Goal: Task Accomplishment & Management: Manage account settings

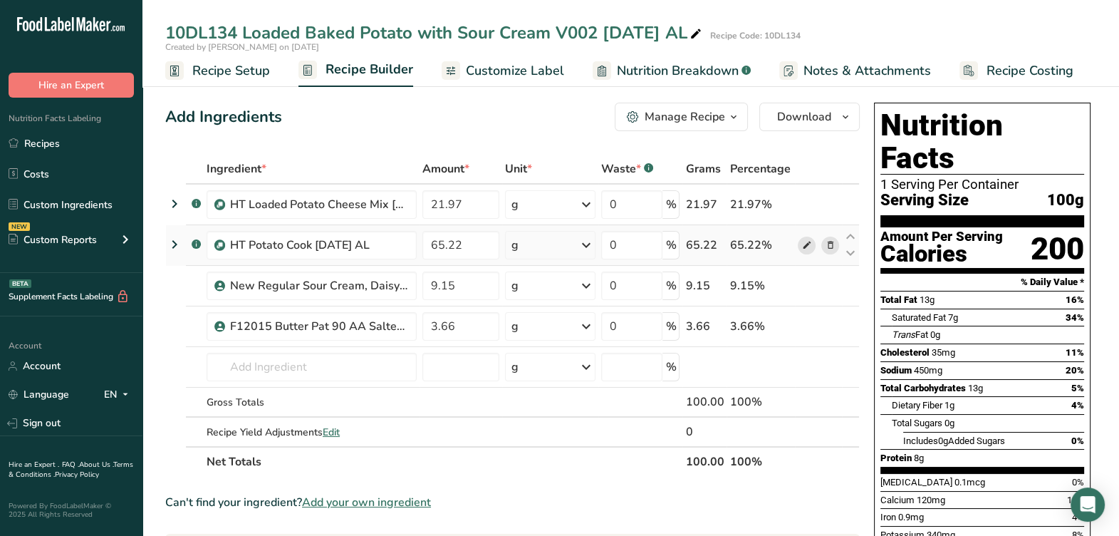
click at [809, 244] on icon at bounding box center [806, 245] width 10 height 15
click at [702, 32] on icon at bounding box center [695, 34] width 13 height 20
drag, startPoint x: 531, startPoint y: 110, endPoint x: 544, endPoint y: 110, distance: 12.8
click at [532, 110] on div "Add Ingredients Manage Recipe Delete Recipe Duplicate Recipe Scale Recipe Save …" at bounding box center [512, 117] width 694 height 28
click at [654, 120] on div "Manage Recipe" at bounding box center [684, 116] width 80 height 17
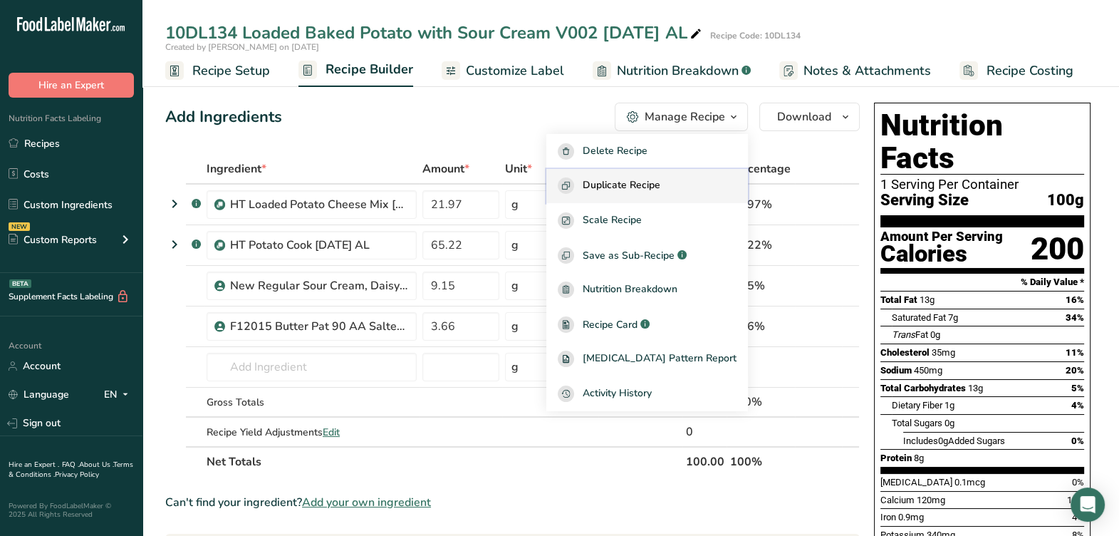
click at [660, 190] on span "Duplicate Recipe" at bounding box center [622, 185] width 78 height 16
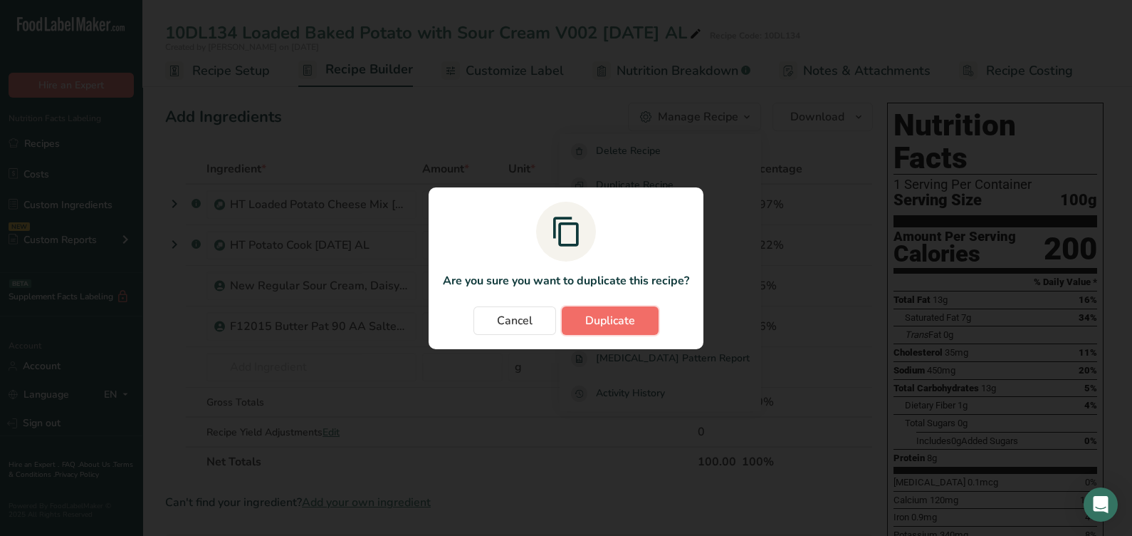
click at [584, 318] on button "Duplicate" at bounding box center [610, 320] width 97 height 28
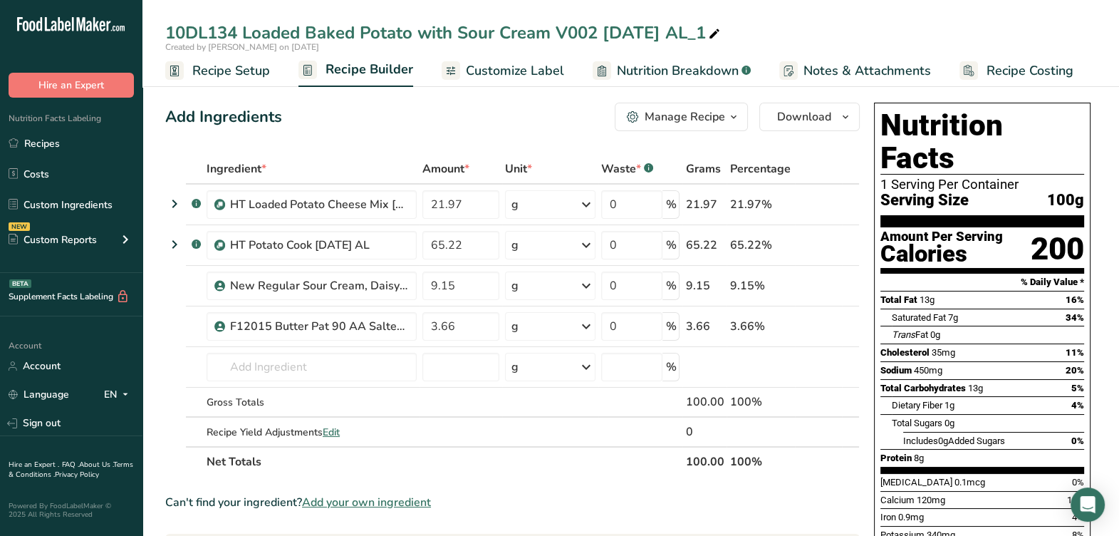
click at [721, 36] on icon at bounding box center [714, 34] width 13 height 20
type input "HT Loaded Baked Potato with Sour Cream 8-12-25 AL"
click at [553, 93] on section "Add Ingredients Manage Recipe Delete Recipe Duplicate Recipe Scale Recipe Save …" at bounding box center [630, 546] width 976 height 944
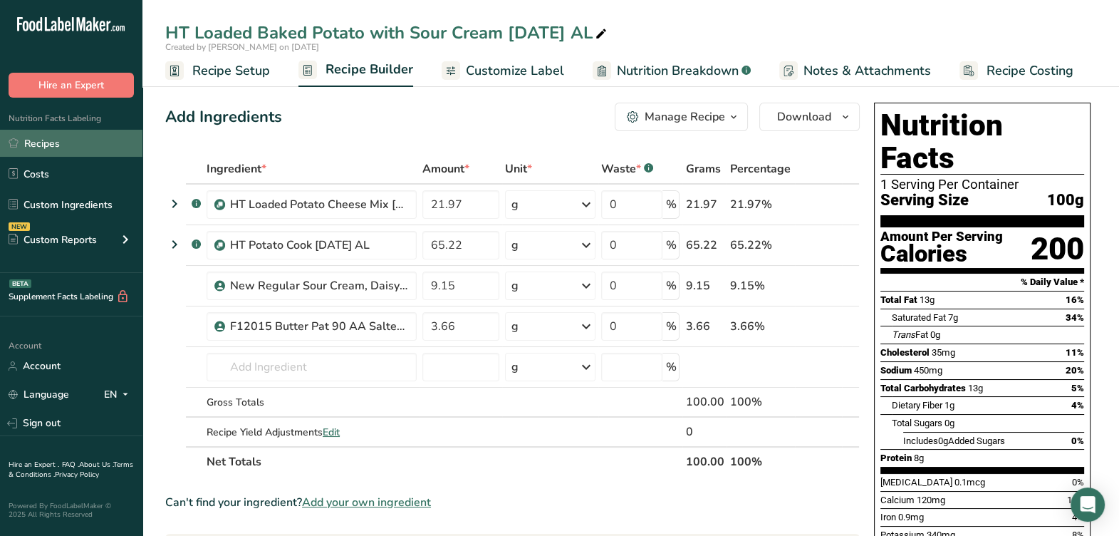
click at [91, 146] on link "Recipes" at bounding box center [71, 143] width 142 height 27
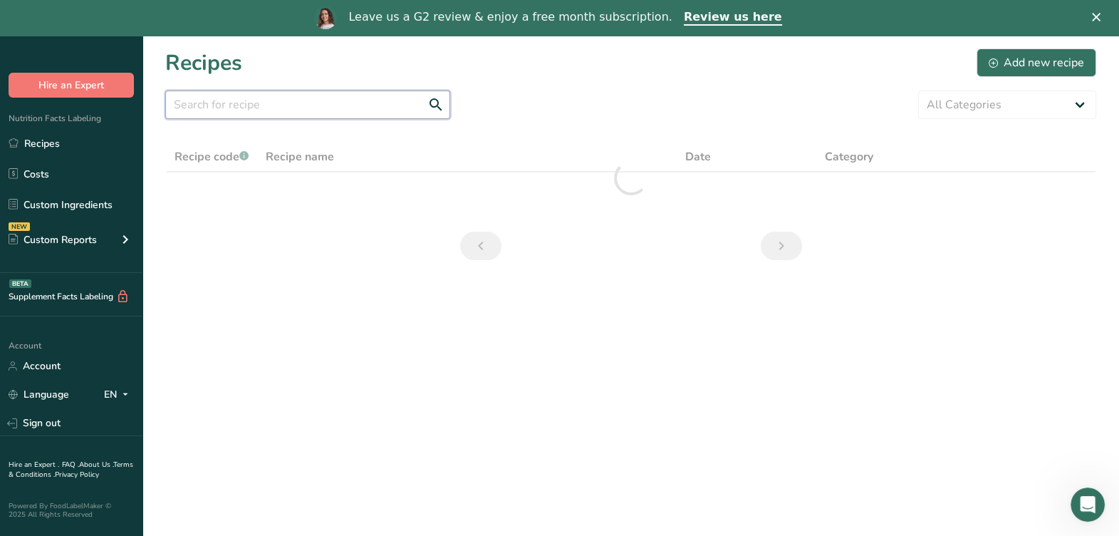
click at [288, 103] on input "text" at bounding box center [307, 104] width 285 height 28
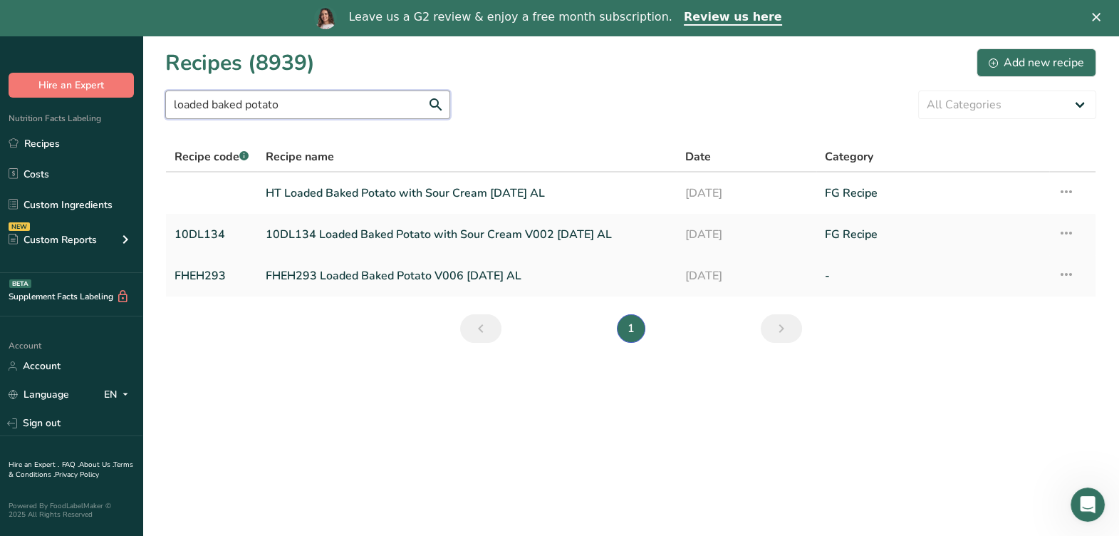
type input "loaded baked potato"
click at [381, 277] on link "FHEH293 Loaded Baked Potato V006 7-25-24 AL" at bounding box center [467, 276] width 402 height 30
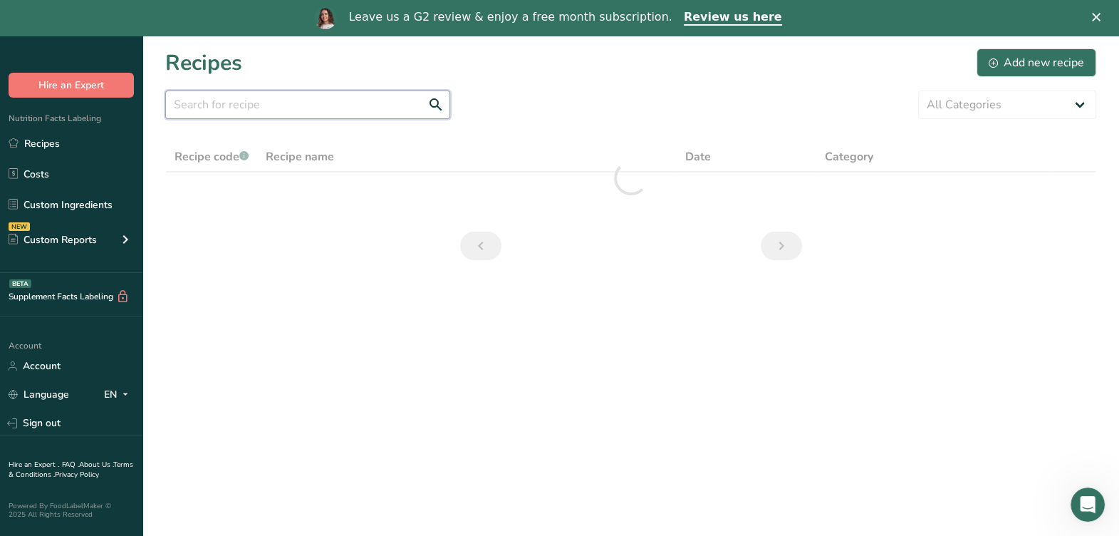
click at [338, 106] on input "text" at bounding box center [307, 104] width 285 height 28
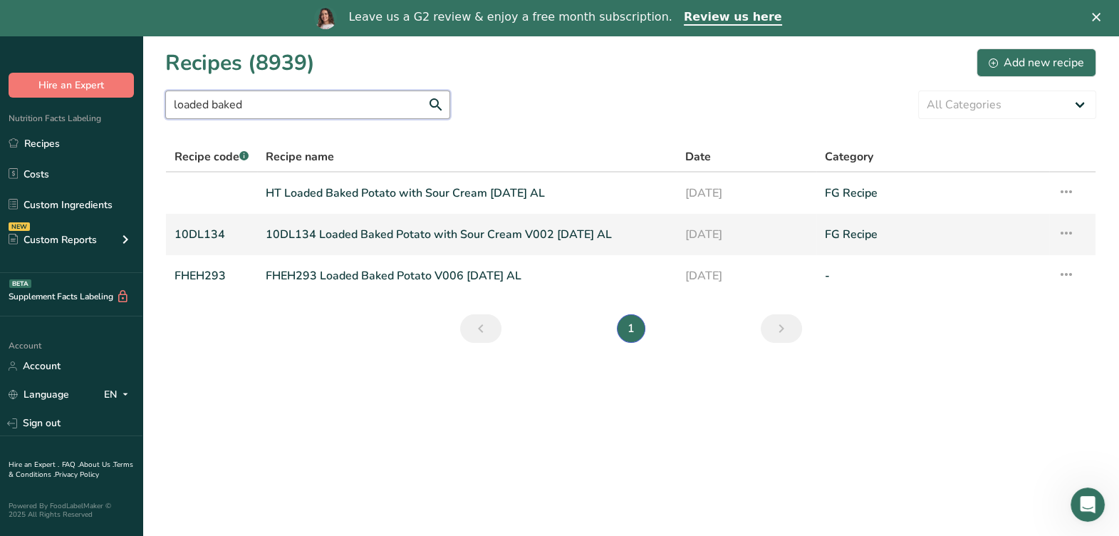
type input "loaded baked"
click at [376, 236] on link "10DL134 Loaded Baked Potato with Sour Cream V002 8-12-25 AL" at bounding box center [467, 234] width 402 height 30
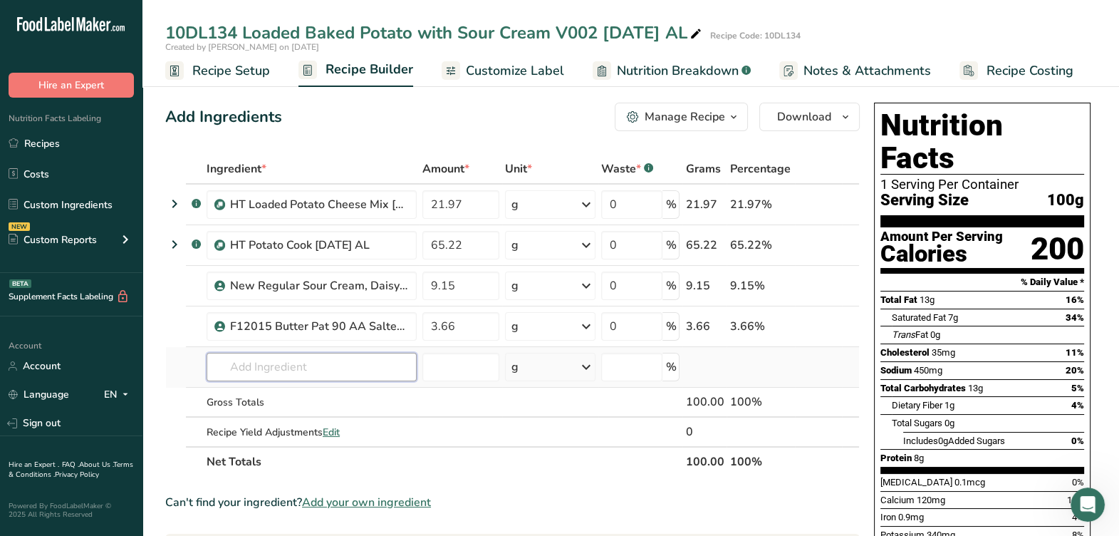
click at [289, 352] on input "text" at bounding box center [312, 366] width 210 height 28
type input "loaded baked potato"
click at [407, 466] on th "Net Totals" at bounding box center [443, 461] width 479 height 30
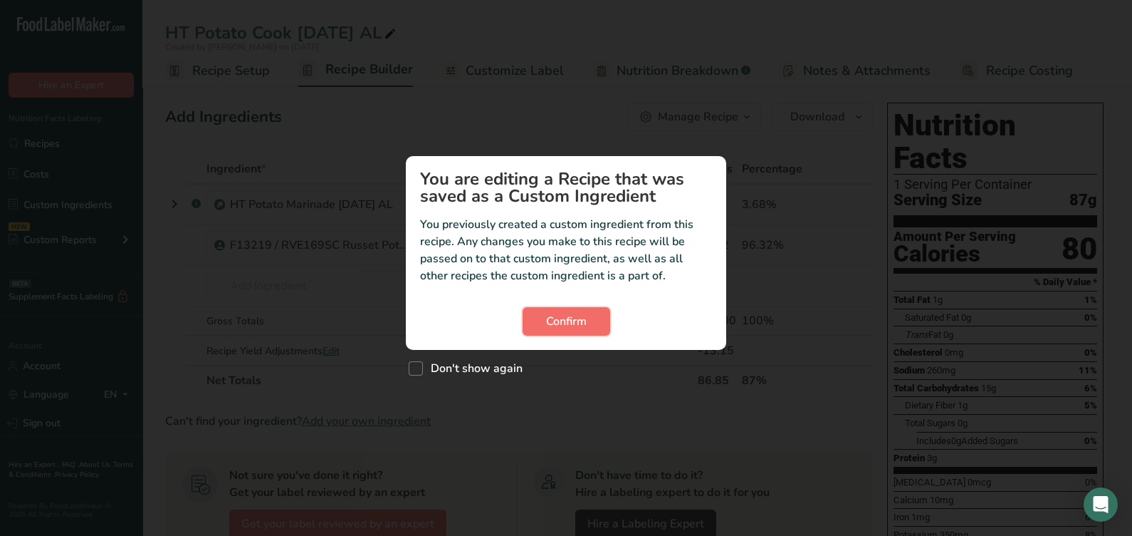
click at [543, 325] on button "Confirm" at bounding box center [567, 321] width 88 height 28
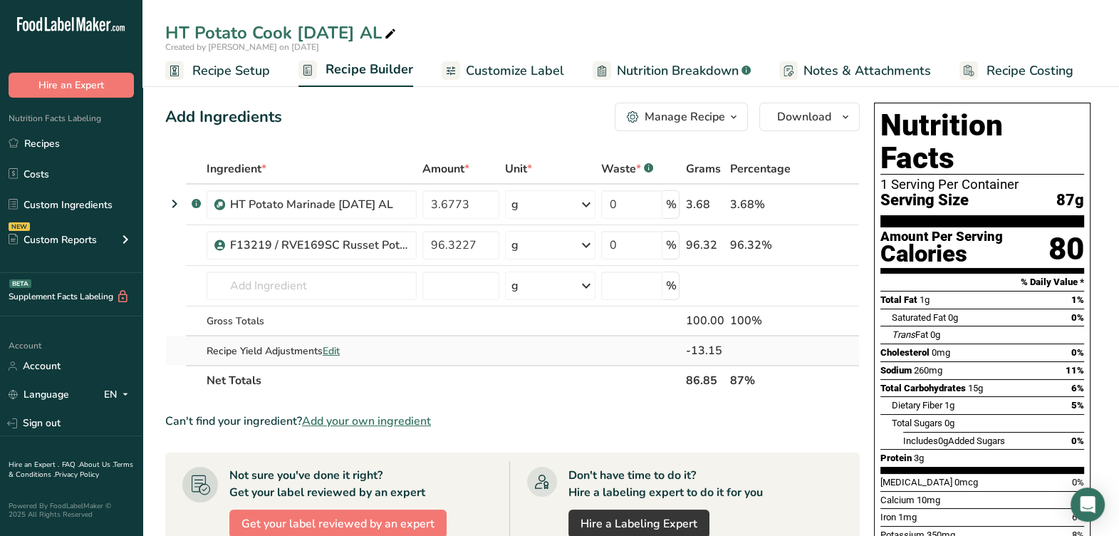
click at [330, 351] on span "Edit" at bounding box center [331, 351] width 17 height 14
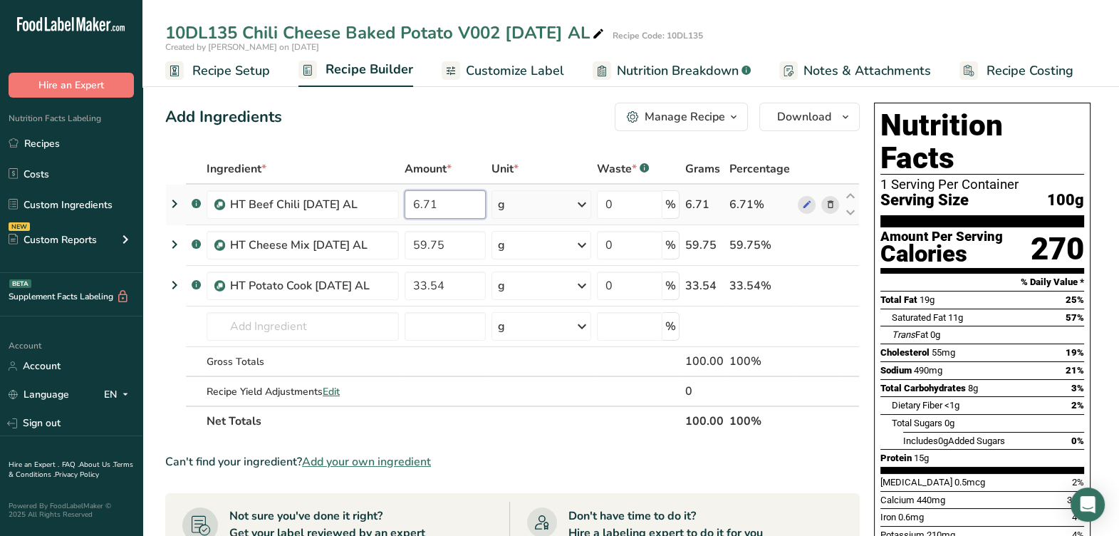
click at [459, 211] on input "6.71" at bounding box center [444, 204] width 81 height 28
type input "6.93"
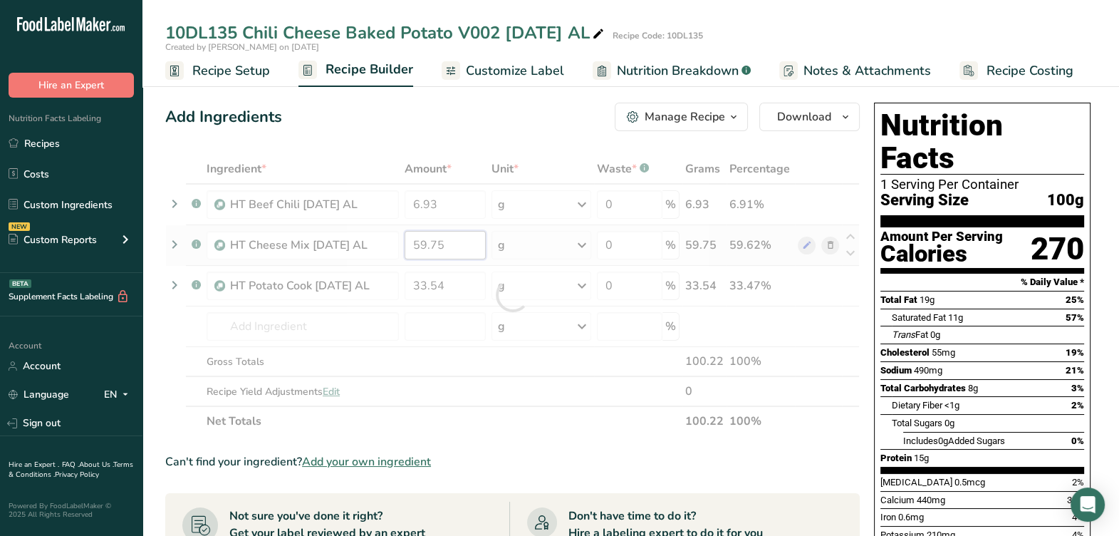
click at [460, 246] on div "Ingredient * Amount * Unit * Waste * .a-a{fill:#347362;}.b-a{fill:#fff;} Grams …" at bounding box center [512, 295] width 694 height 282
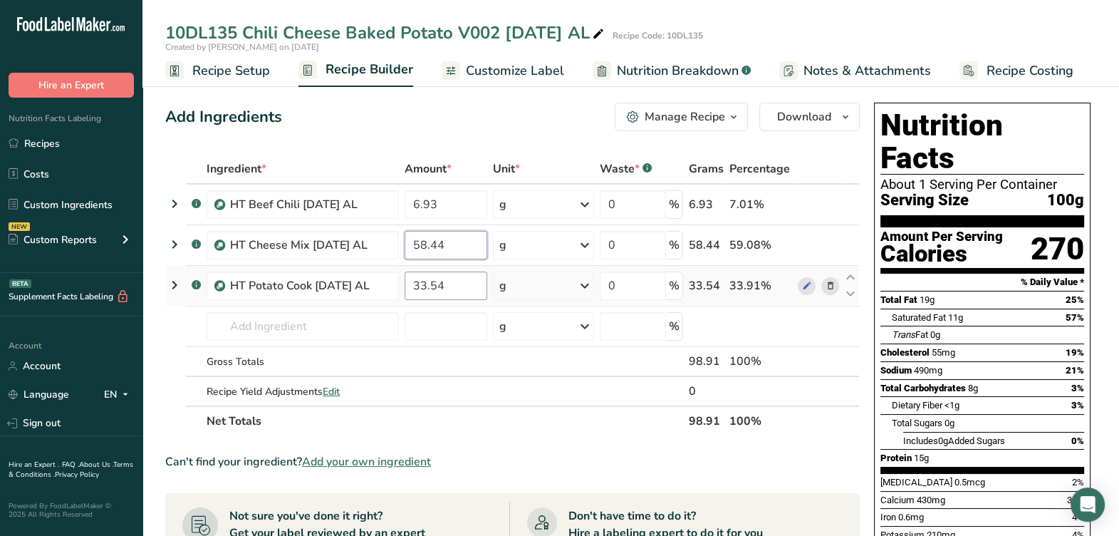
type input "58.44"
click at [463, 281] on div "Ingredient * Amount * Unit * Waste * .a-a{fill:#347362;}.b-a{fill:#fff;} Grams …" at bounding box center [512, 295] width 694 height 282
type input "34.63"
click at [498, 372] on div "Ingredient * Amount * Unit * Waste * .a-a{fill:#347362;}.b-a{fill:#fff;} Grams …" at bounding box center [512, 295] width 694 height 282
click at [527, 71] on span "Customize Label" at bounding box center [515, 70] width 98 height 19
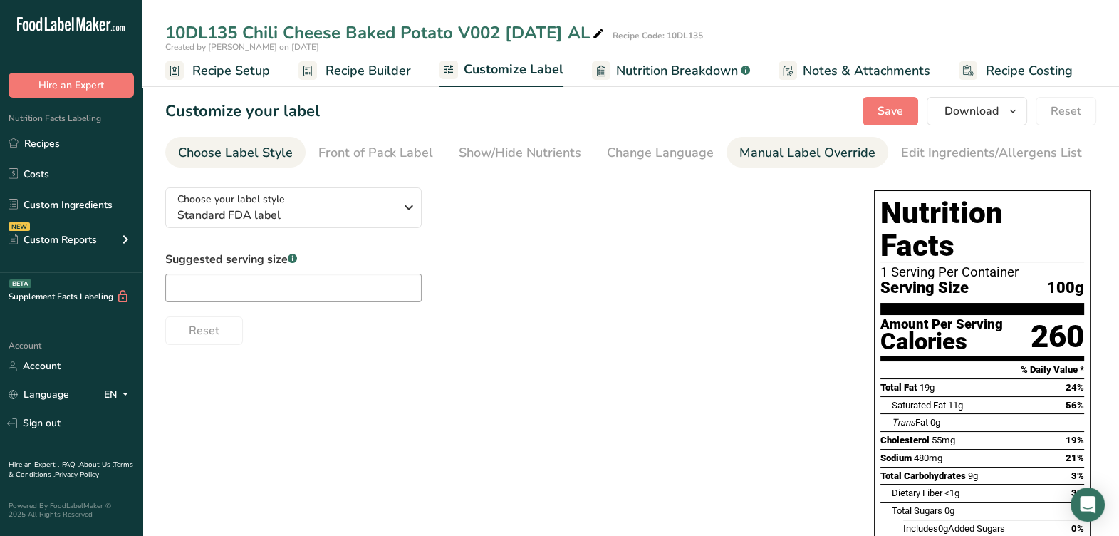
click at [748, 147] on div "Manual Label Override" at bounding box center [807, 152] width 136 height 19
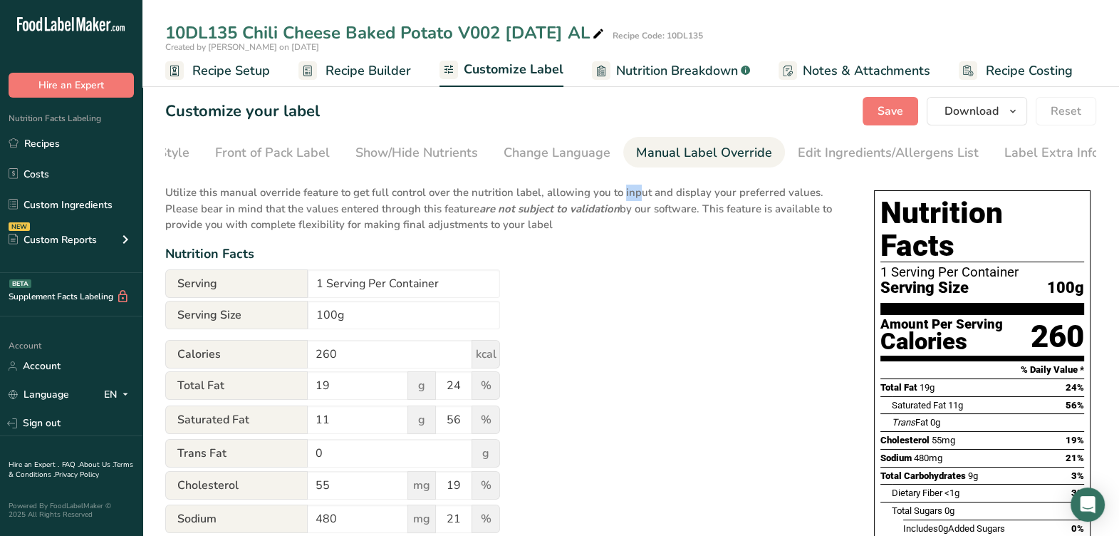
drag, startPoint x: 614, startPoint y: 173, endPoint x: 601, endPoint y: 177, distance: 13.3
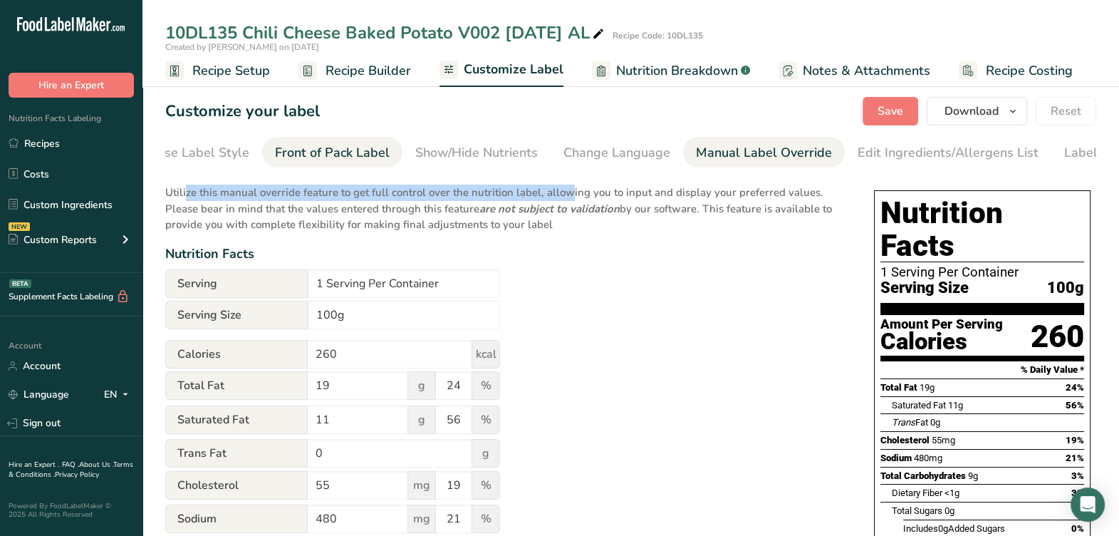
drag, startPoint x: 545, startPoint y: 171, endPoint x: 335, endPoint y: 161, distance: 210.3
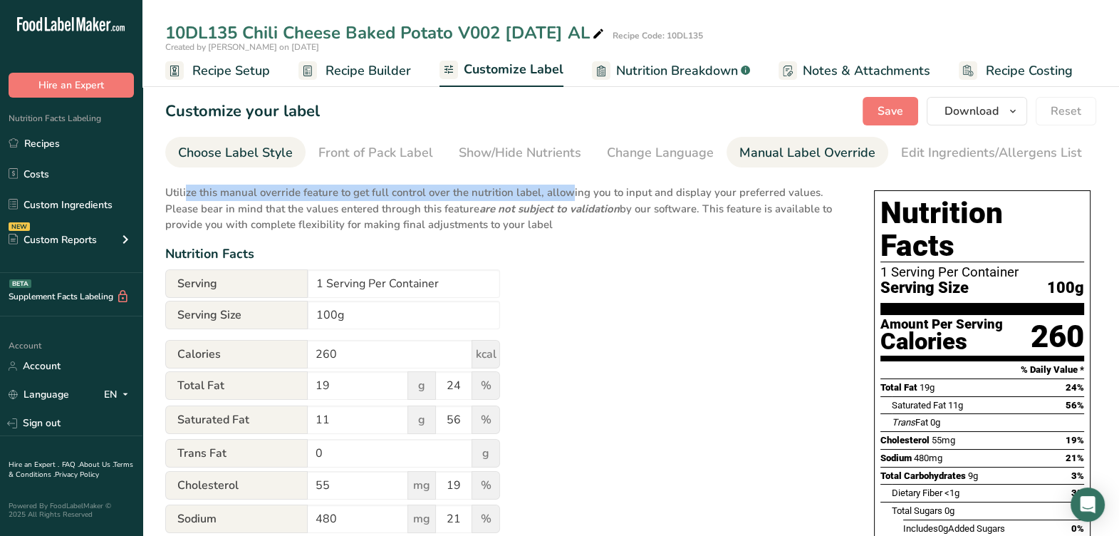
click at [246, 147] on div "Choose Label Style" at bounding box center [235, 152] width 115 height 19
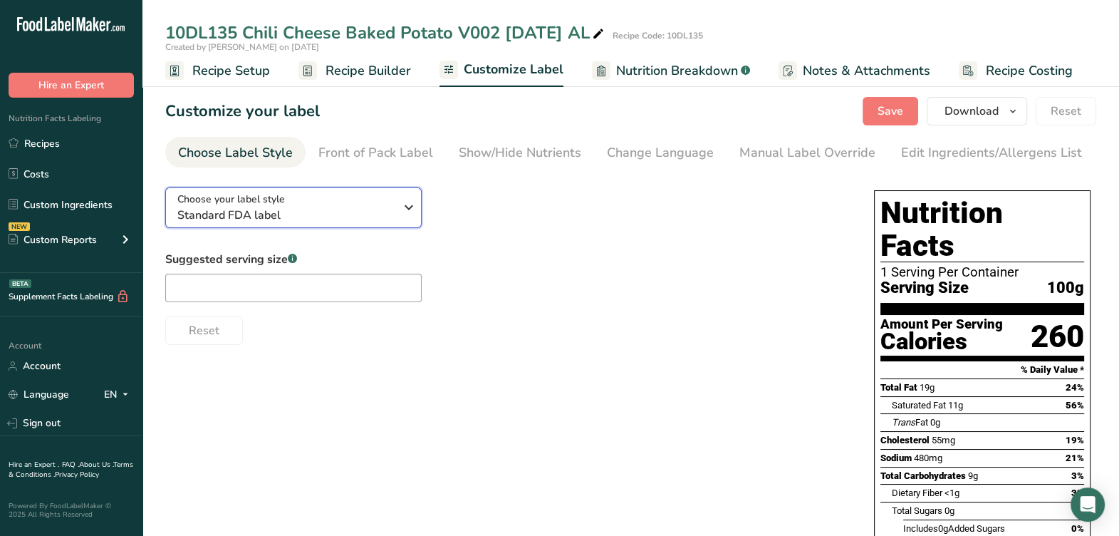
click at [398, 205] on div "Choose your label style Standard FDA label" at bounding box center [291, 208] width 228 height 32
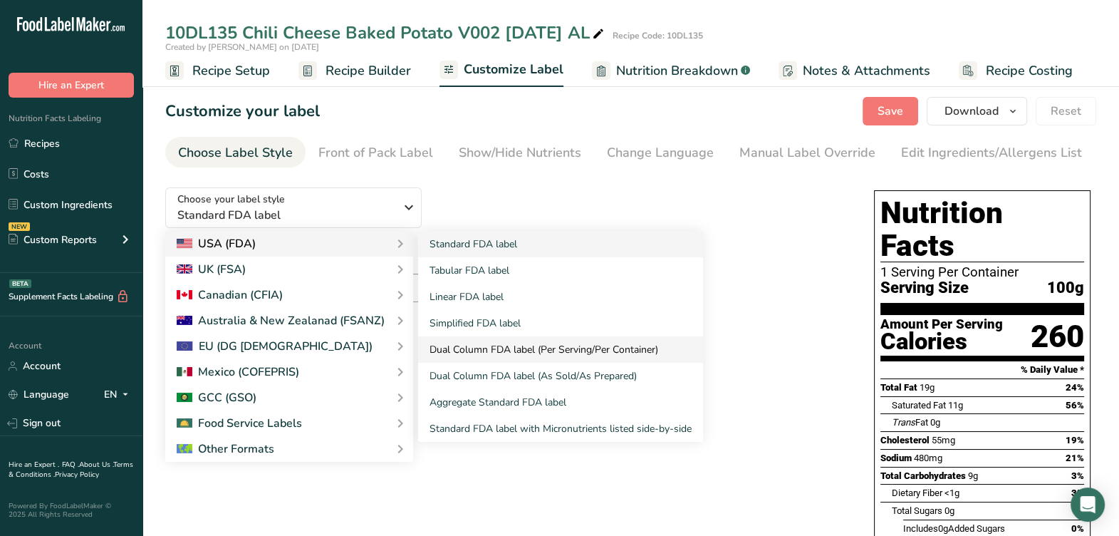
drag, startPoint x: 483, startPoint y: 355, endPoint x: 531, endPoint y: 352, distance: 48.5
click at [484, 356] on link "Dual Column FDA label (Per Serving/Per Container)" at bounding box center [560, 349] width 285 height 26
click at [483, 352] on link "Dual Column FDA label (Per Serving/Per Container)" at bounding box center [560, 349] width 285 height 26
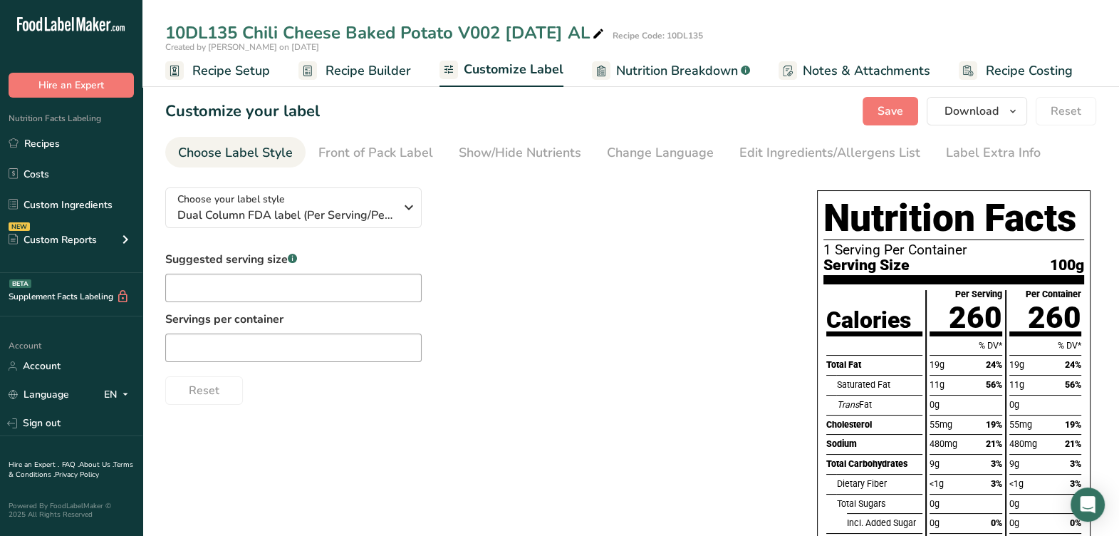
click at [242, 75] on span "Recipe Setup" at bounding box center [231, 70] width 78 height 19
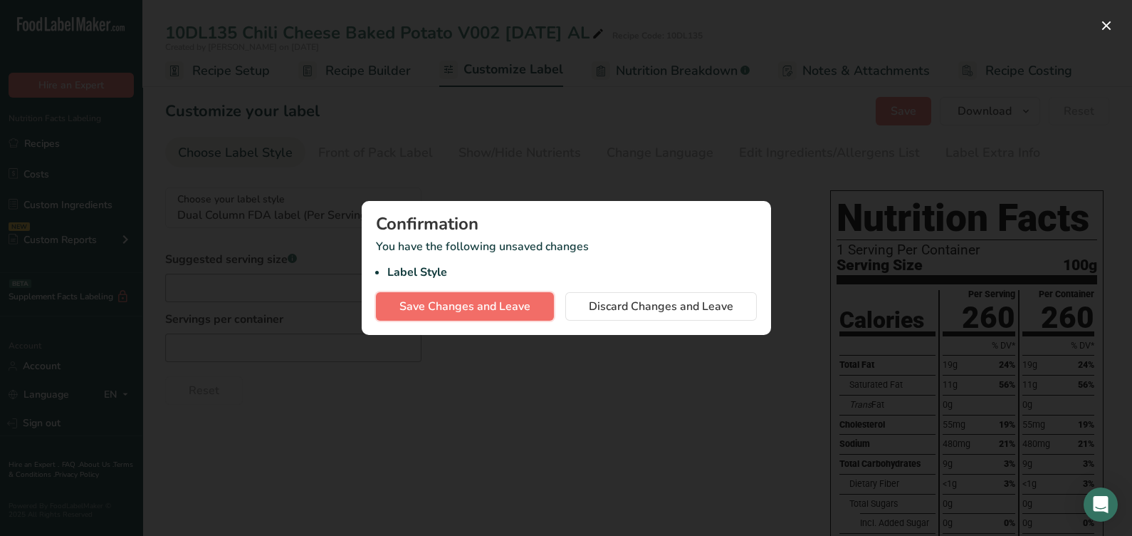
click at [513, 313] on span "Save Changes and Leave" at bounding box center [464, 306] width 131 height 17
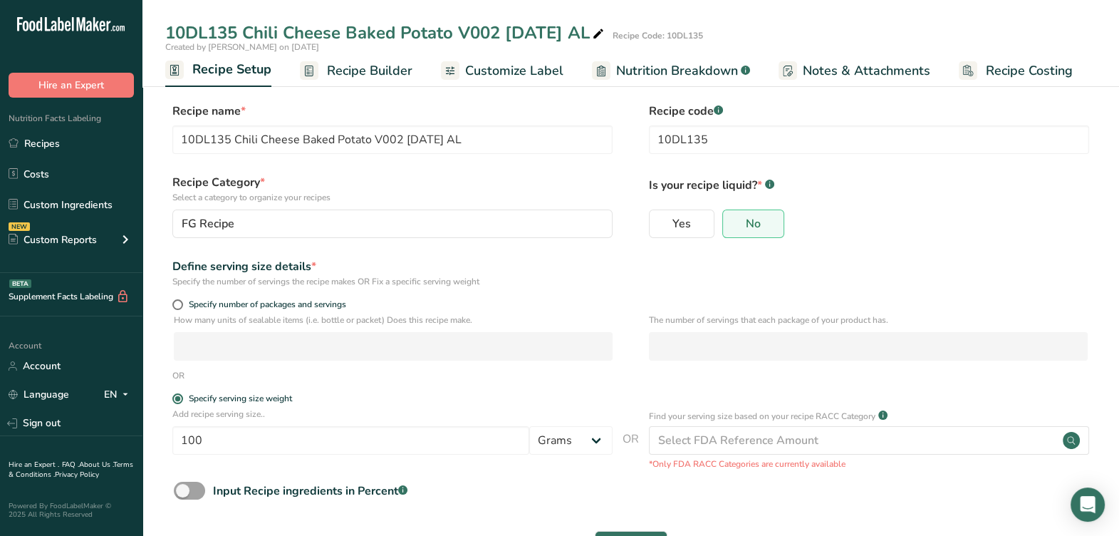
click at [397, 68] on span "Recipe Builder" at bounding box center [369, 70] width 85 height 19
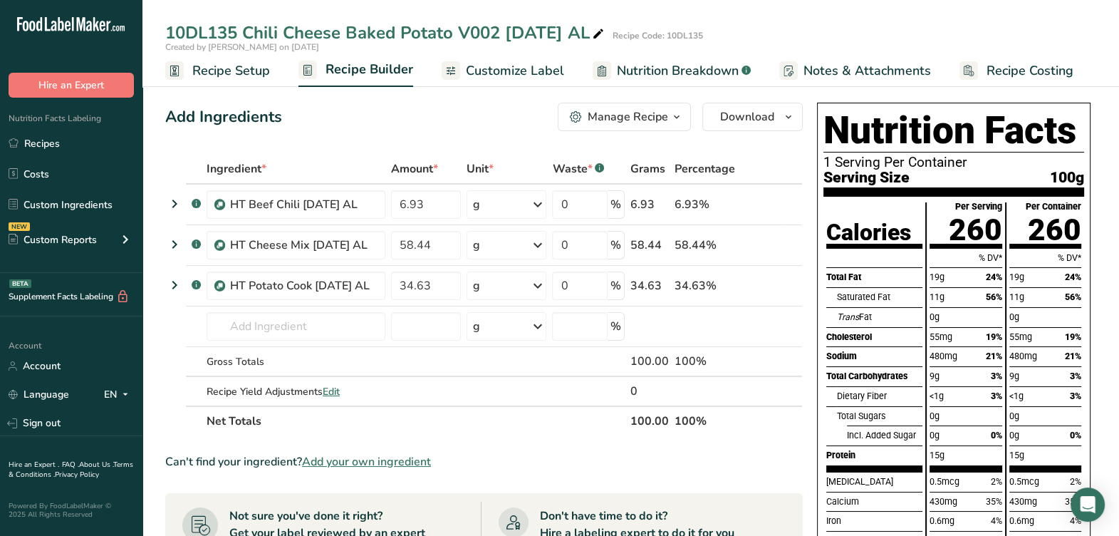
click at [605, 34] on icon at bounding box center [598, 34] width 13 height 20
drag, startPoint x: 536, startPoint y: 128, endPoint x: 558, endPoint y: 120, distance: 23.7
click at [536, 128] on div "Add Ingredients Manage Recipe Delete Recipe Duplicate Recipe Scale Recipe Save …" at bounding box center [483, 117] width 637 height 28
click at [570, 117] on button "Manage Recipe" at bounding box center [624, 117] width 133 height 28
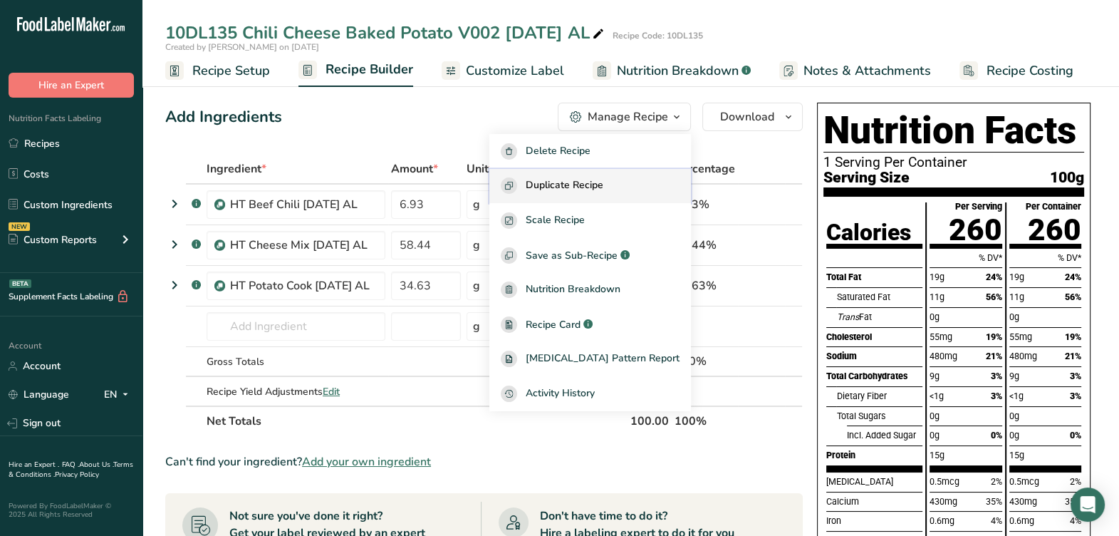
click at [582, 188] on span "Duplicate Recipe" at bounding box center [565, 185] width 78 height 16
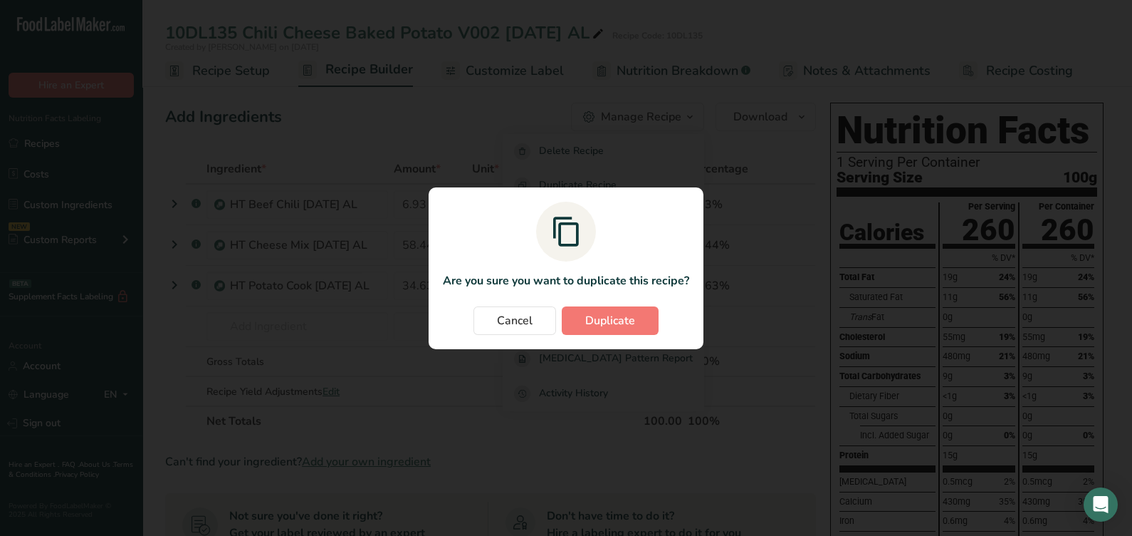
click at [587, 341] on section "Are you sure you want to duplicate this recipe? Cancel Duplicate" at bounding box center [566, 268] width 275 height 162
click at [583, 318] on button "Duplicate" at bounding box center [610, 320] width 97 height 28
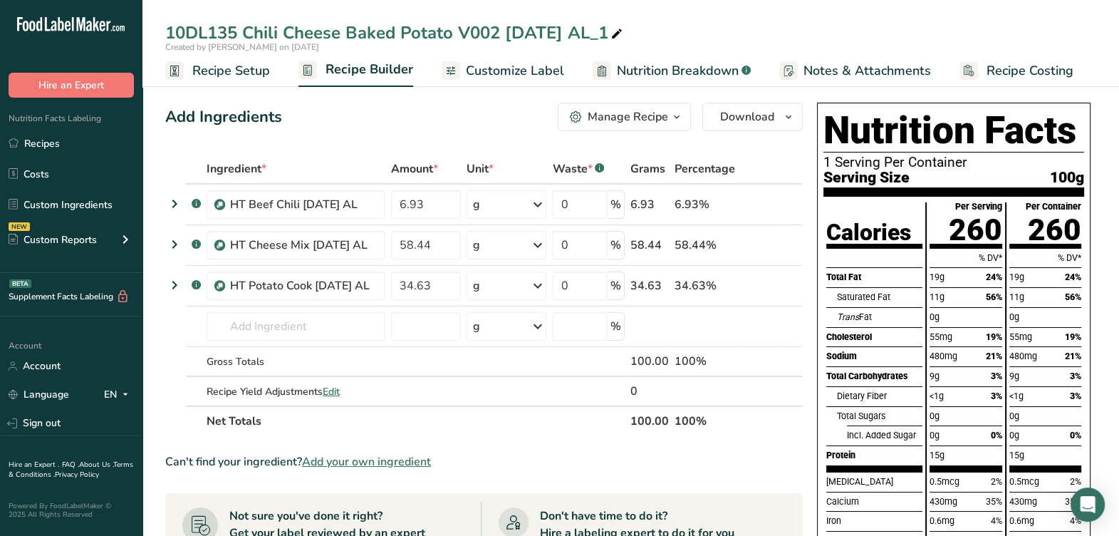
click at [623, 28] on icon at bounding box center [616, 34] width 13 height 20
click at [509, 36] on input "10DL135 Chili Cheese Baked Potato V002 8-12-25 AL" at bounding box center [630, 33] width 931 height 26
drag, startPoint x: 244, startPoint y: 26, endPoint x: 135, endPoint y: 31, distance: 109.8
click at [135, 31] on div ".a-20{fill:#fff;} Hire an Expert Nutrition Facts Labeling Recipes Costs Custom …" at bounding box center [559, 489] width 1119 height 978
type input "Chili Cheese Baked Potato 8-12-25 AL"
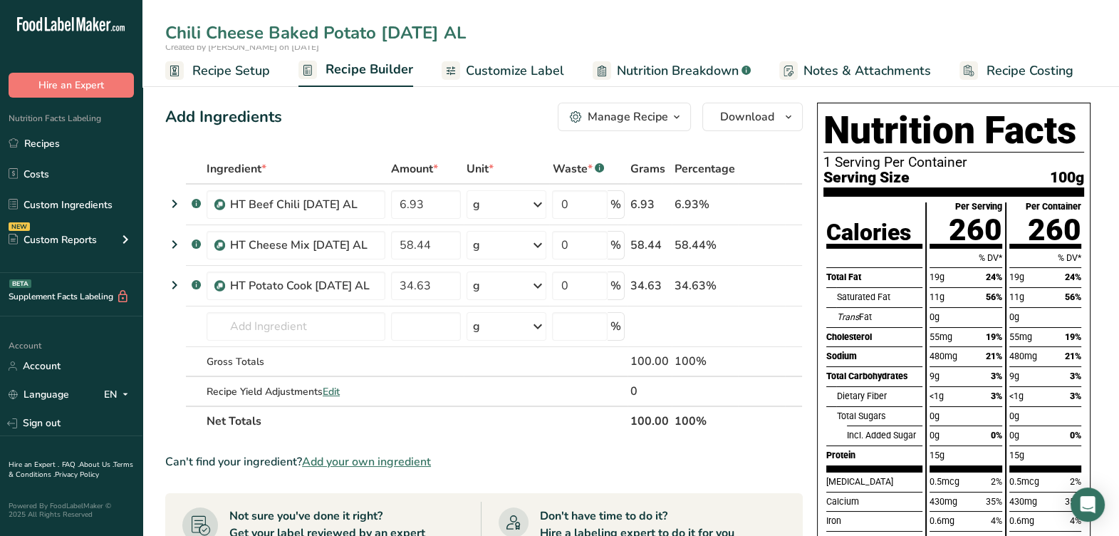
click at [622, 125] on div "Manage Recipe" at bounding box center [627, 116] width 80 height 17
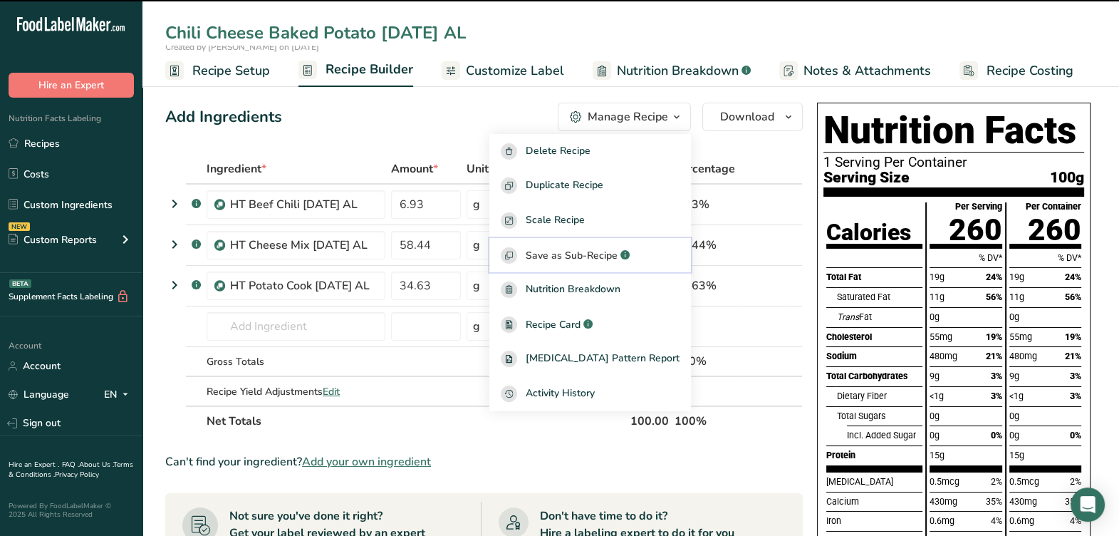
click at [597, 247] on div "Save as Sub-Recipe .a-a{fill:#347362;}.b-a{fill:#fff;}" at bounding box center [590, 255] width 179 height 16
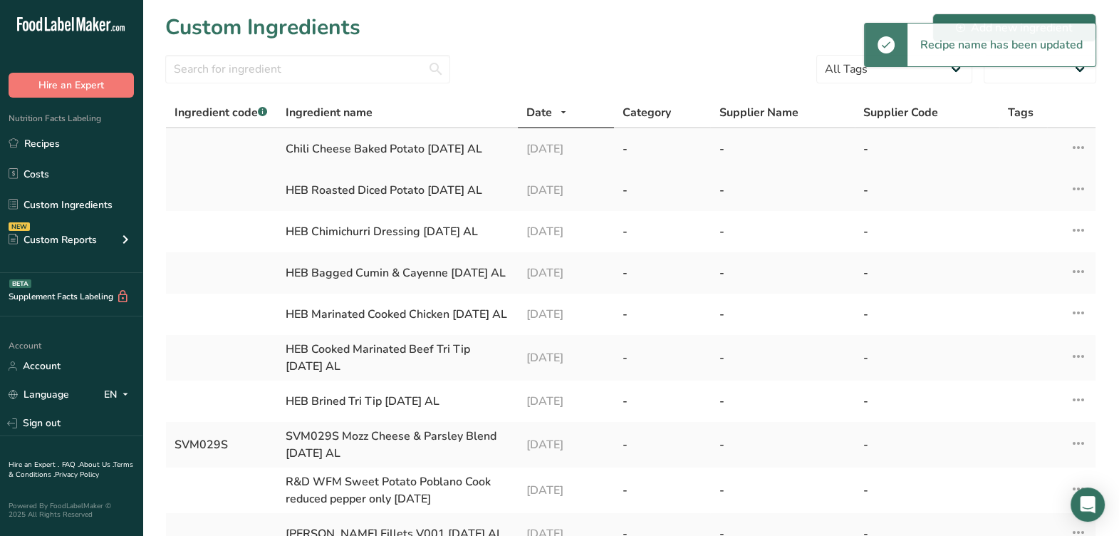
select select "30"
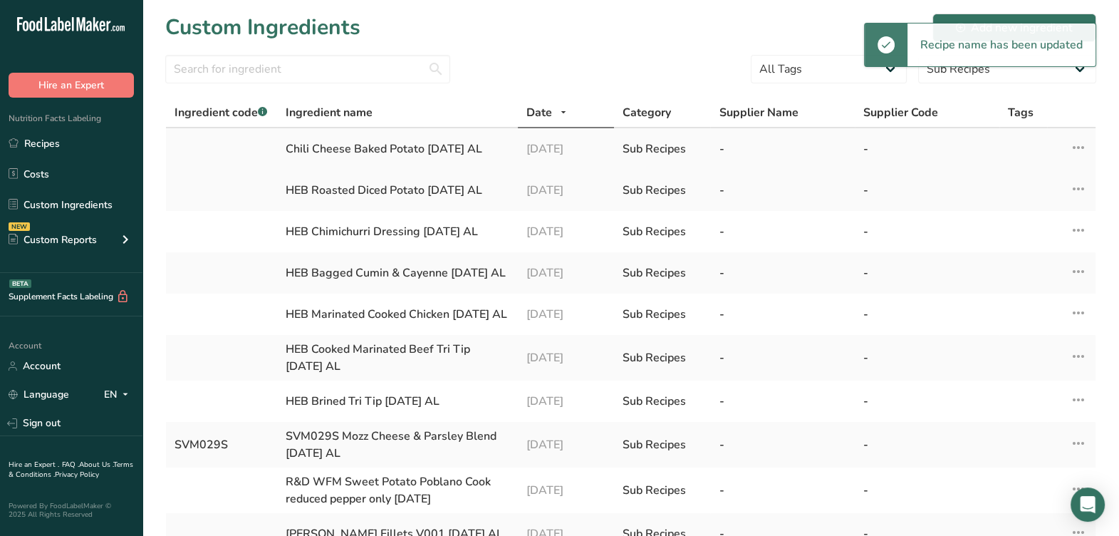
click at [442, 147] on div "Chili Cheese Baked Potato 8-12-25 AL" at bounding box center [398, 148] width 224 height 17
click at [239, 66] on input "text" at bounding box center [307, 69] width 285 height 28
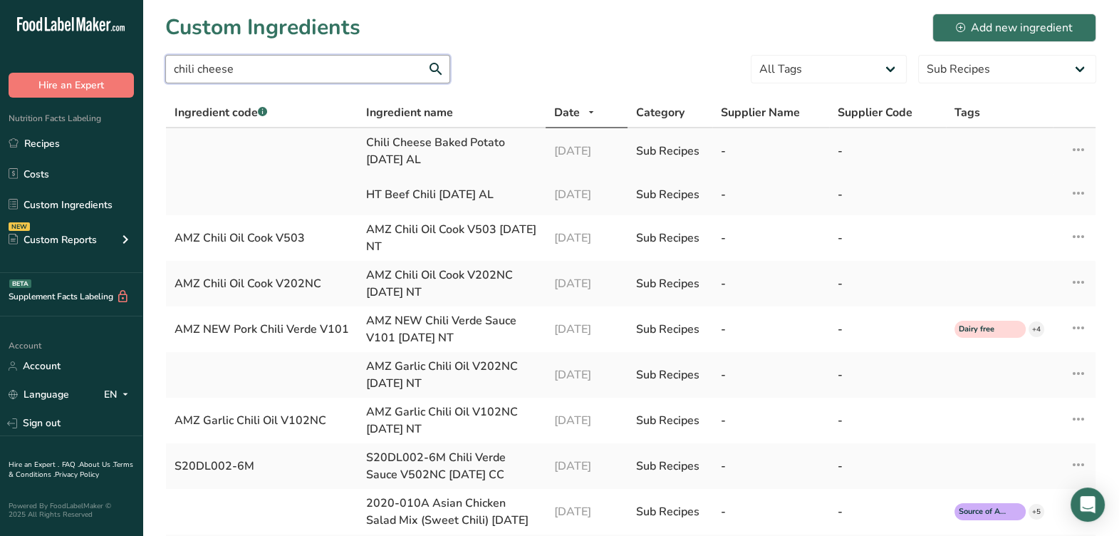
type input "chili cheese"
click at [399, 140] on div "Chili Cheese Baked Potato 8-12-25 AL" at bounding box center [451, 151] width 171 height 34
click at [366, 71] on input "chili cheese" at bounding box center [307, 69] width 285 height 28
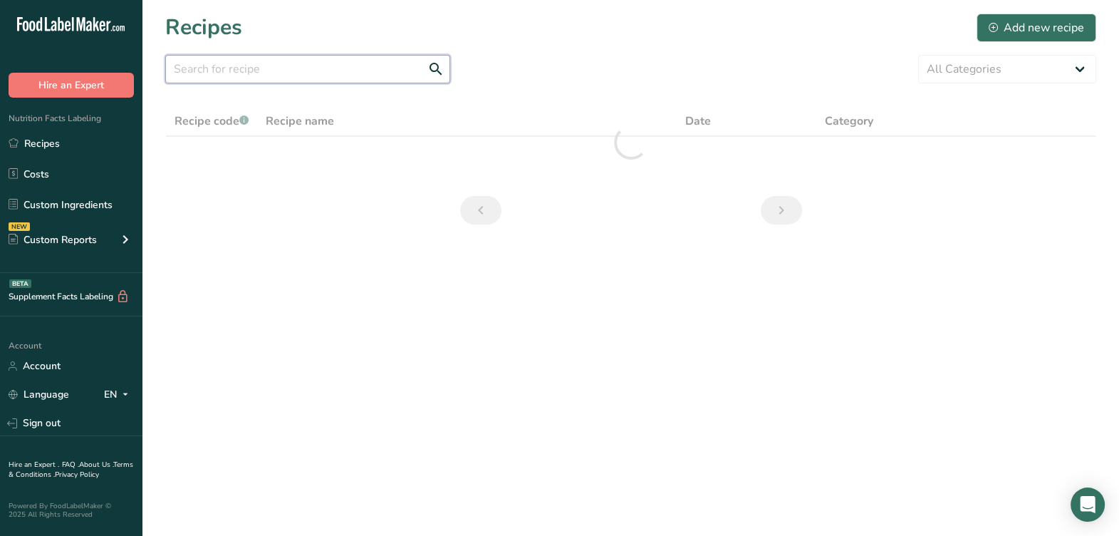
click at [362, 75] on input "text" at bounding box center [307, 69] width 285 height 28
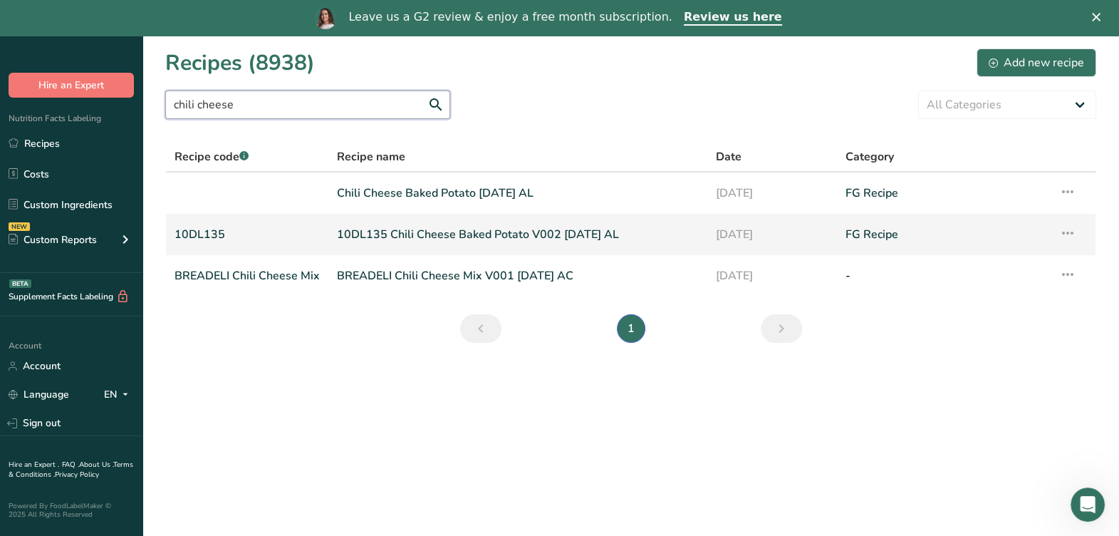
type input "chili cheese"
click at [477, 234] on link "10DL135 Chili Cheese Baked Potato V002 [DATE] AL" at bounding box center [518, 234] width 362 height 30
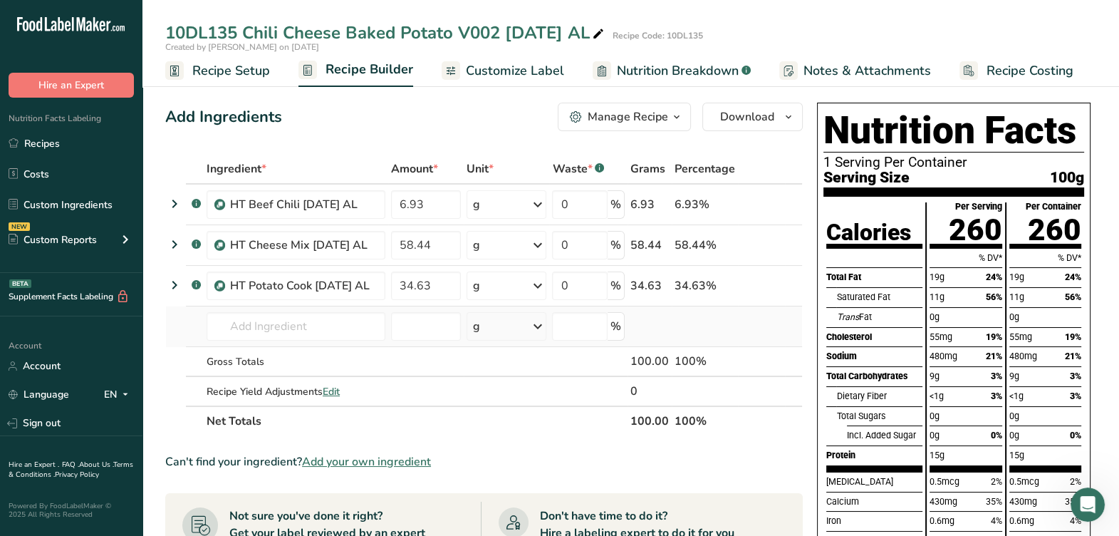
click at [393, 333] on td at bounding box center [425, 326] width 75 height 41
click at [341, 337] on input "text" at bounding box center [296, 326] width 179 height 28
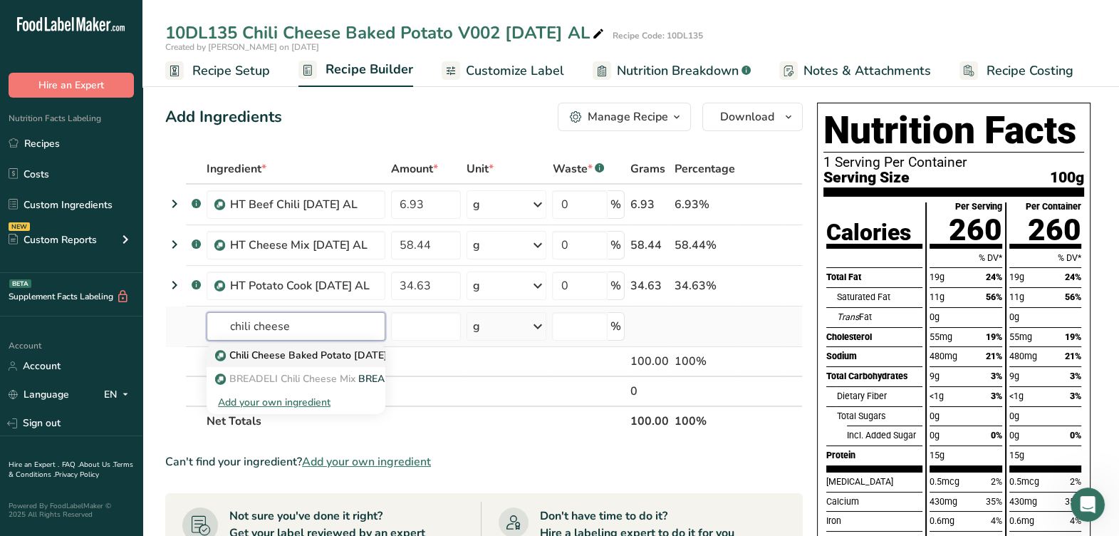
type input "Chili Cheese Baked Potato [DATE] AL"
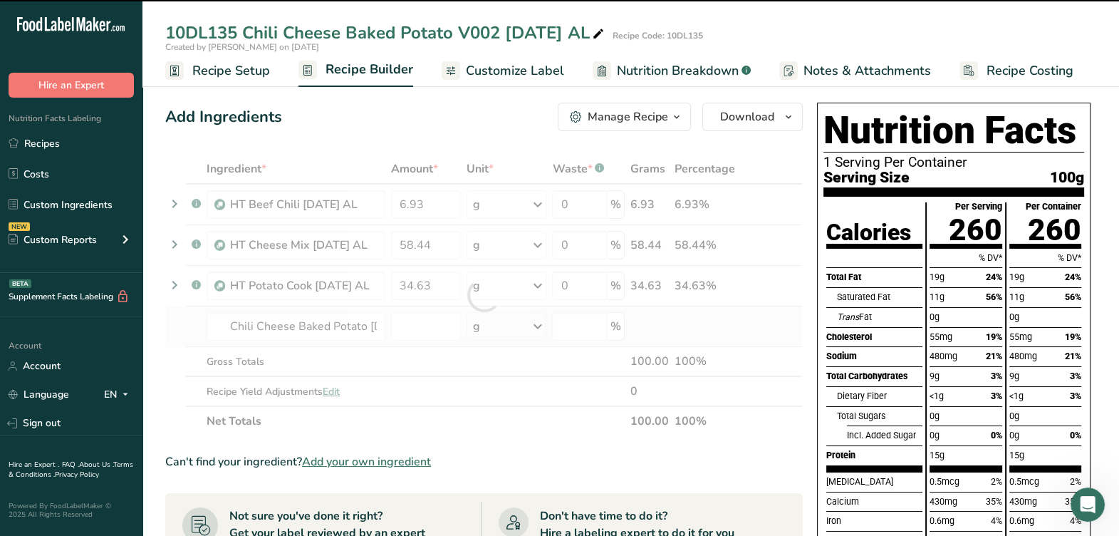
type input "0"
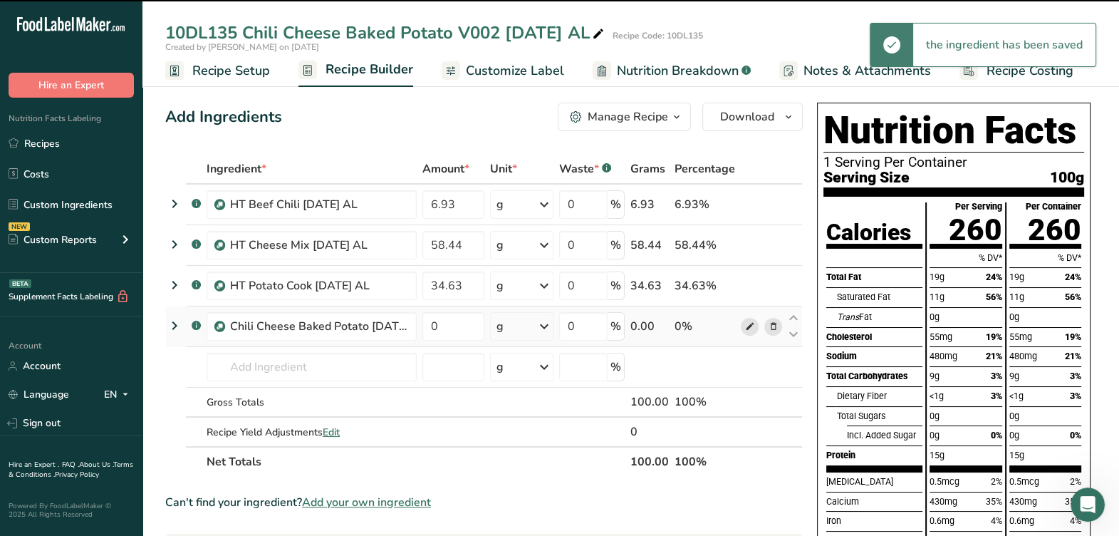
click at [748, 323] on icon at bounding box center [749, 326] width 10 height 15
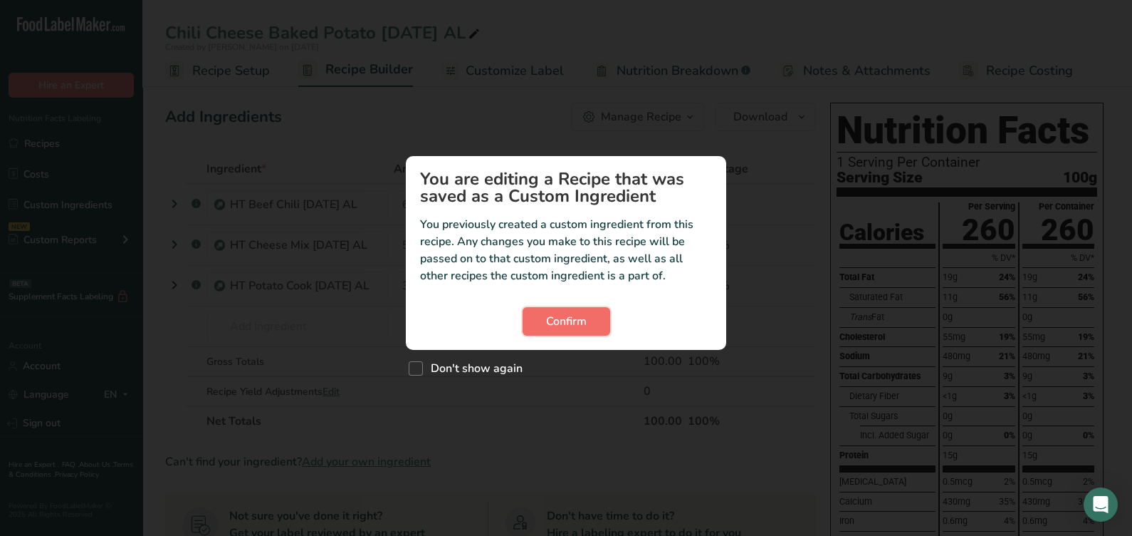
click at [547, 316] on span "Confirm" at bounding box center [566, 321] width 41 height 17
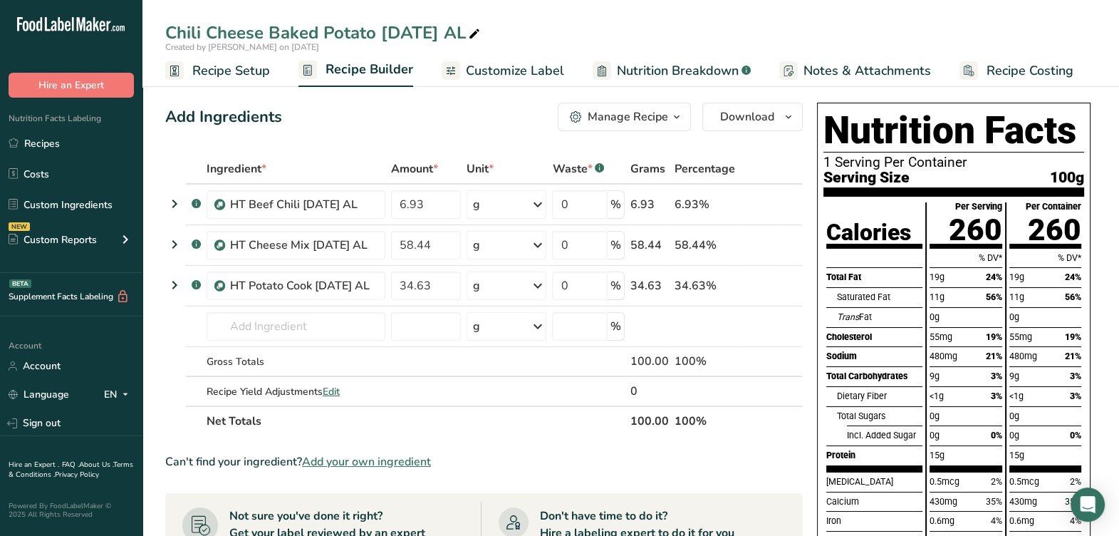
click at [174, 36] on div "Chili Cheese Baked Potato [DATE] AL" at bounding box center [324, 33] width 318 height 26
click at [167, 31] on input "Chili Cheese Baked Potato [DATE] AL" at bounding box center [630, 33] width 931 height 26
type input "HT Chili Cheese Baked Potato [DATE] AL"
click at [693, 38] on input "HT Chili Cheese Baked Potato [DATE] AL" at bounding box center [630, 33] width 931 height 26
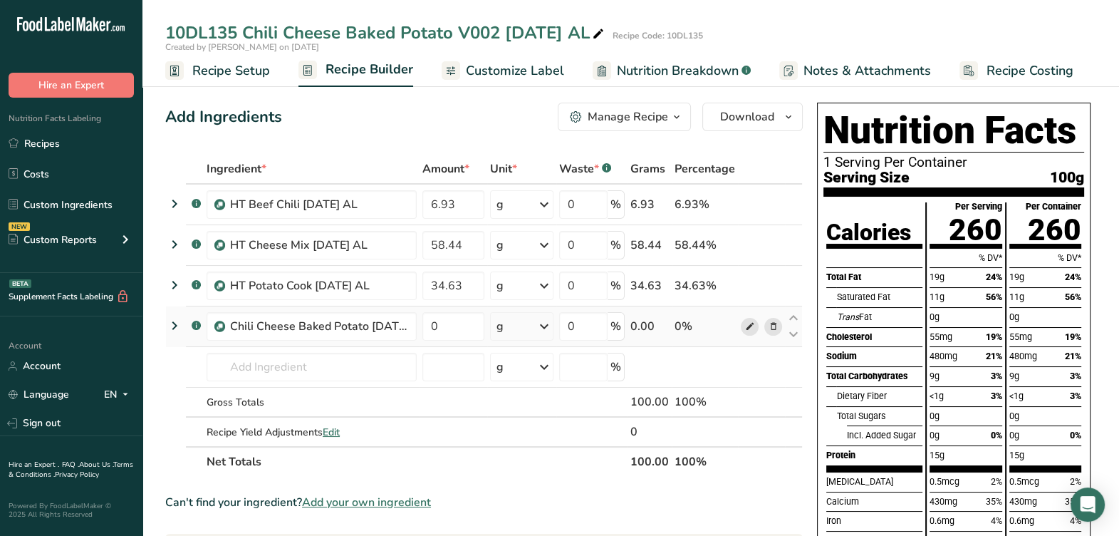
click at [748, 328] on icon at bounding box center [749, 326] width 10 height 15
click at [771, 209] on icon at bounding box center [773, 204] width 10 height 15
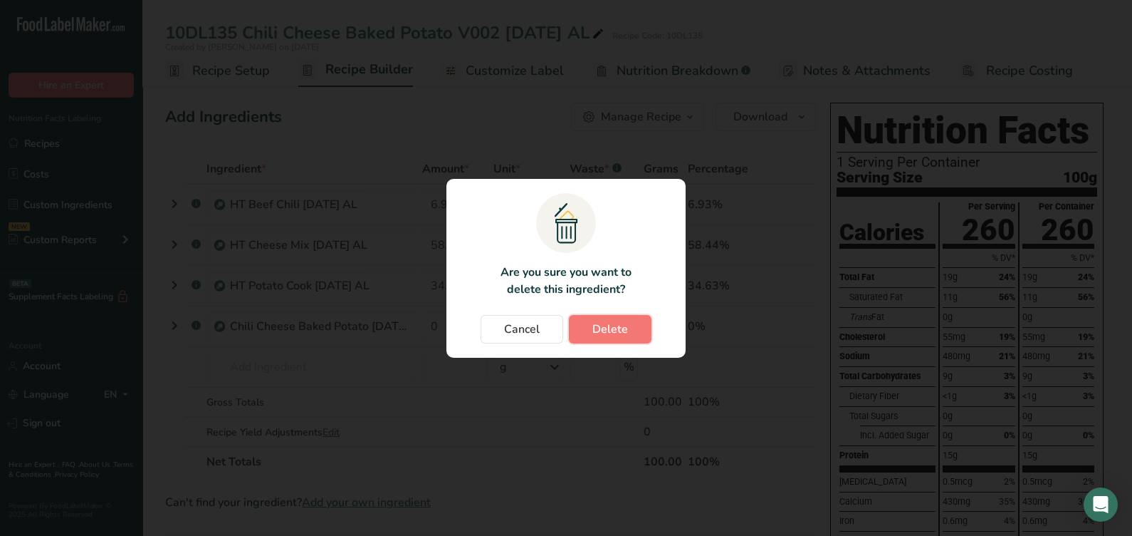
click at [623, 333] on span "Delete" at bounding box center [610, 328] width 36 height 17
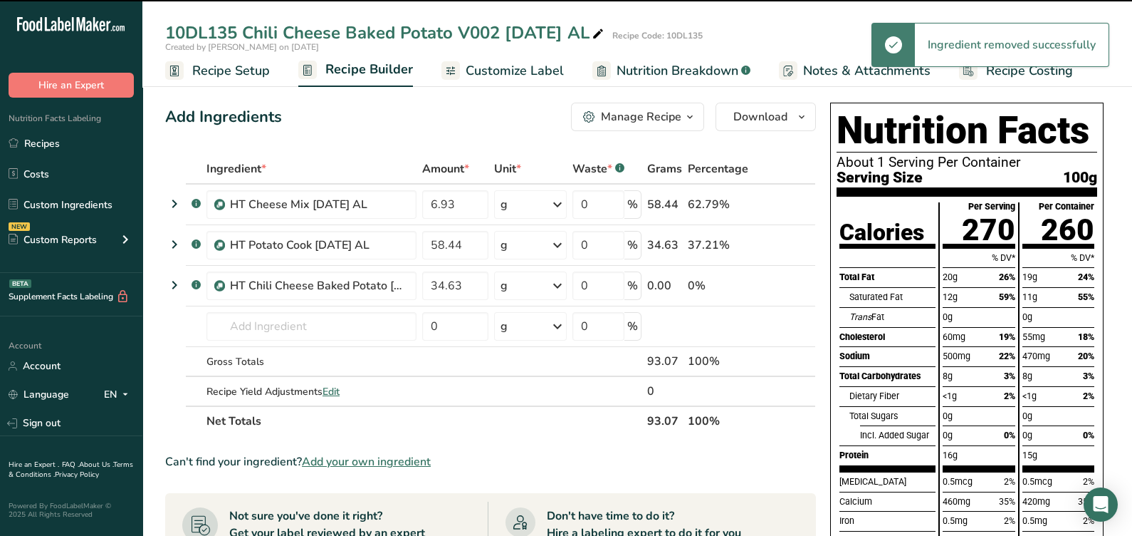
type input "58.44"
type input "34.63"
type input "0"
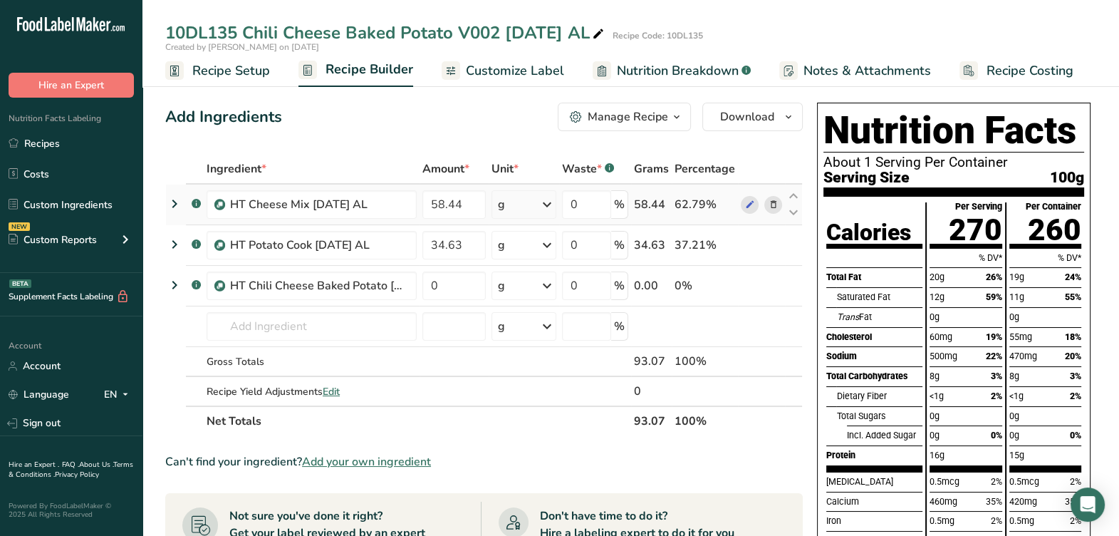
click at [770, 202] on icon at bounding box center [773, 204] width 10 height 15
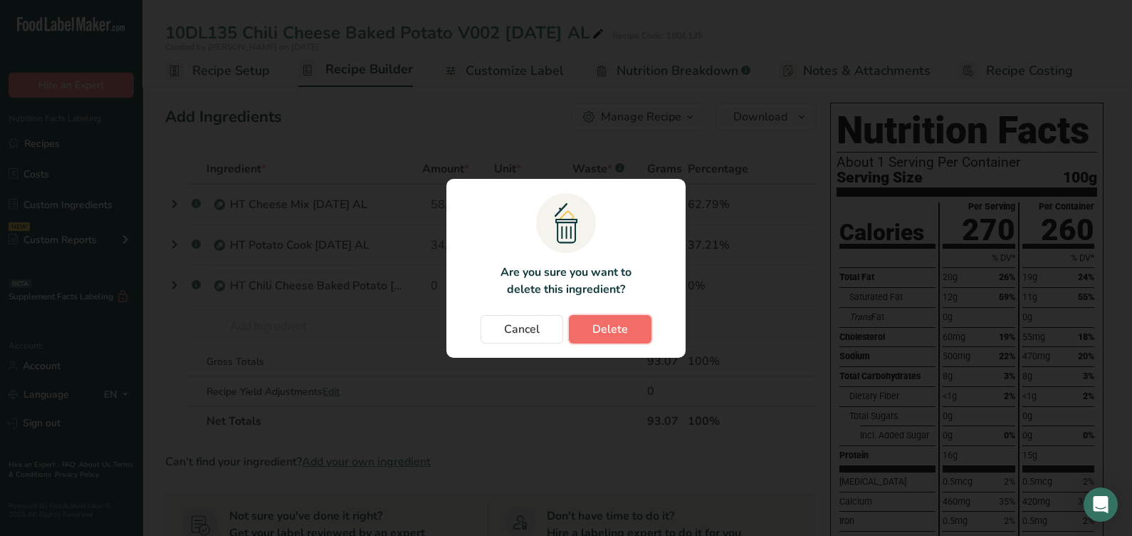
click at [607, 328] on span "Delete" at bounding box center [610, 328] width 36 height 17
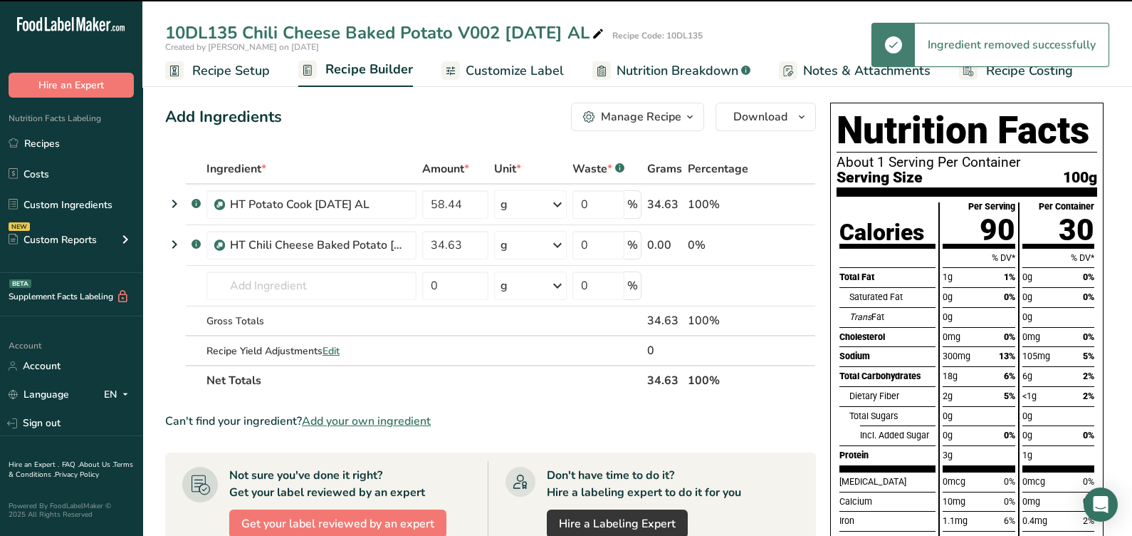
type input "34.63"
type input "0"
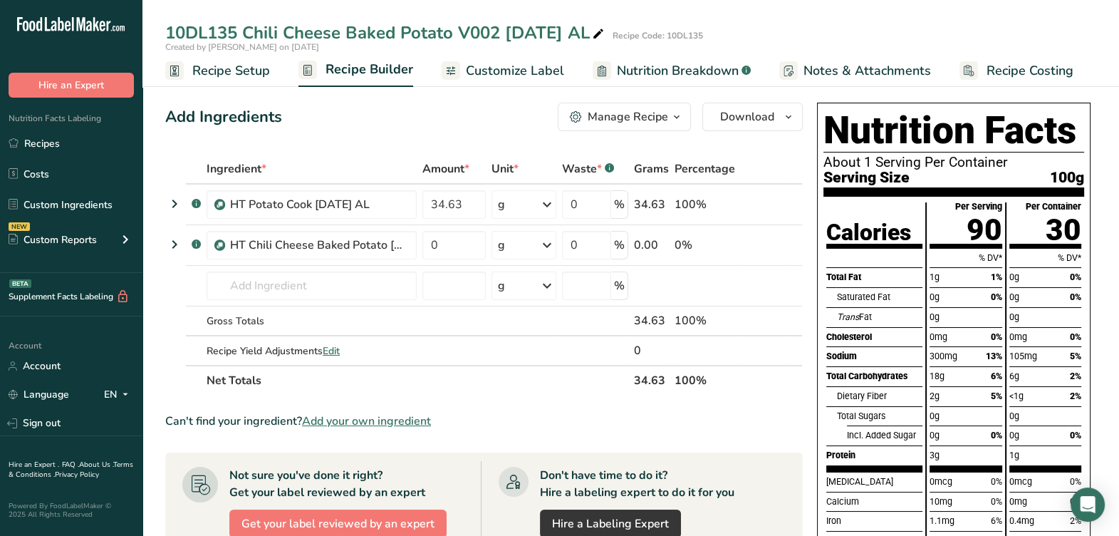
click at [776, 208] on icon at bounding box center [773, 204] width 10 height 15
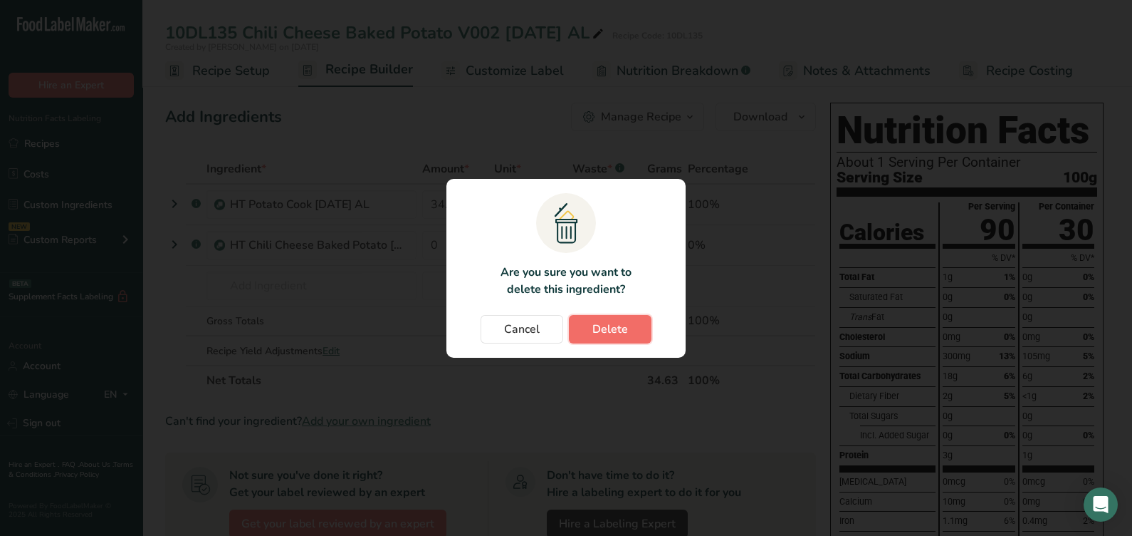
click at [615, 325] on span "Delete" at bounding box center [610, 328] width 36 height 17
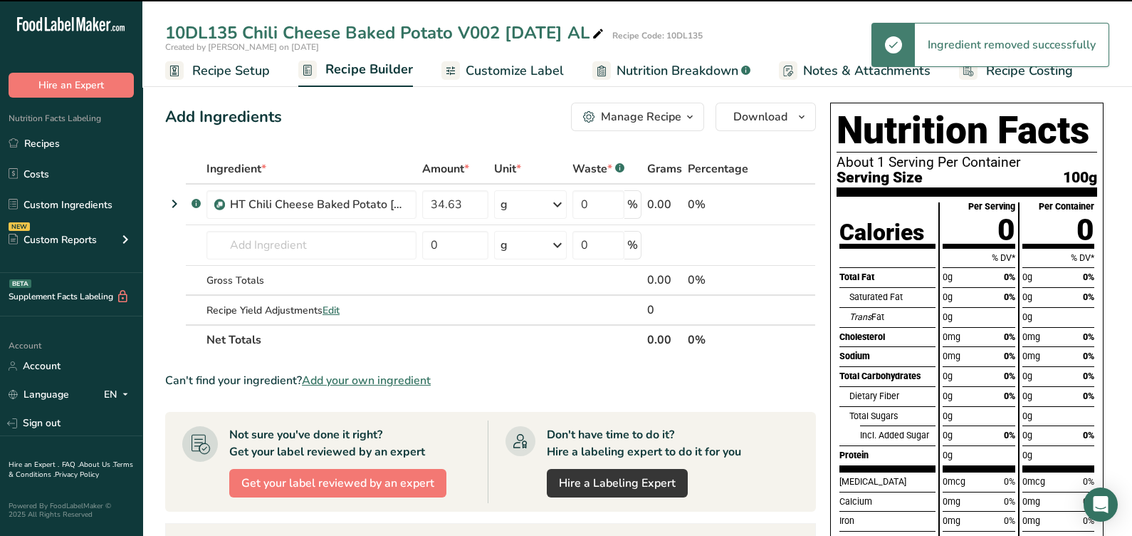
type input "0"
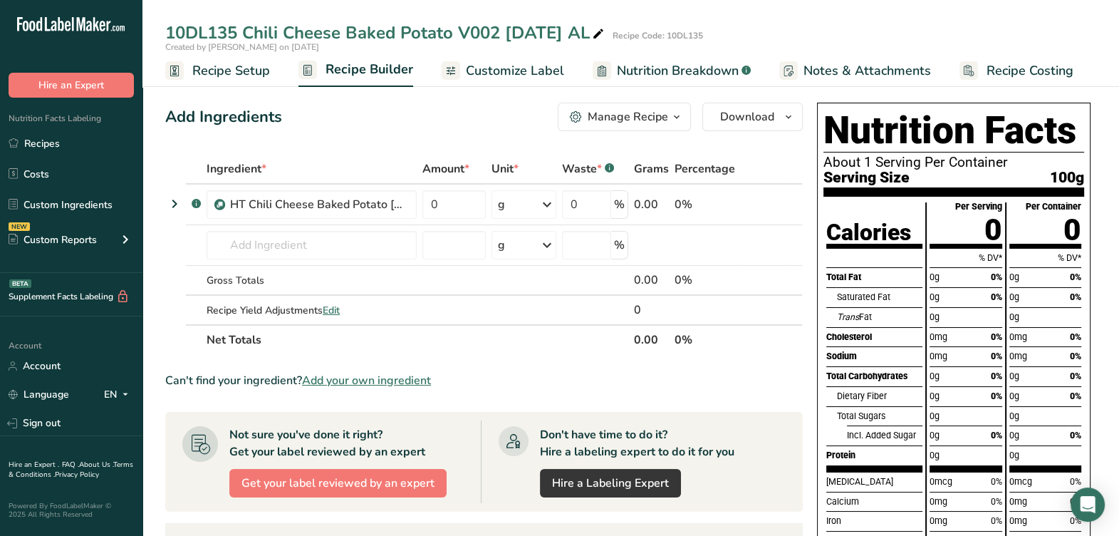
click at [229, 80] on link "Recipe Setup" at bounding box center [217, 71] width 105 height 32
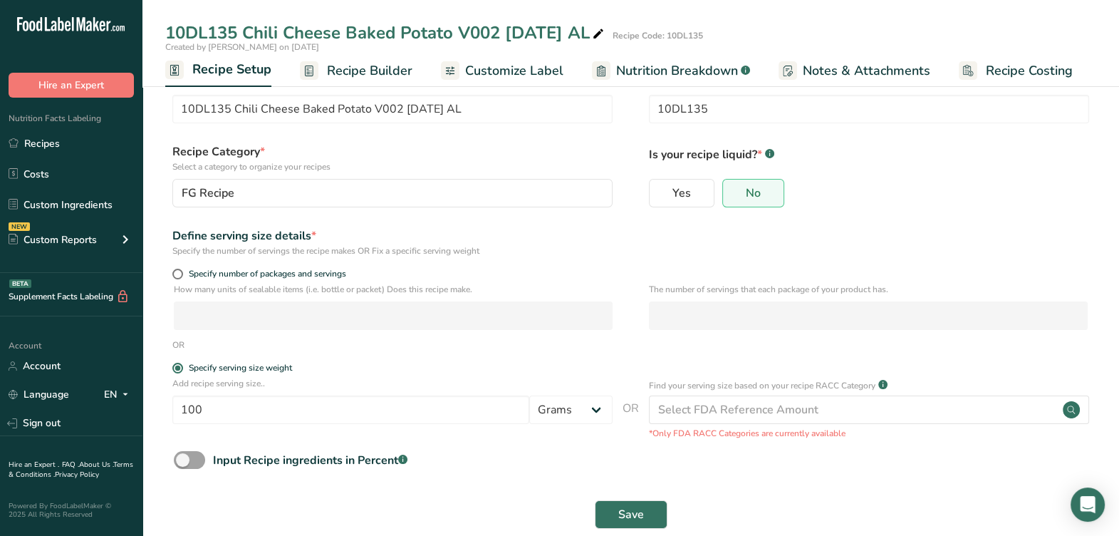
scroll to position [55, 0]
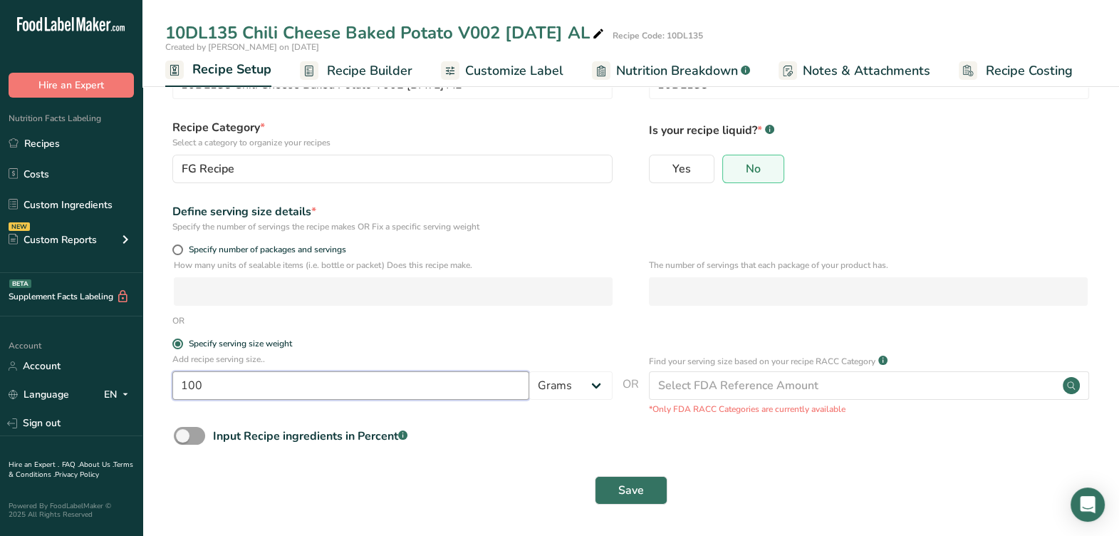
click at [372, 387] on input "100" at bounding box center [350, 385] width 357 height 28
click at [322, 399] on input "100" at bounding box center [350, 385] width 357 height 28
type input "155"
drag, startPoint x: 343, startPoint y: 385, endPoint x: 65, endPoint y: 377, distance: 277.8
click at [65, 377] on div ".a-20{fill:#fff;} Hire an Expert Nutrition Facts Labeling Recipes Costs Custom …" at bounding box center [559, 240] width 1119 height 590
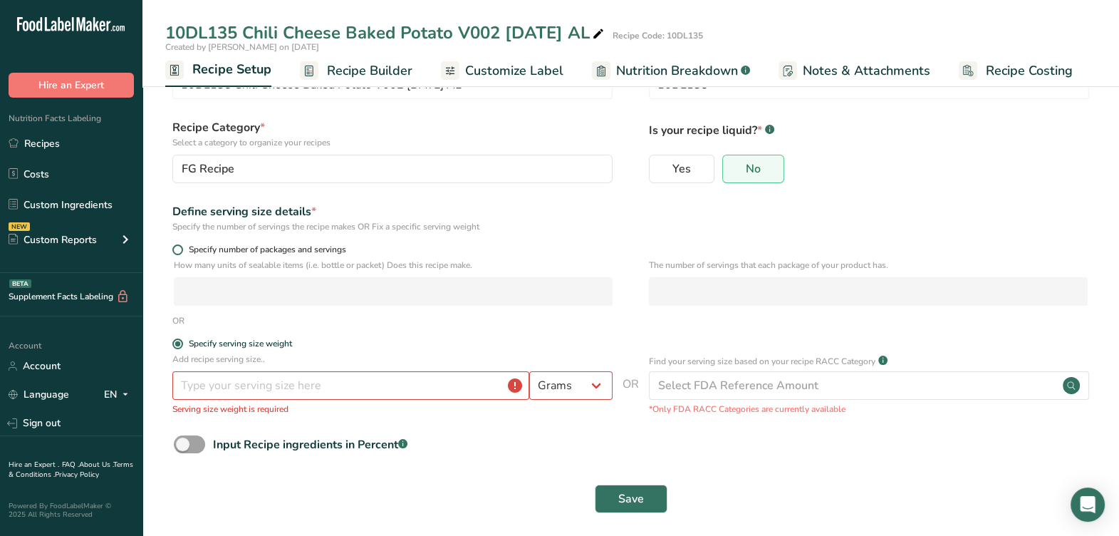
click at [181, 246] on label "Specify number of packages and servings" at bounding box center [392, 249] width 440 height 11
click at [181, 246] on input "Specify number of packages and servings" at bounding box center [176, 249] width 9 height 9
radio input "true"
radio input "false"
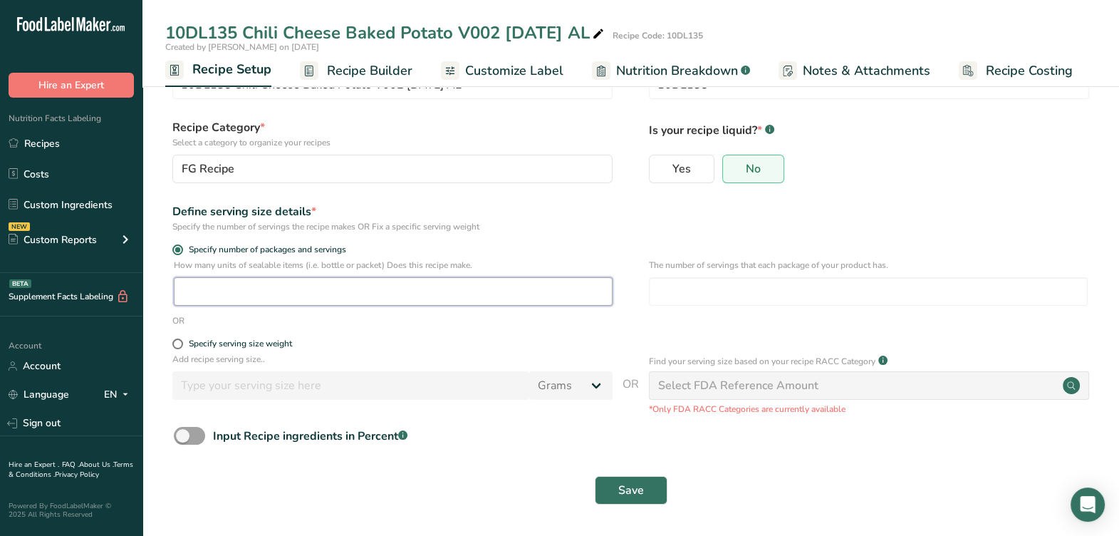
click at [231, 301] on input "number" at bounding box center [393, 291] width 439 height 28
type input "1"
click at [709, 297] on input "number" at bounding box center [868, 291] width 439 height 28
type input "2"
drag, startPoint x: 650, startPoint y: 476, endPoint x: 644, endPoint y: 486, distance: 11.5
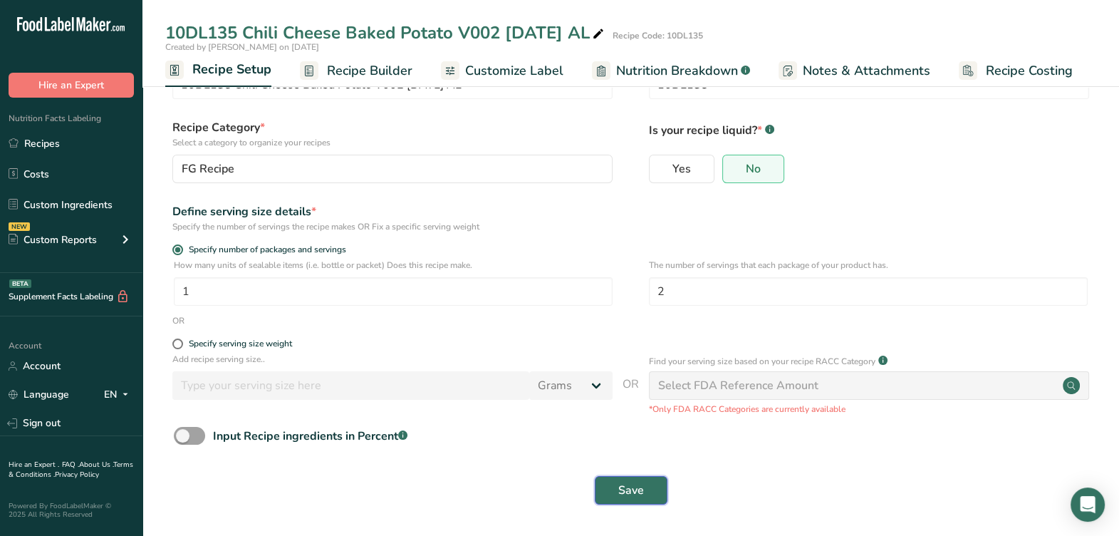
click at [651, 478] on button "Save" at bounding box center [631, 490] width 73 height 28
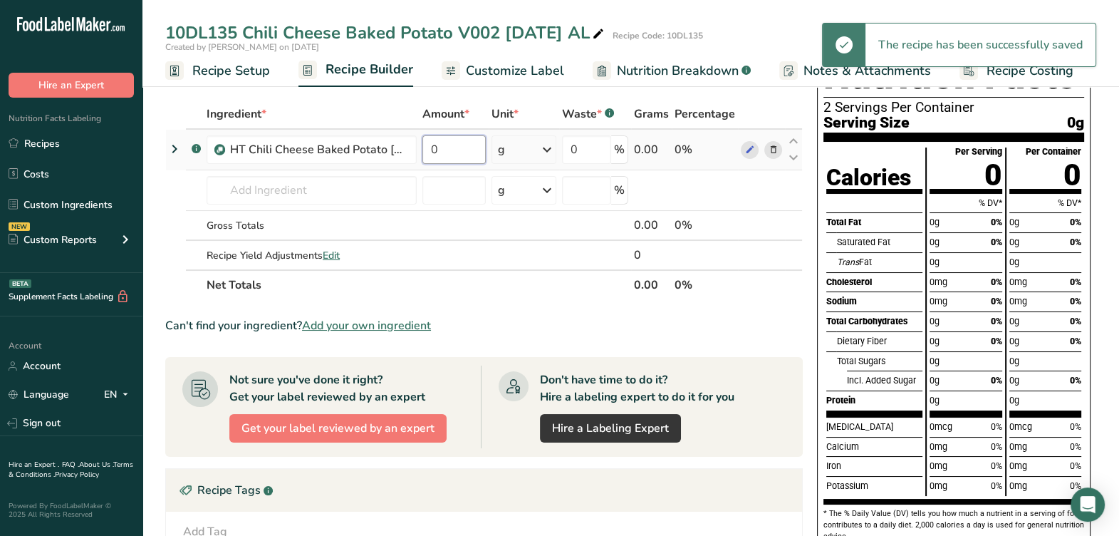
click at [453, 148] on input "0" at bounding box center [453, 149] width 63 height 28
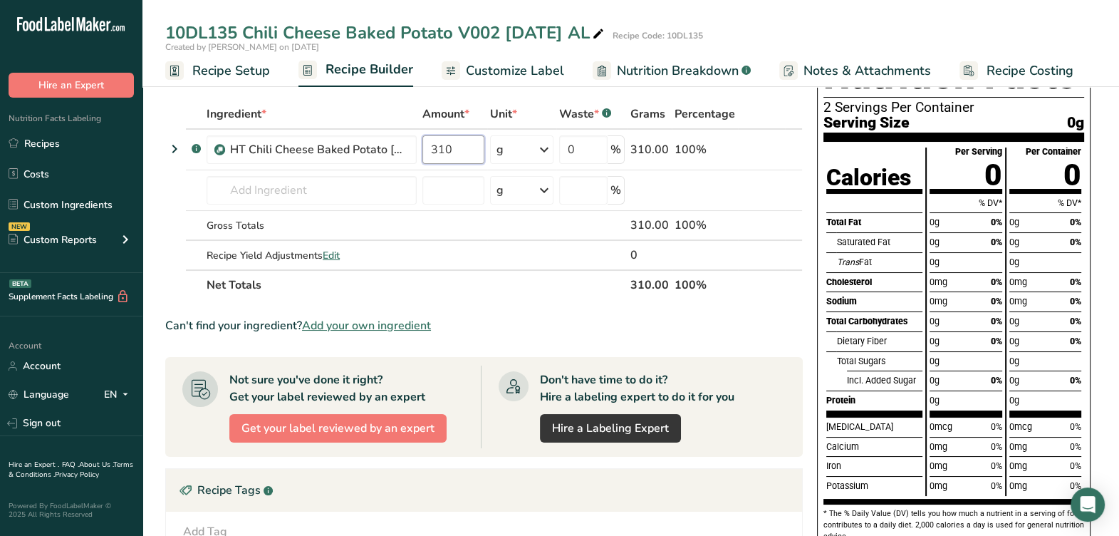
type input "310"
click at [487, 274] on div "Ingredient * Amount * Unit * Waste * .a-a{fill:#347362;}.b-a{fill:#fff;} Grams …" at bounding box center [483, 199] width 637 height 201
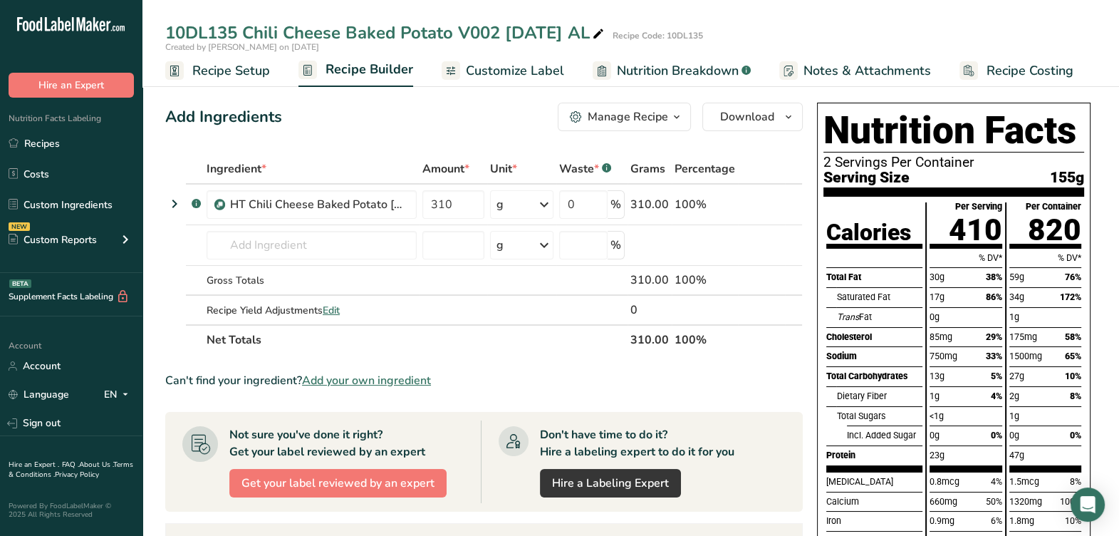
click at [543, 374] on div "Can't find your ingredient? Add your own ingredient" at bounding box center [483, 380] width 637 height 17
click at [172, 203] on icon at bounding box center [174, 204] width 17 height 26
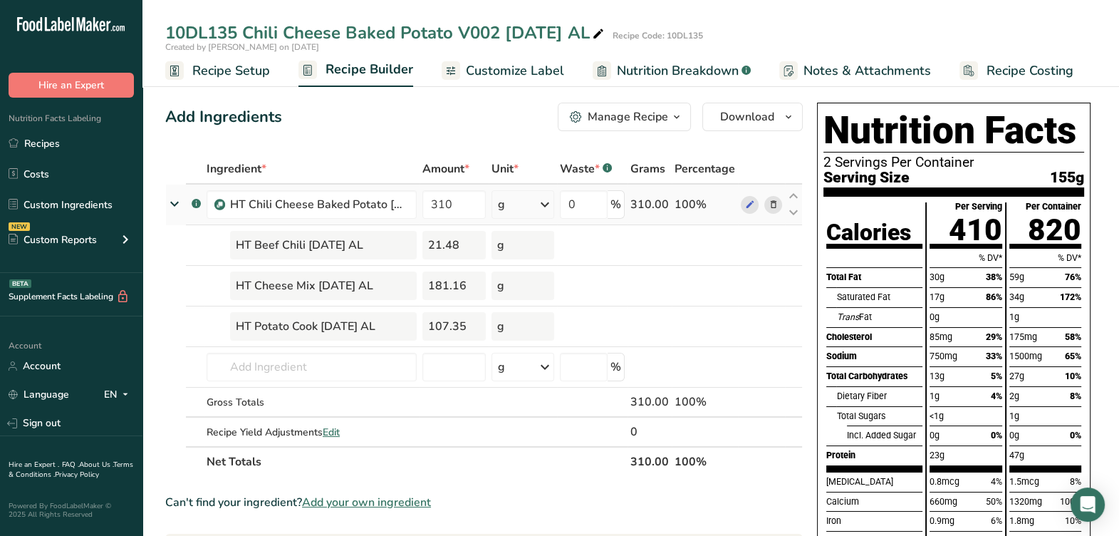
click at [171, 206] on icon at bounding box center [175, 203] width 26 height 17
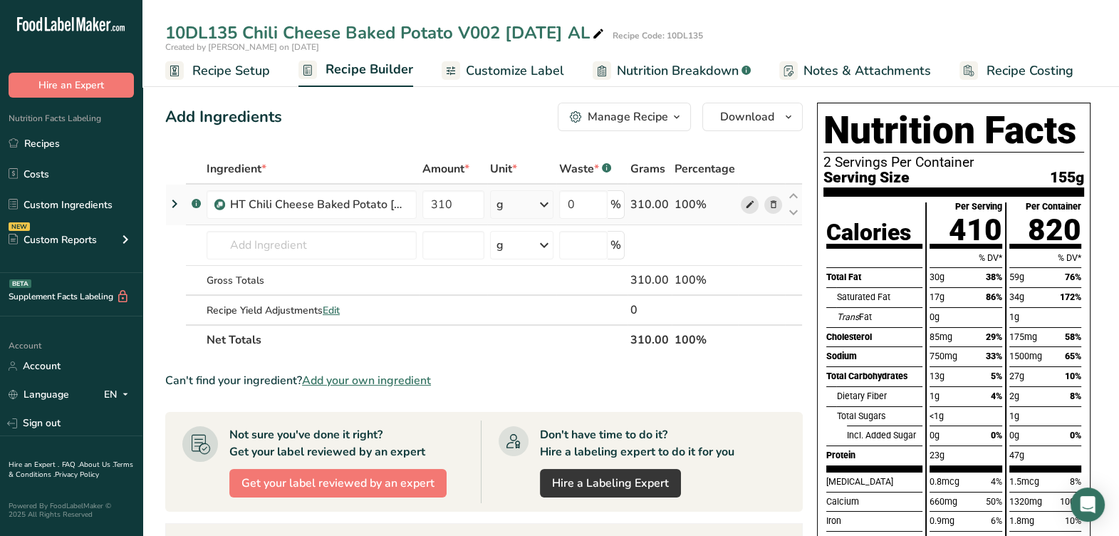
click at [755, 209] on span at bounding box center [749, 204] width 17 height 17
click at [543, 67] on span "Customize Label" at bounding box center [515, 70] width 98 height 19
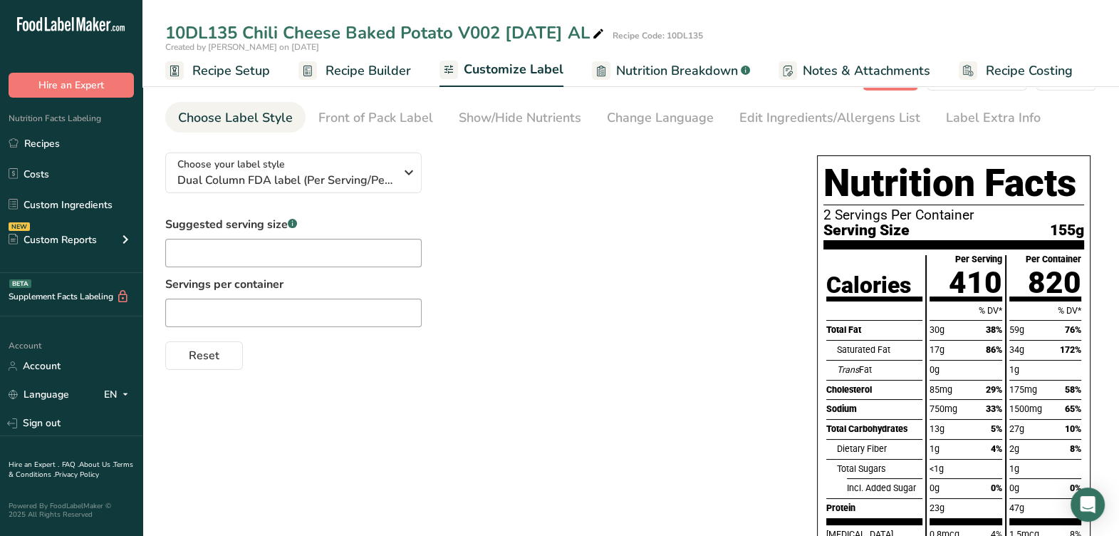
scroll to position [88, 0]
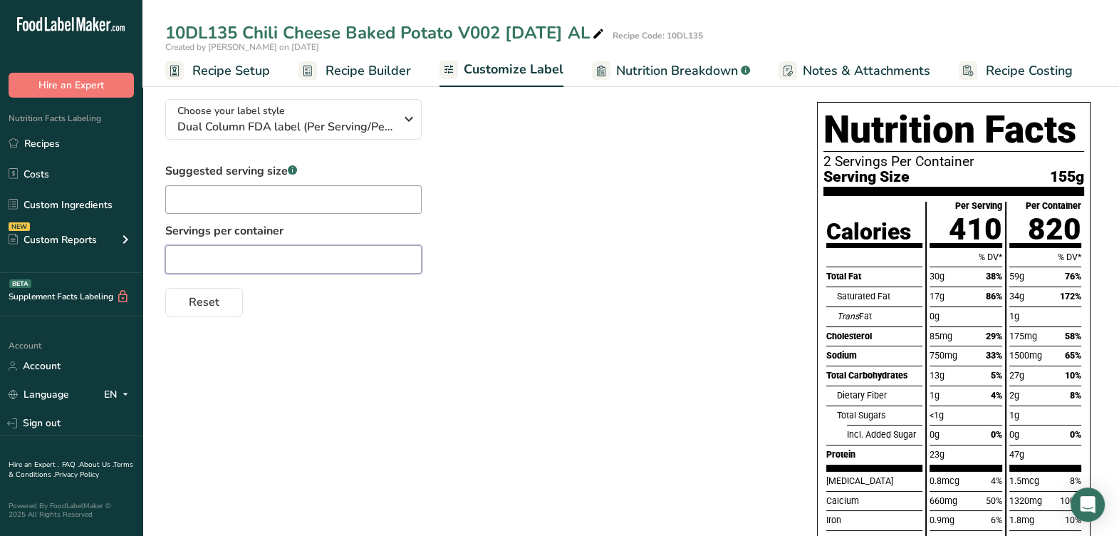
click at [313, 266] on input "text" at bounding box center [293, 259] width 256 height 28
click at [278, 200] on input "text" at bounding box center [293, 199] width 256 height 28
type input "A"
click at [302, 251] on input "text" at bounding box center [293, 259] width 256 height 28
type input "2"
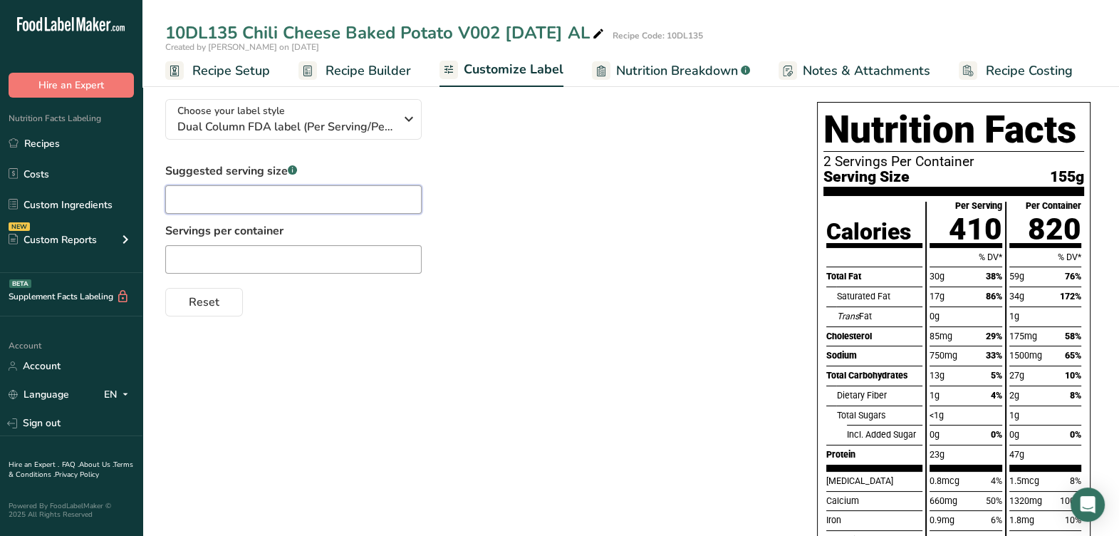
click at [382, 210] on input "text" at bounding box center [293, 199] width 256 height 28
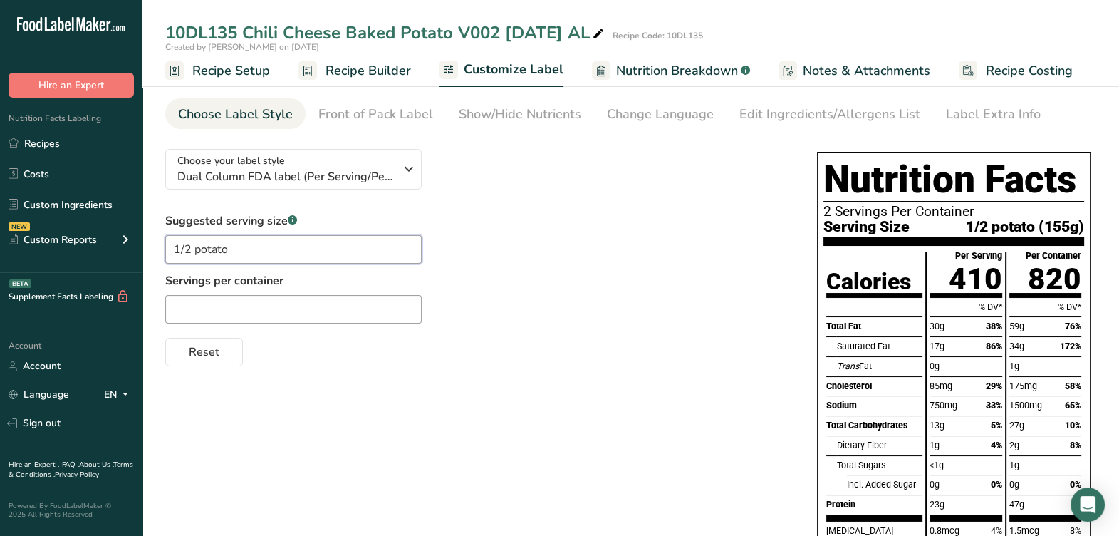
scroll to position [0, 0]
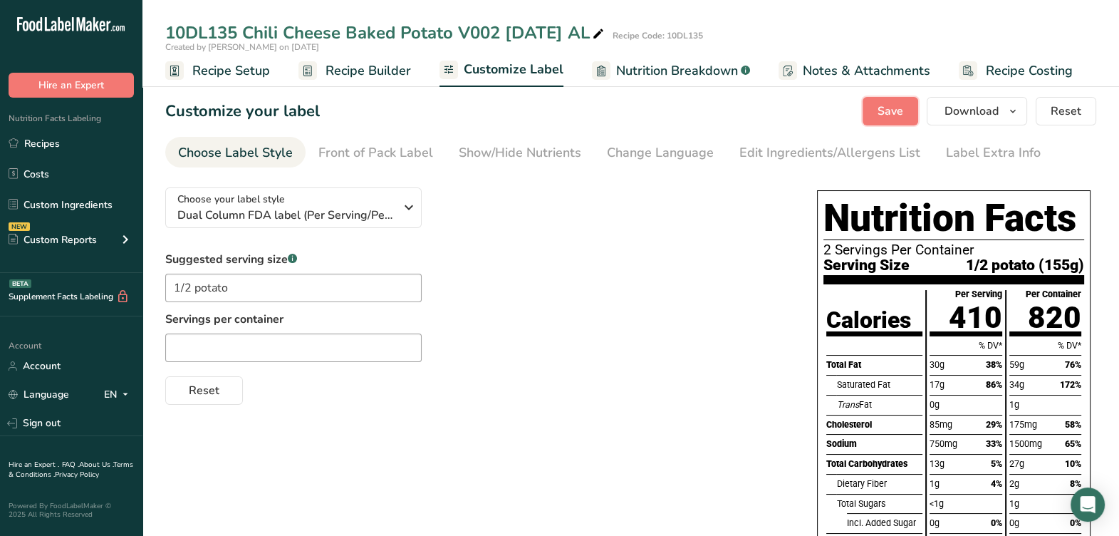
click at [876, 108] on button "Save" at bounding box center [890, 111] width 56 height 28
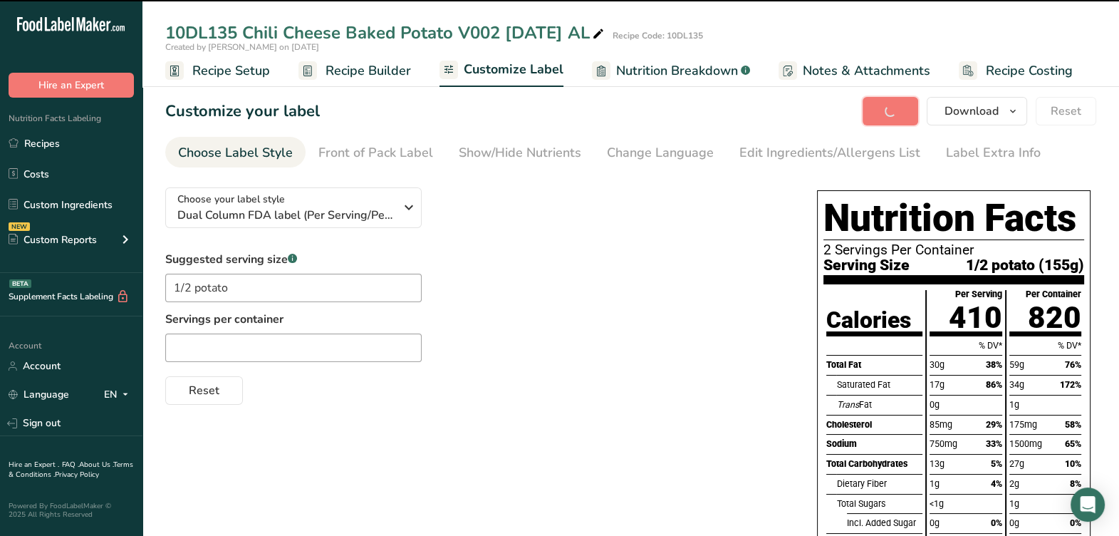
type input "1/2 potato"
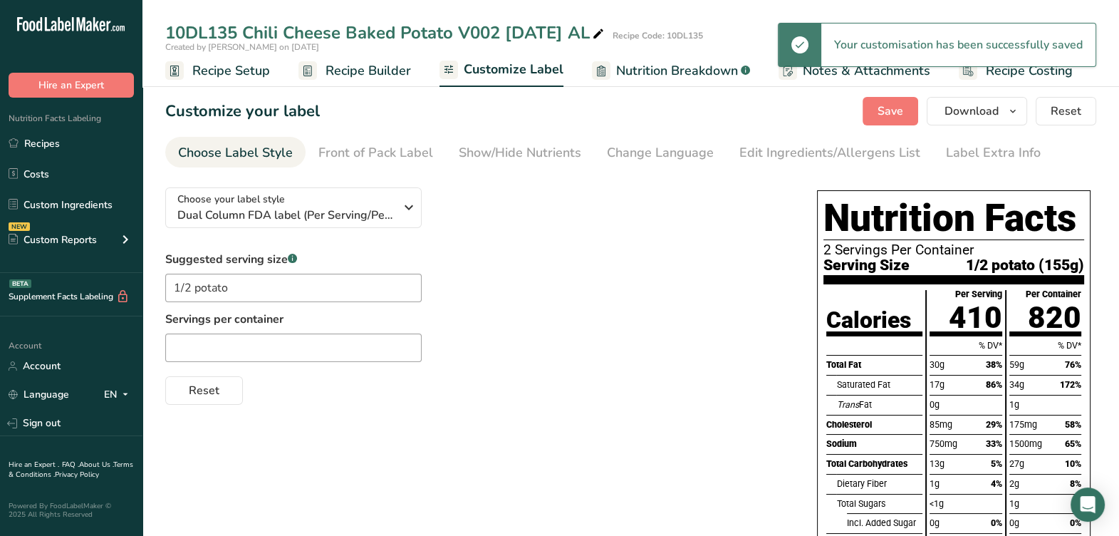
click at [367, 72] on span "Recipe Builder" at bounding box center [367, 70] width 85 height 19
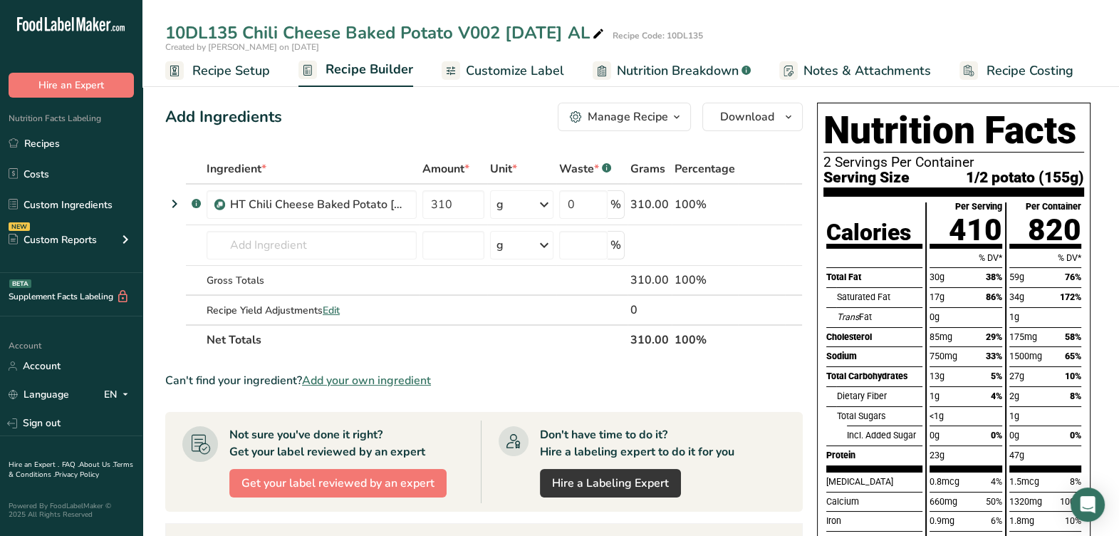
click at [236, 68] on span "Recipe Setup" at bounding box center [231, 70] width 78 height 19
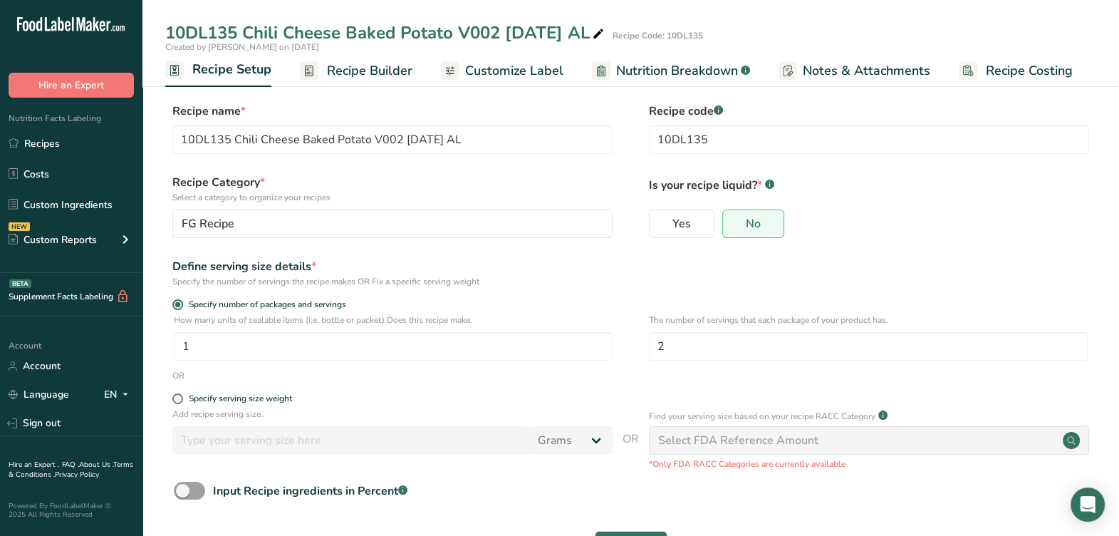
click at [376, 67] on span "Recipe Builder" at bounding box center [369, 70] width 85 height 19
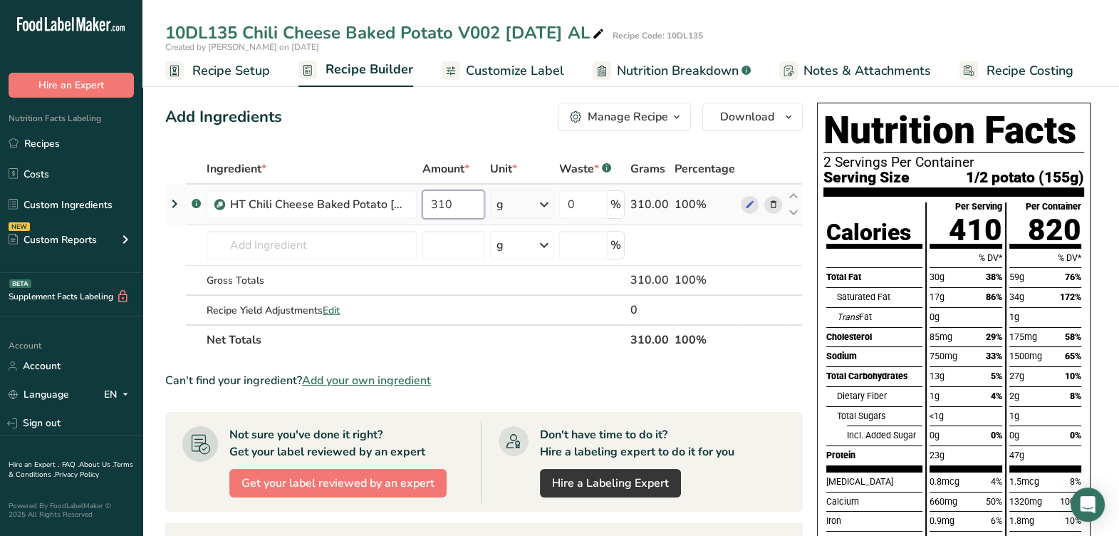
drag, startPoint x: 464, startPoint y: 204, endPoint x: 429, endPoint y: 214, distance: 35.4
click at [429, 214] on input "310" at bounding box center [453, 204] width 62 height 28
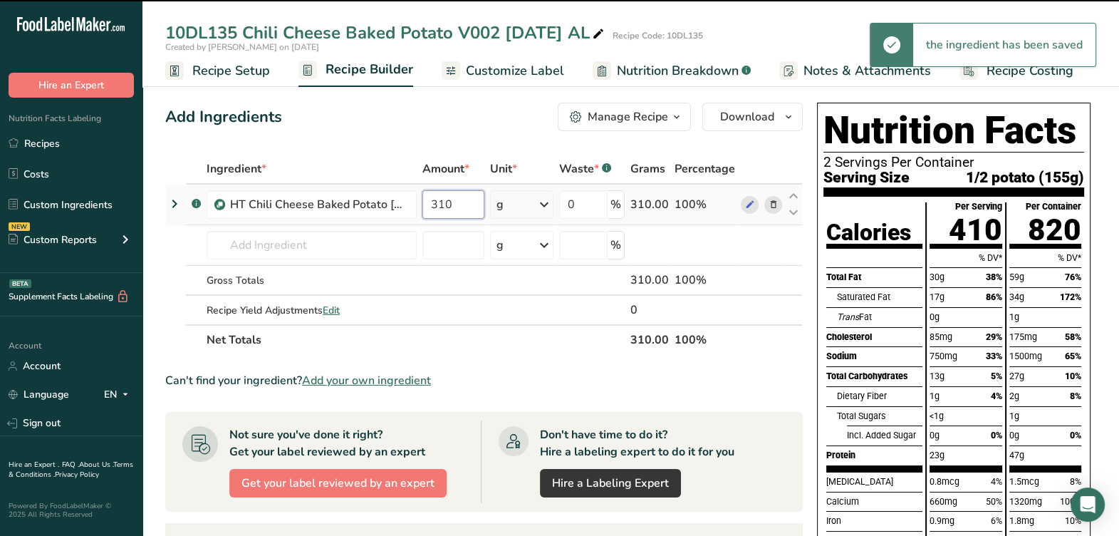
paste input "09.576793"
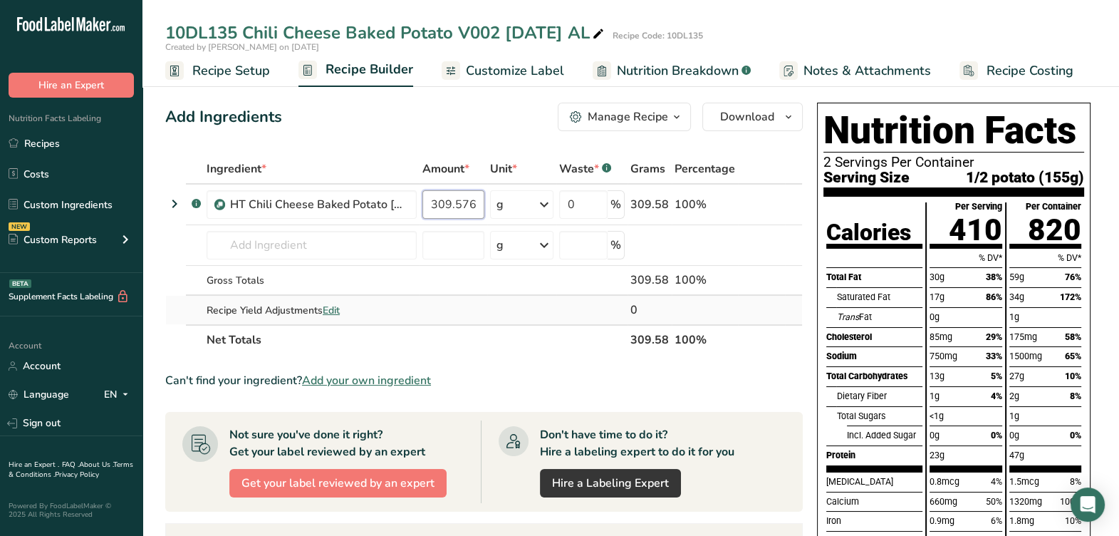
scroll to position [0, 4]
type input "309.5768"
click at [551, 377] on div "Can't find your ingredient? Add your own ingredient" at bounding box center [483, 380] width 637 height 17
click at [728, 113] on span "Download" at bounding box center [747, 116] width 54 height 17
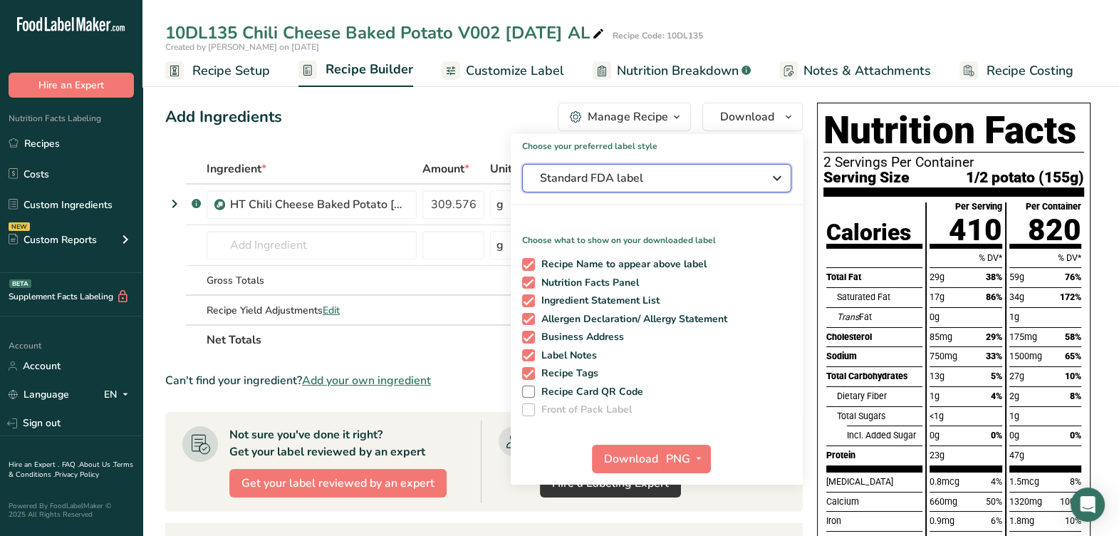
click at [669, 174] on span "Standard FDA label" at bounding box center [647, 177] width 214 height 17
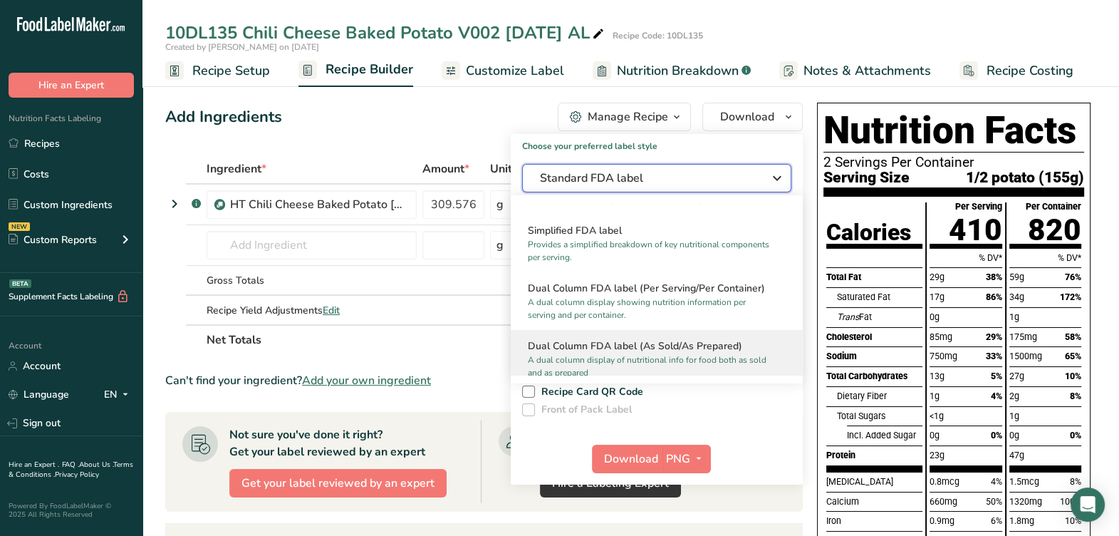
scroll to position [177, 0]
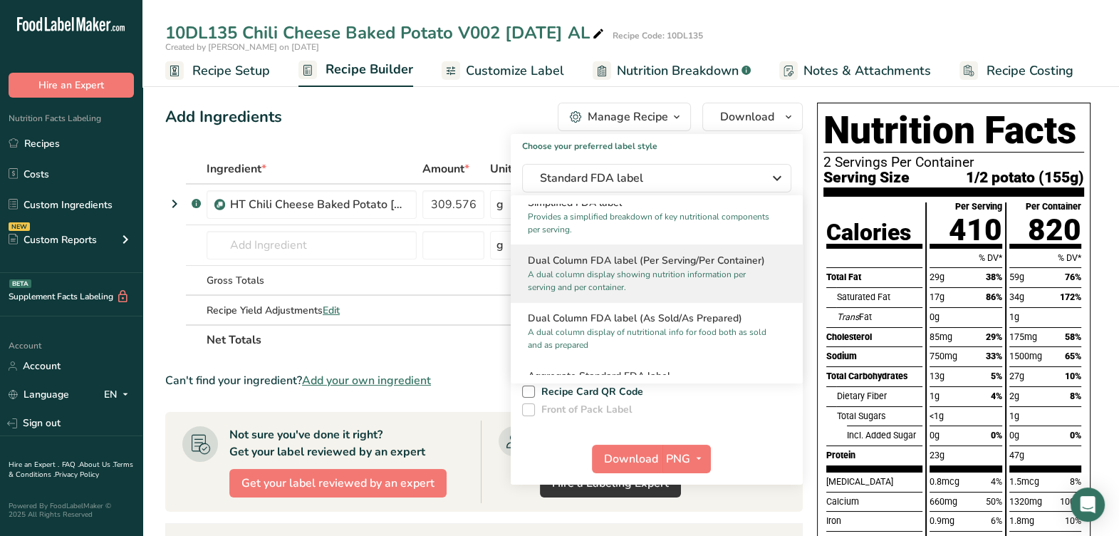
click at [631, 284] on p "A dual column display showing nutrition information per serving and per contain…" at bounding box center [650, 281] width 245 height 26
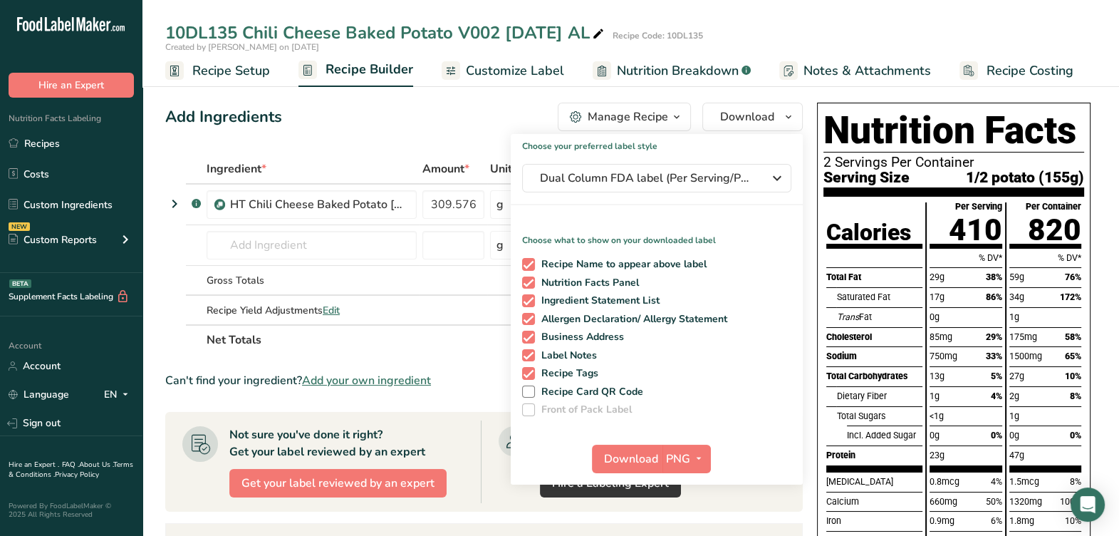
drag, startPoint x: 525, startPoint y: 263, endPoint x: 538, endPoint y: 291, distance: 30.6
click at [526, 262] on span at bounding box center [528, 264] width 13 height 13
click at [526, 262] on input "Recipe Name to appear above label" at bounding box center [526, 263] width 9 height 9
checkbox input "false"
drag, startPoint x: 523, startPoint y: 301, endPoint x: 532, endPoint y: 318, distance: 20.1
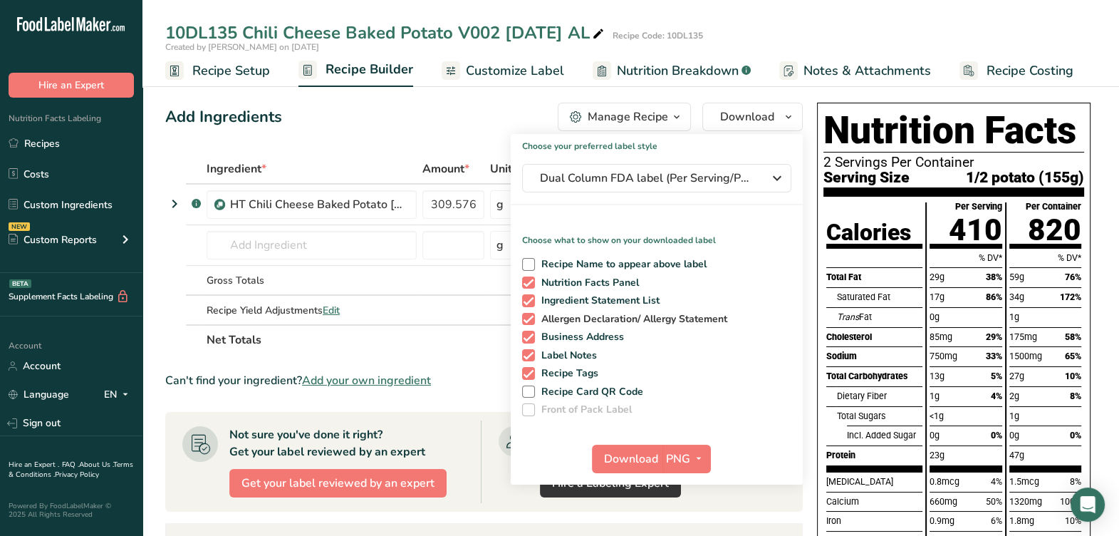
click at [524, 301] on span at bounding box center [528, 300] width 13 height 13
click at [524, 301] on input "Ingredient Statement List" at bounding box center [526, 300] width 9 height 9
checkbox input "false"
drag, startPoint x: 531, startPoint y: 322, endPoint x: 531, endPoint y: 340, distance: 17.8
click at [531, 321] on span at bounding box center [528, 319] width 13 height 13
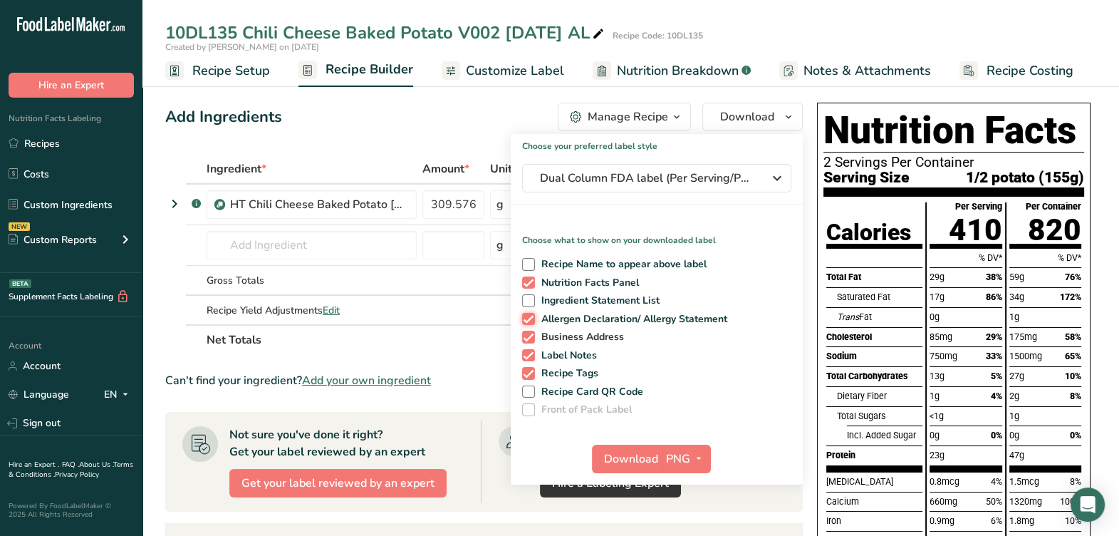
click at [531, 321] on input "Allergen Declaration/ Allergy Statement" at bounding box center [526, 318] width 9 height 9
checkbox input "false"
click at [529, 338] on span at bounding box center [528, 336] width 13 height 13
click at [529, 338] on input "Business Address" at bounding box center [526, 336] width 9 height 9
checkbox input "false"
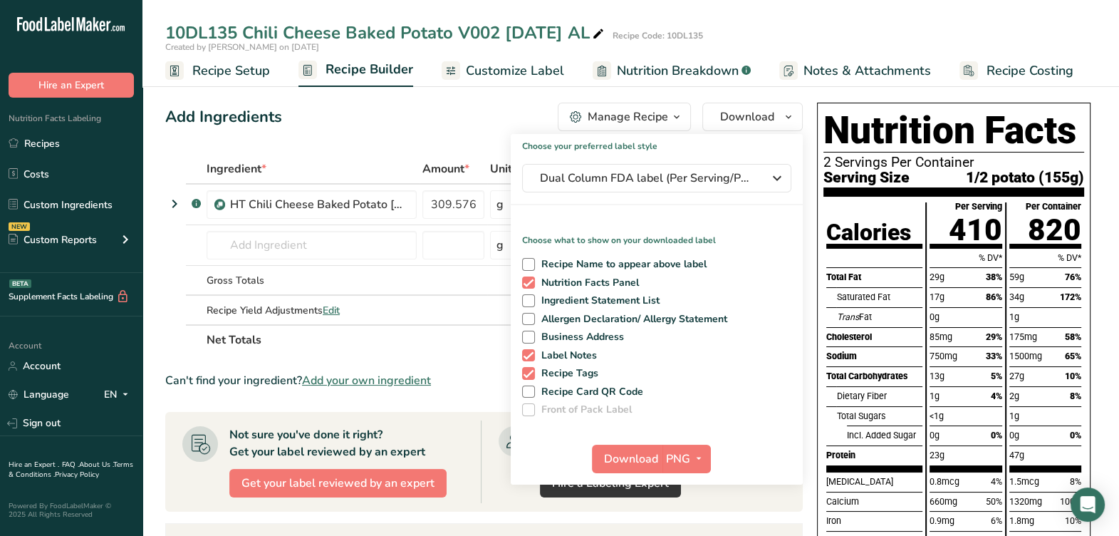
click at [526, 359] on span at bounding box center [528, 355] width 13 height 13
click at [526, 359] on input "Label Notes" at bounding box center [526, 354] width 9 height 9
checkbox input "false"
click at [531, 372] on span at bounding box center [528, 373] width 13 height 13
click at [531, 372] on input "Recipe Tags" at bounding box center [526, 372] width 9 height 9
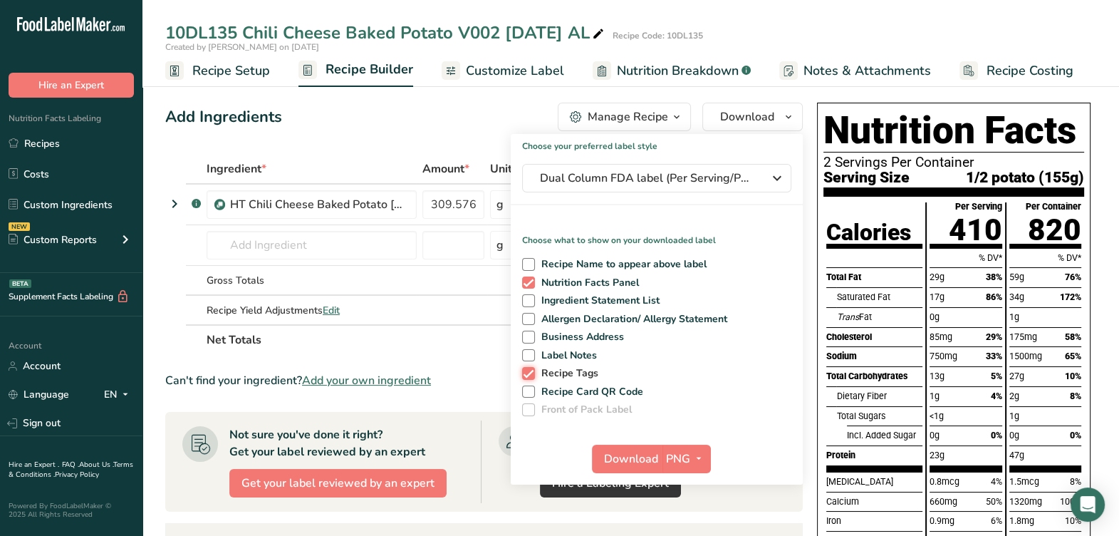
checkbox input "false"
click at [609, 457] on span "Download" at bounding box center [631, 458] width 54 height 17
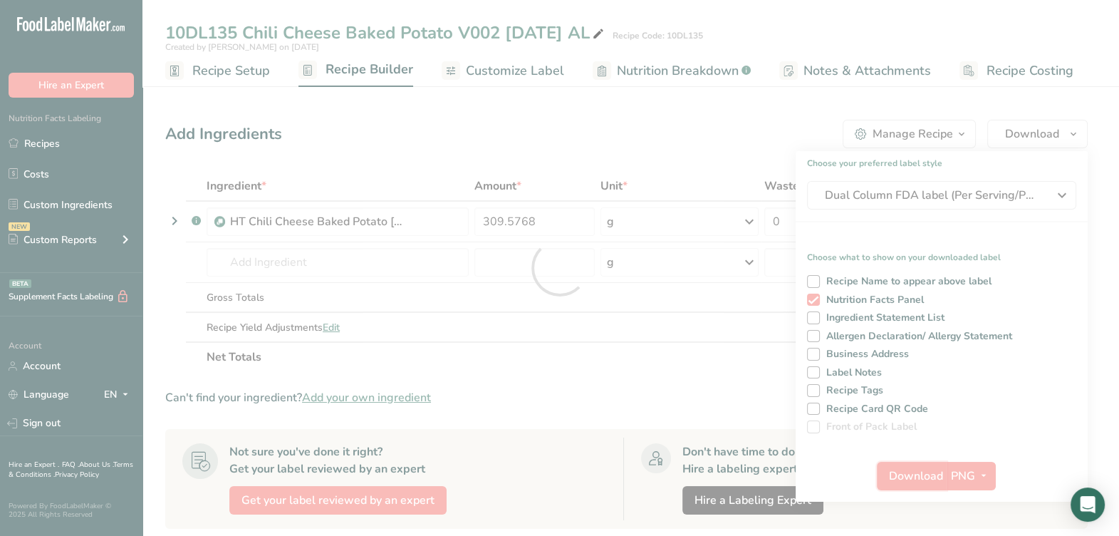
scroll to position [0, 0]
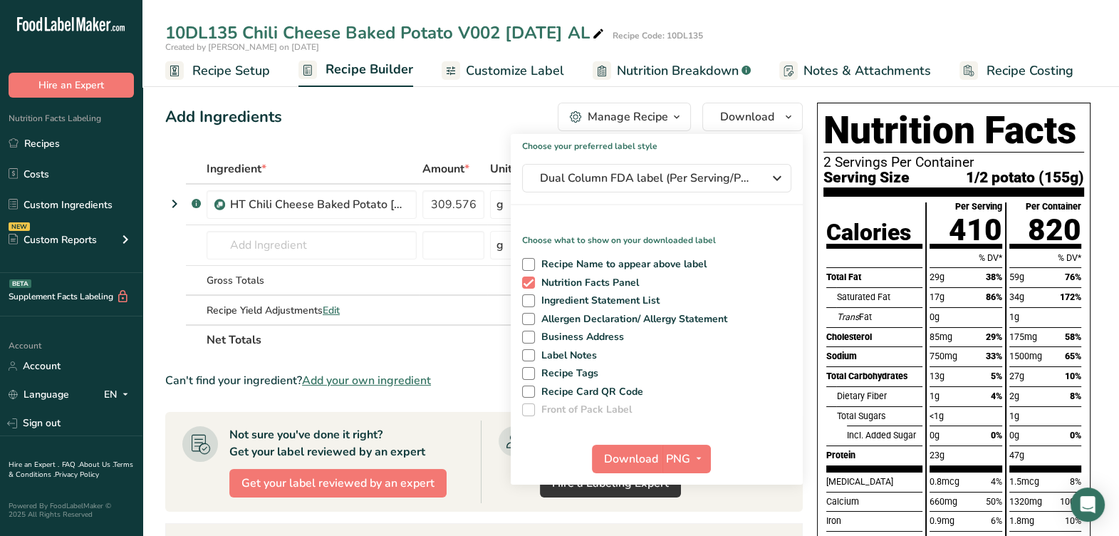
click at [332, 110] on div "Add Ingredients Manage Recipe Delete Recipe Duplicate Recipe Scale Recipe Save …" at bounding box center [483, 117] width 637 height 28
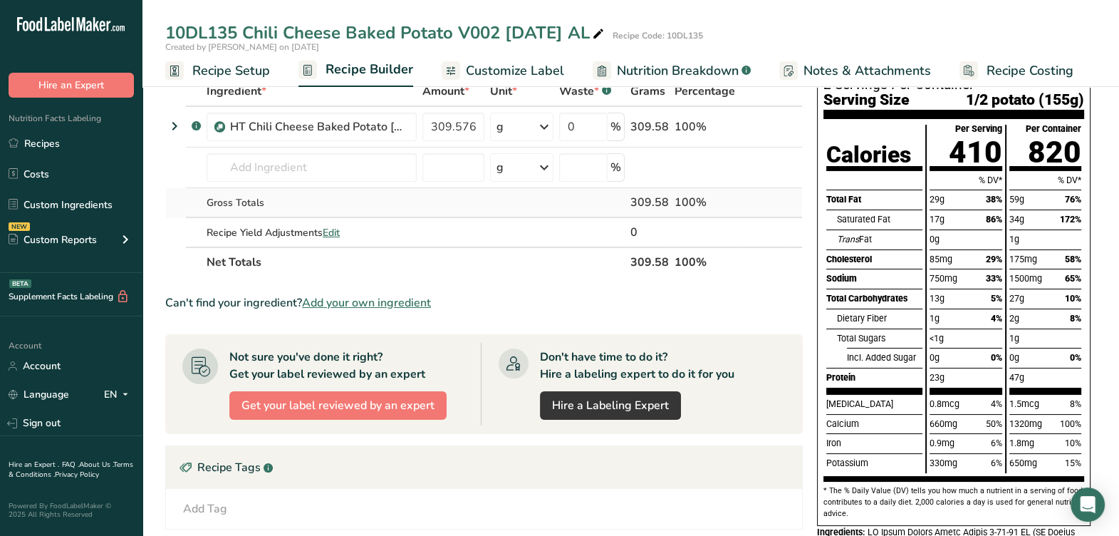
scroll to position [435, 0]
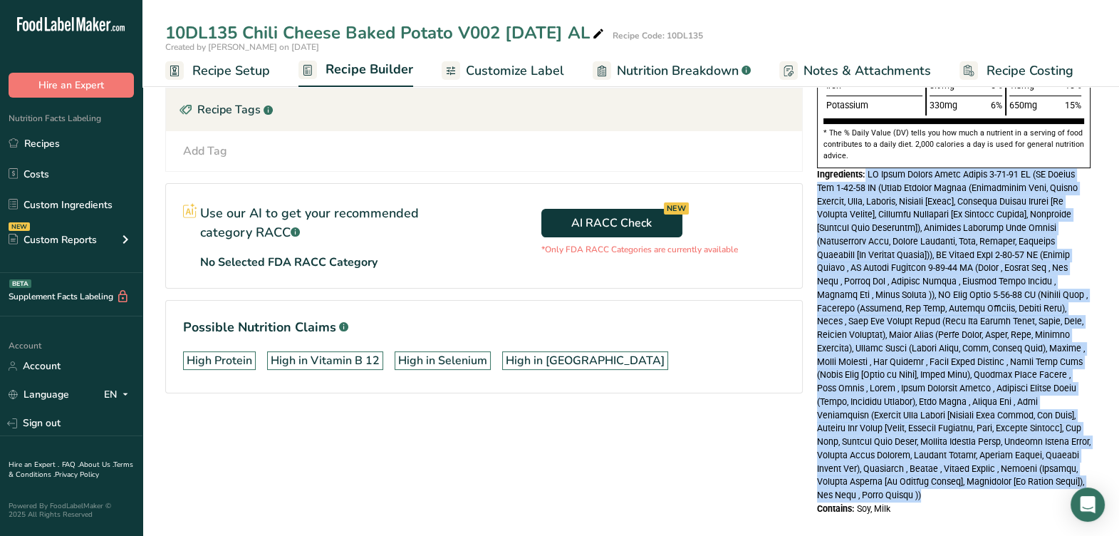
drag, startPoint x: 863, startPoint y: 171, endPoint x: 1107, endPoint y: 476, distance: 390.7
click at [1107, 476] on section "Add Ingredients Manage Recipe Delete Recipe Duplicate Recipe Scale Recipe Save …" at bounding box center [630, 96] width 976 height 914
drag, startPoint x: 1107, startPoint y: 476, endPoint x: 990, endPoint y: 377, distance: 153.1
copy div "HT Chili Cheese Baked Potato 8-12-25 AL (HT Cheese Mix 8-13-25 AL (Sharp Chedda…"
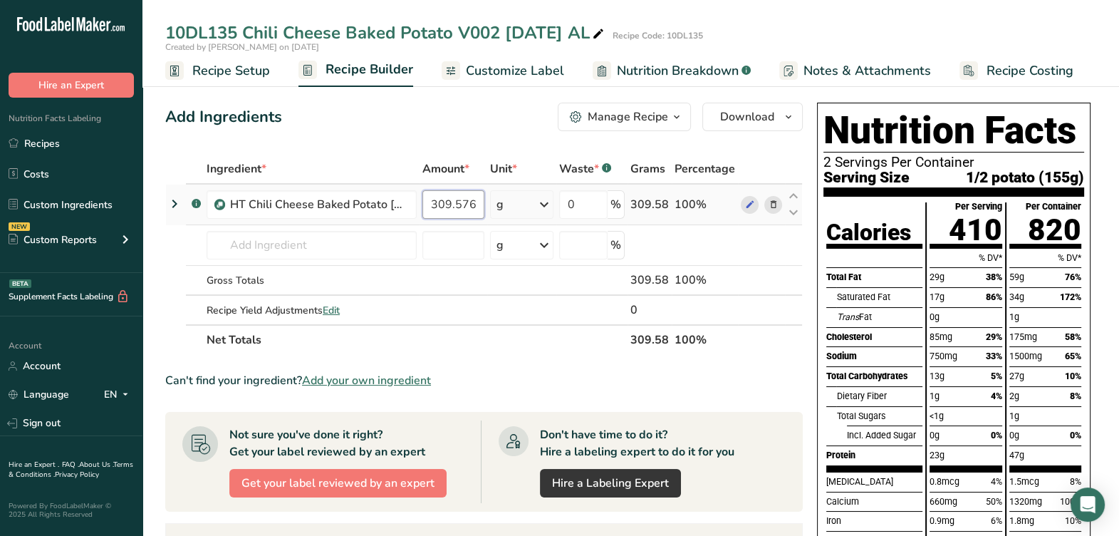
scroll to position [0, 4]
drag, startPoint x: 452, startPoint y: 202, endPoint x: 520, endPoint y: 208, distance: 68.0
click at [520, 208] on tr ".a-a{fill:#347362;}.b-a{fill:#fff;} HT Chili Cheese Baked Potato 8-12-25 AL 309…" at bounding box center [484, 204] width 636 height 41
type input "309"
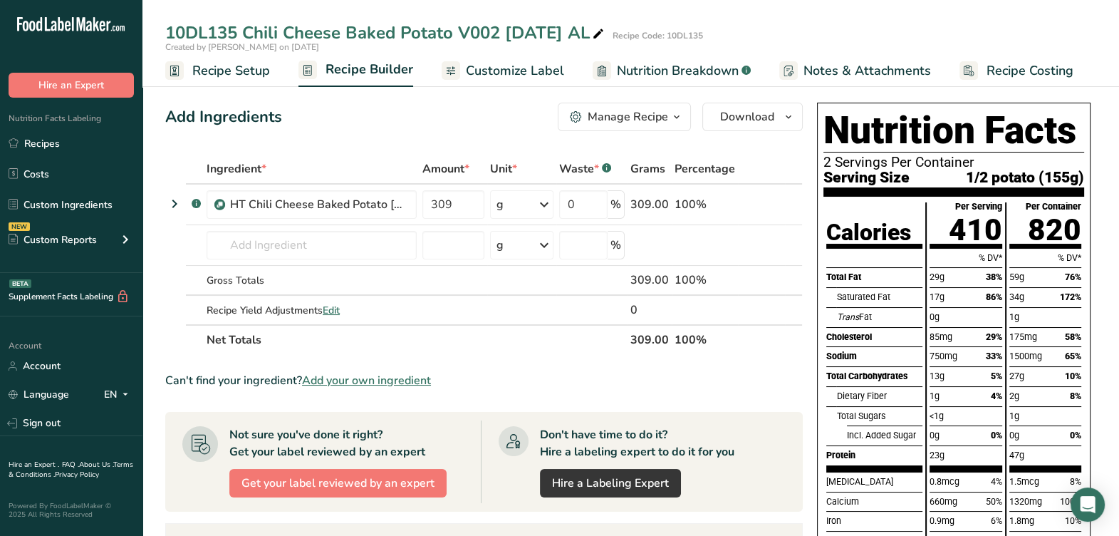
click at [587, 352] on section "Ingredient * Amount * Unit * Waste * .a-a{fill:#347362;}.b-a{fill:#fff;} Grams …" at bounding box center [483, 502] width 637 height 697
click at [493, 68] on span "Customize Label" at bounding box center [515, 70] width 98 height 19
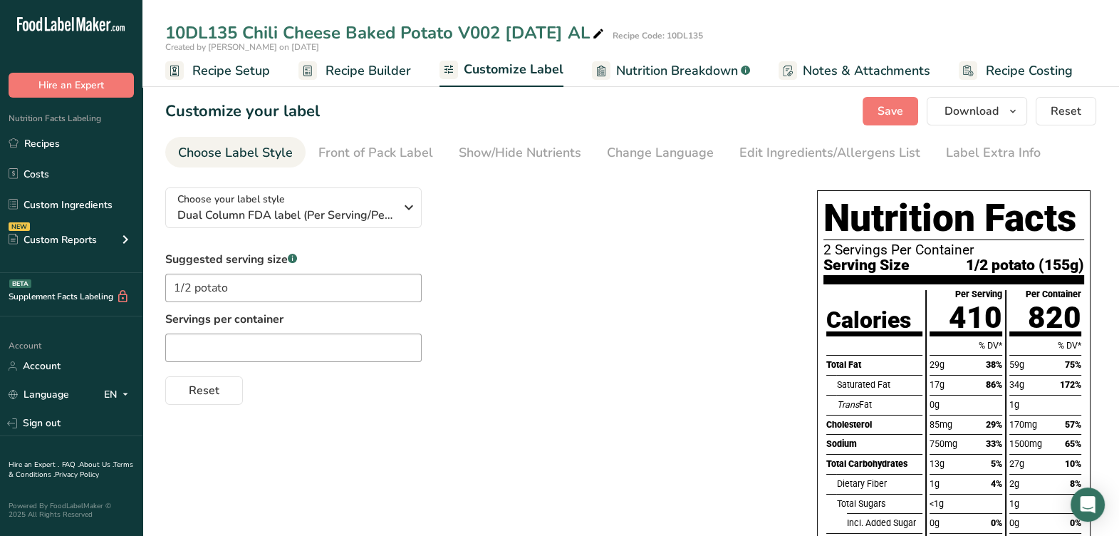
click at [374, 72] on span "Recipe Builder" at bounding box center [367, 70] width 85 height 19
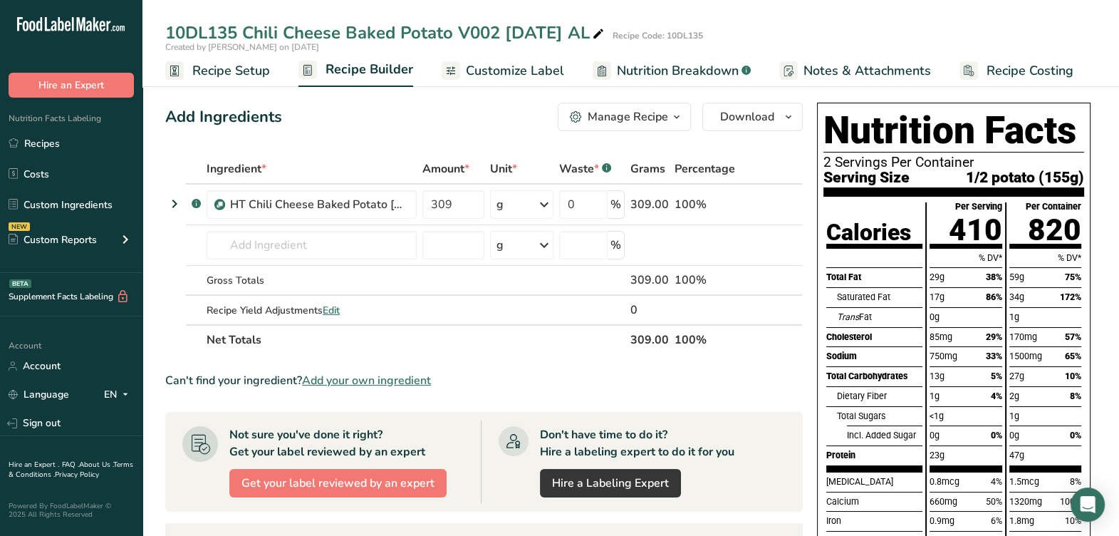
drag, startPoint x: 239, startPoint y: 76, endPoint x: 328, endPoint y: 75, distance: 89.0
click at [239, 76] on span "Recipe Setup" at bounding box center [231, 70] width 78 height 19
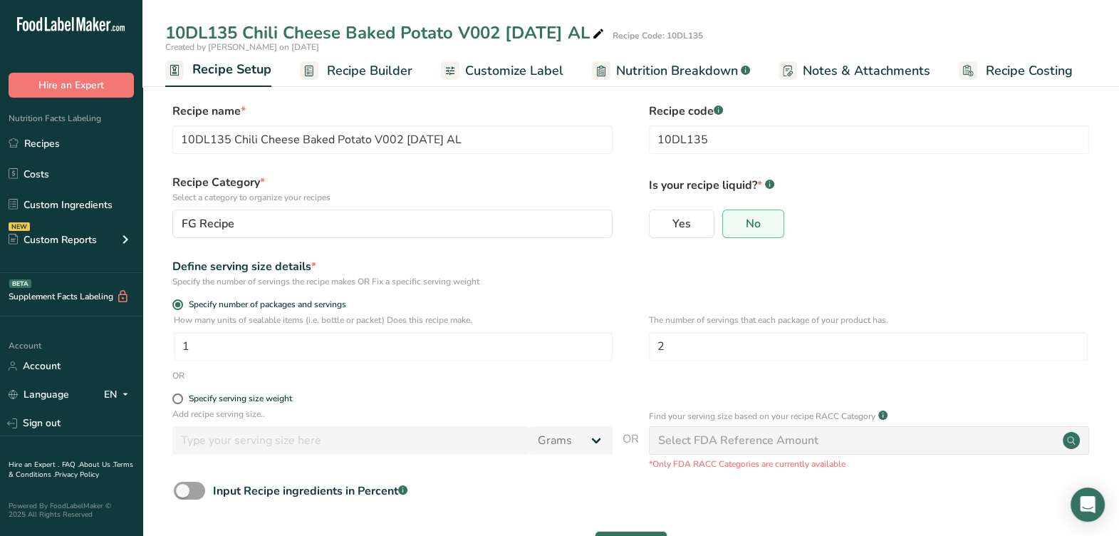
click at [328, 75] on span "Recipe Builder" at bounding box center [369, 70] width 85 height 19
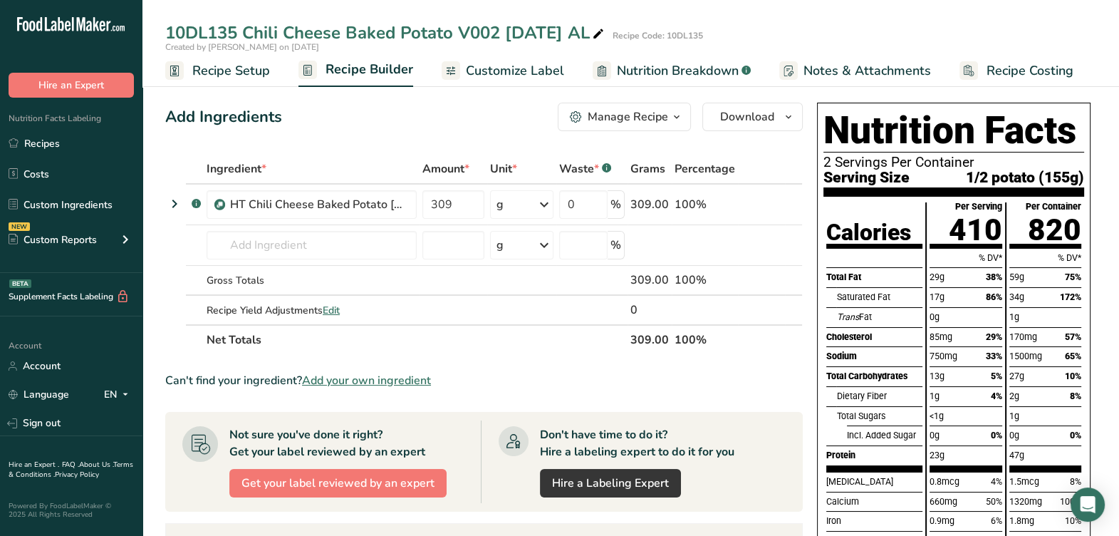
click at [531, 69] on span "Customize Label" at bounding box center [515, 70] width 98 height 19
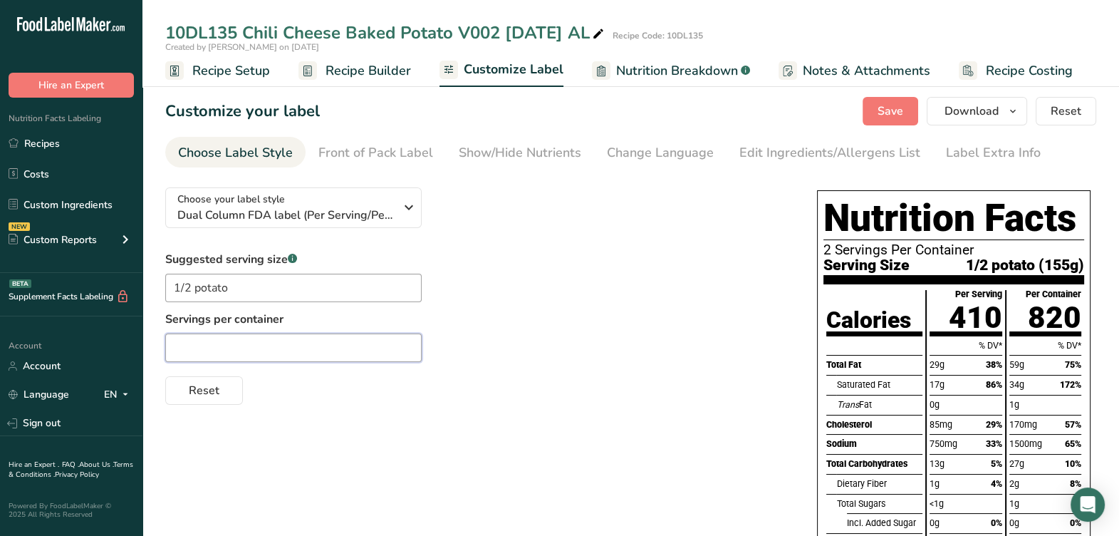
click at [271, 345] on input "text" at bounding box center [293, 347] width 256 height 28
type input "About 2 servings per cont"
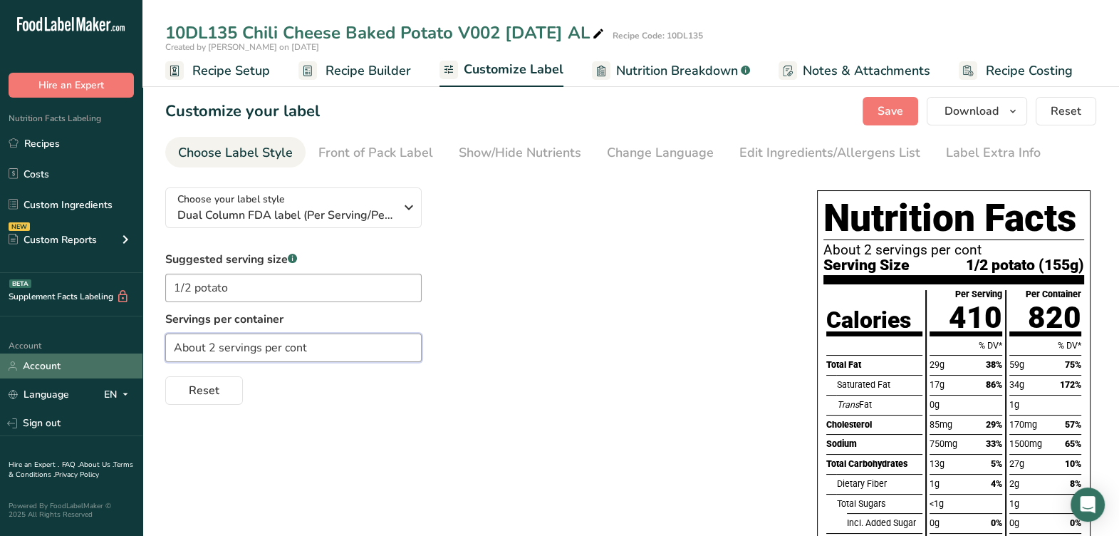
drag, startPoint x: 387, startPoint y: 357, endPoint x: 109, endPoint y: 363, distance: 277.8
click at [109, 363] on div ".a-20{fill:#fff;} Hire an Expert Nutrition Facts Labeling Recipes Costs Custom …" at bounding box center [559, 537] width 1119 height 1075
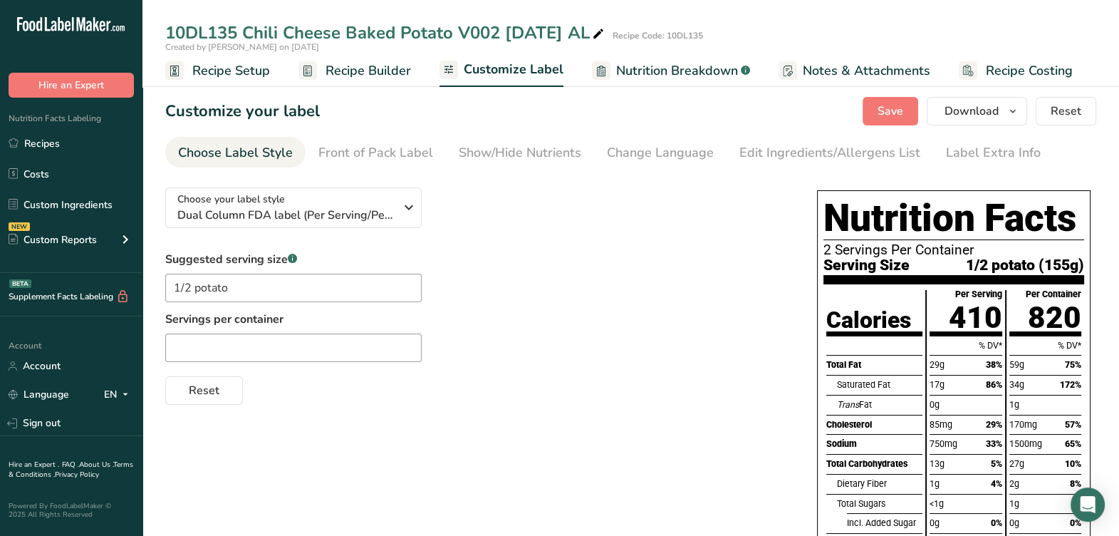
click at [890, 105] on span "Save" at bounding box center [890, 111] width 26 height 17
click at [347, 70] on span "Recipe Builder" at bounding box center [367, 70] width 85 height 19
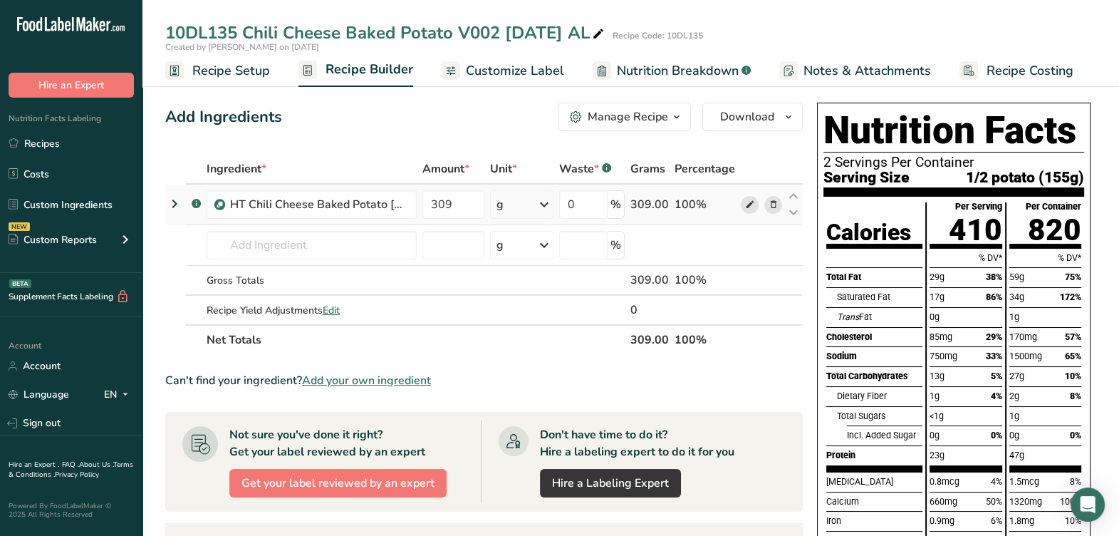
click at [747, 201] on icon at bounding box center [749, 204] width 10 height 15
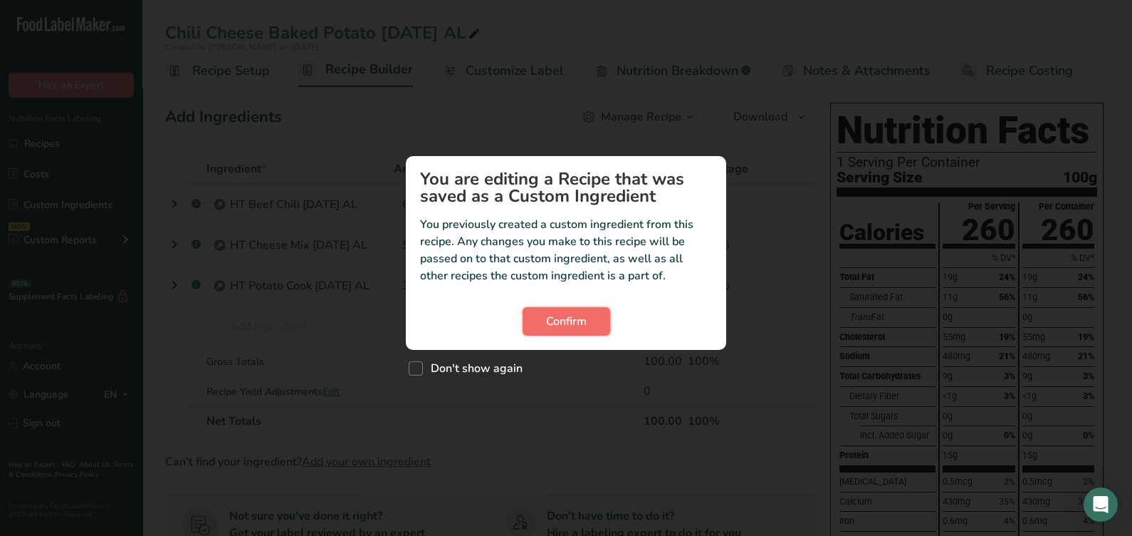
click at [581, 320] on span "Confirm" at bounding box center [566, 321] width 41 height 17
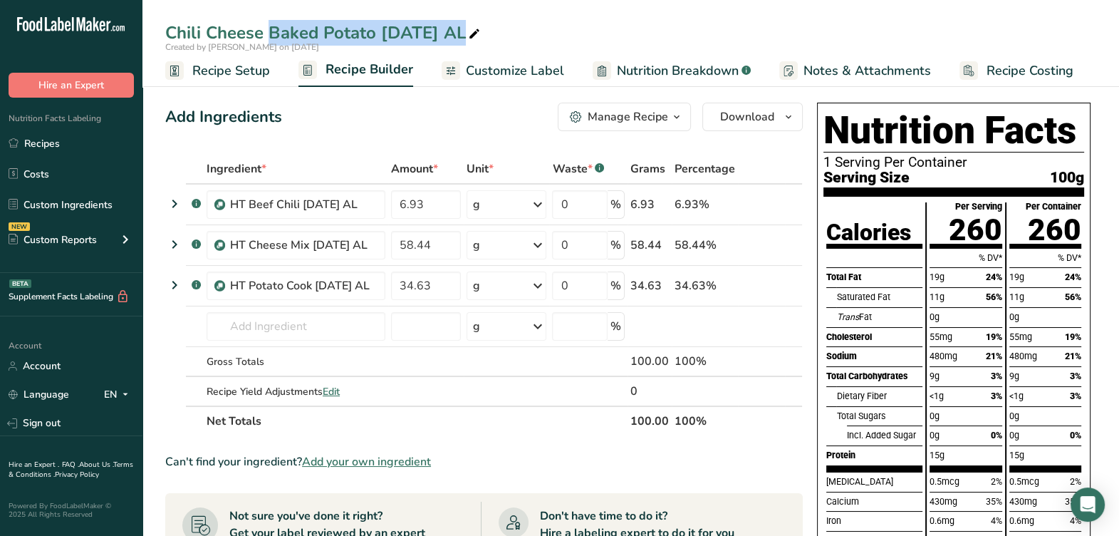
click at [162, 41] on div "Chili Cheese Baked Potato [DATE] AL Created by [PERSON_NAME] on [DATE]" at bounding box center [630, 36] width 976 height 33
click at [165, 36] on div "Chili Cheese Baked Potato [DATE] AL" at bounding box center [630, 33] width 976 height 26
click at [481, 41] on icon at bounding box center [474, 34] width 13 height 20
click at [165, 38] on input "Chili Cheese Baked Potato [DATE] AL" at bounding box center [630, 33] width 931 height 26
click at [615, 26] on input "HT Chili Cheese Baked Potato [DATE] AL" at bounding box center [630, 33] width 931 height 26
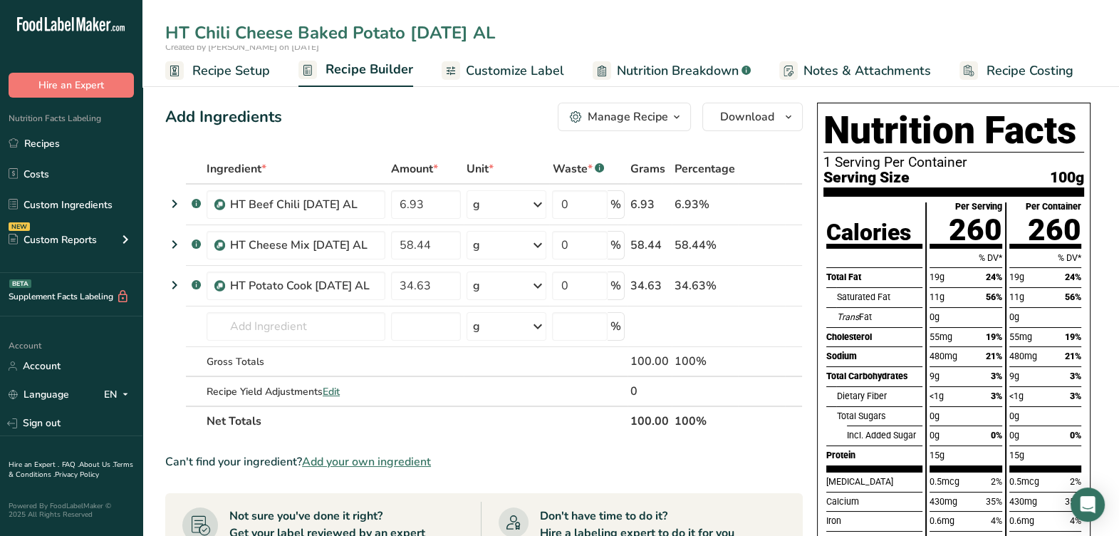
type input "HT Chili Cheese Baked Potato [DATE] AL"
click at [516, 409] on th "Net Totals" at bounding box center [416, 420] width 424 height 30
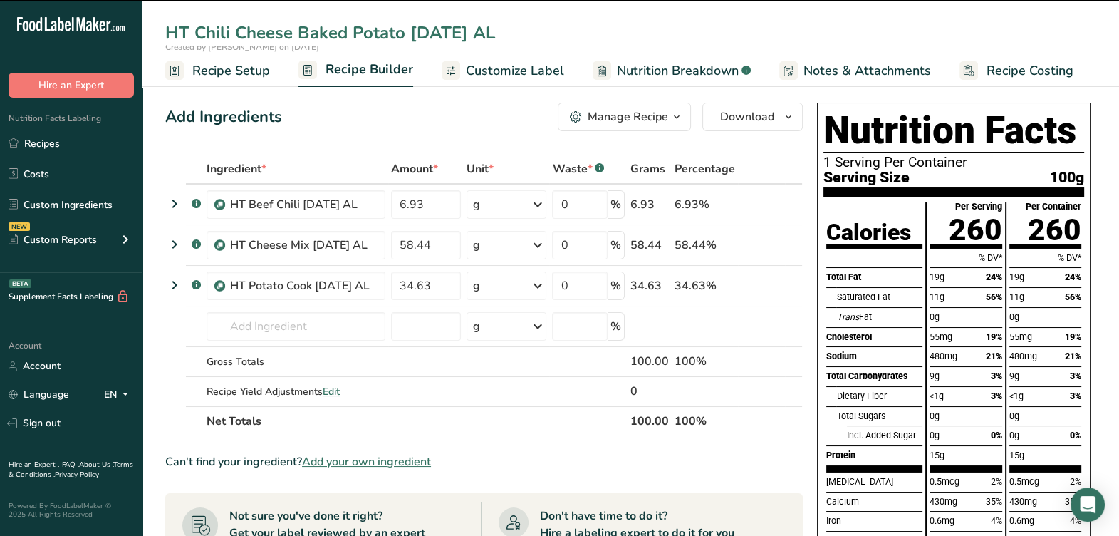
click at [349, 127] on div "Add Ingredients Manage Recipe Delete Recipe Duplicate Recipe Scale Recipe Save …" at bounding box center [483, 117] width 637 height 28
drag, startPoint x: 587, startPoint y: 107, endPoint x: 612, endPoint y: 125, distance: 30.6
click at [589, 109] on button "Manage Recipe" at bounding box center [624, 117] width 133 height 28
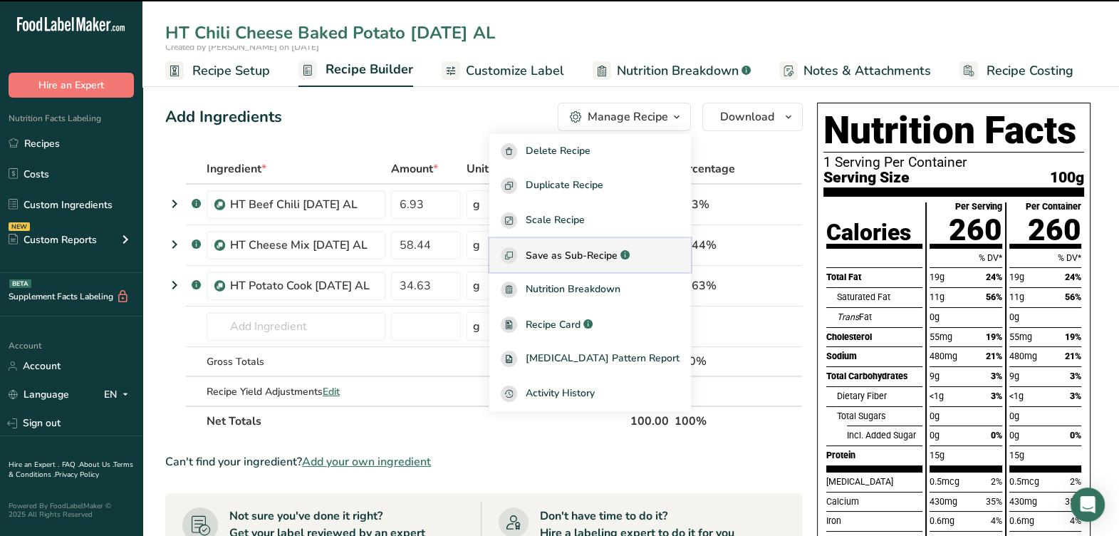
click at [617, 253] on span "Save as Sub-Recipe" at bounding box center [572, 255] width 92 height 15
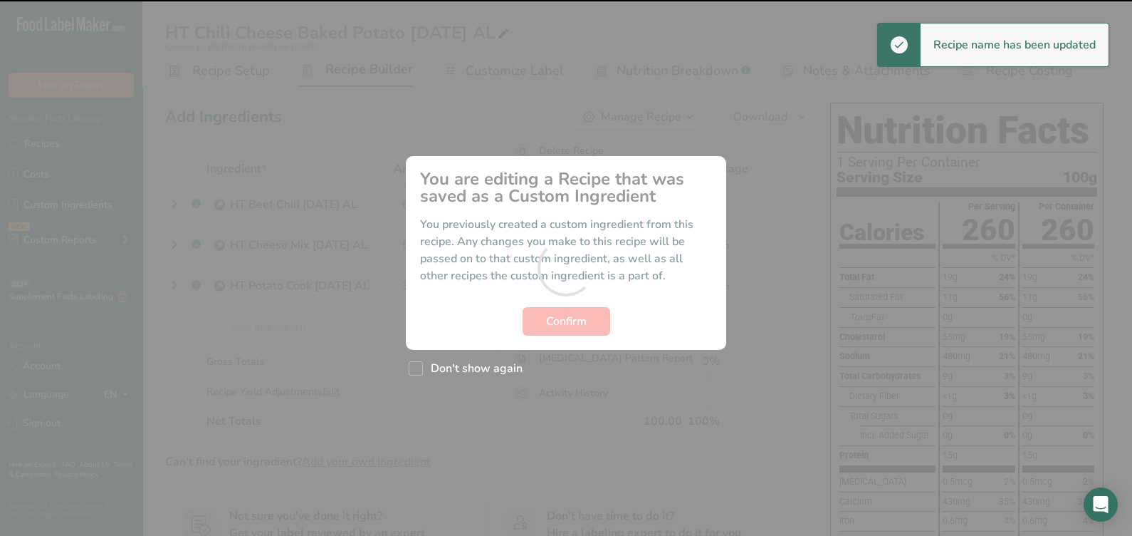
click at [606, 325] on div at bounding box center [566, 268] width 1132 height 536
click at [580, 325] on div at bounding box center [566, 268] width 1132 height 536
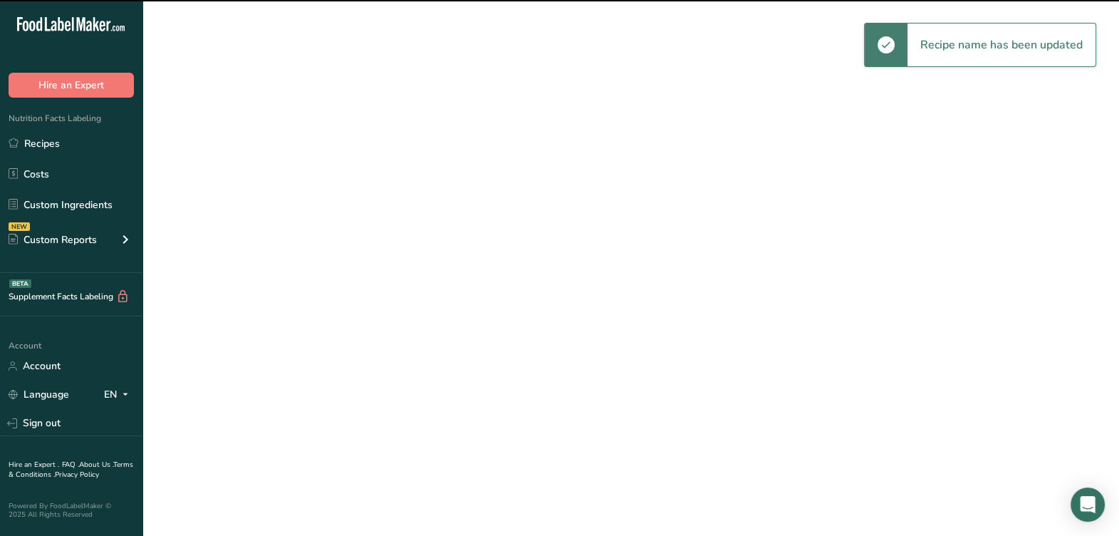
select select
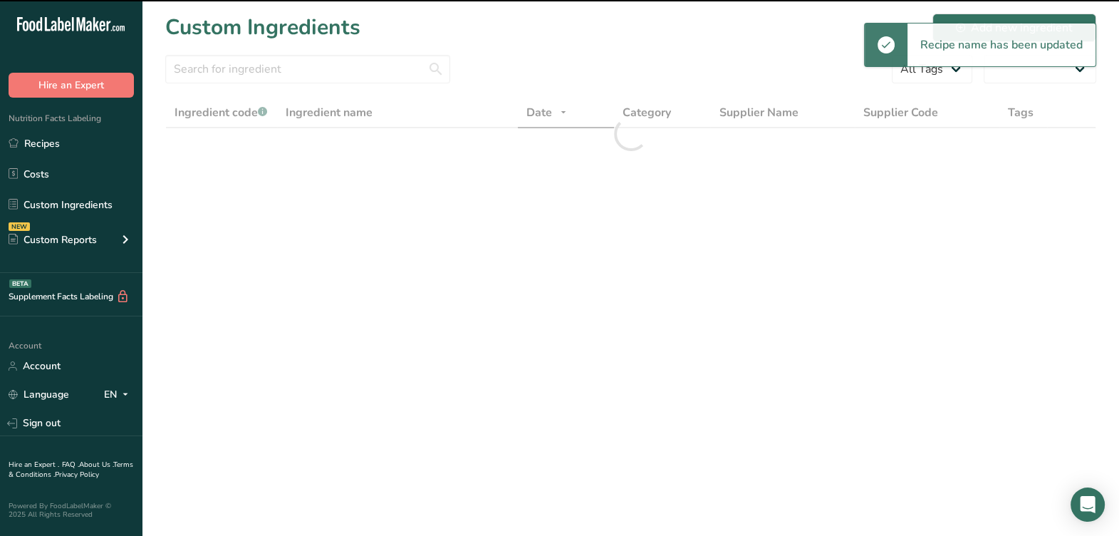
click at [580, 325] on main "Custom Ingredients Add new ingredient All Tags All Categories Ingredient code .…" at bounding box center [559, 268] width 1119 height 536
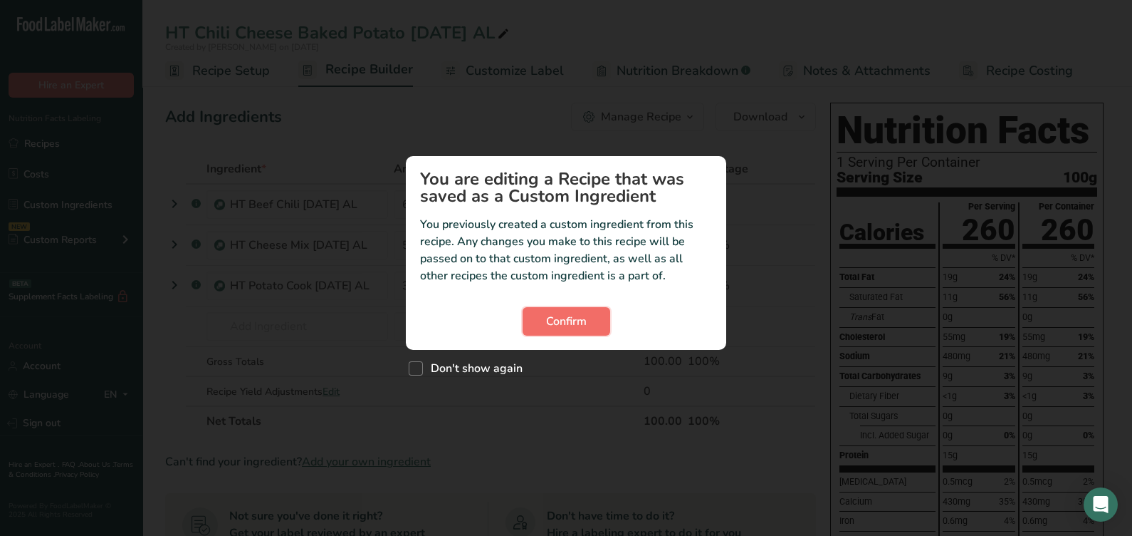
click at [571, 319] on span "Confirm" at bounding box center [566, 321] width 41 height 17
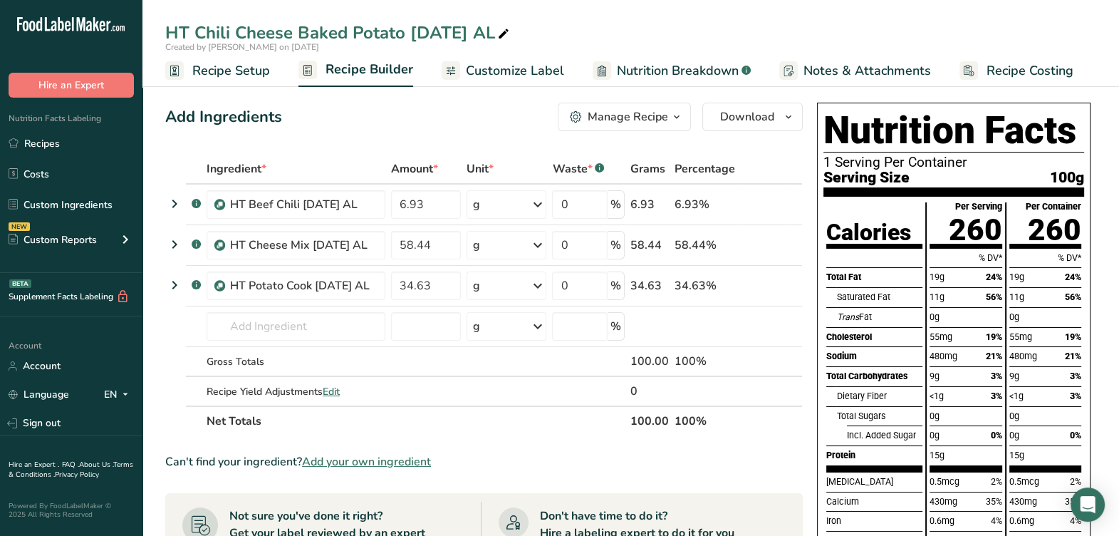
click at [537, 78] on span "Customize Label" at bounding box center [515, 70] width 98 height 19
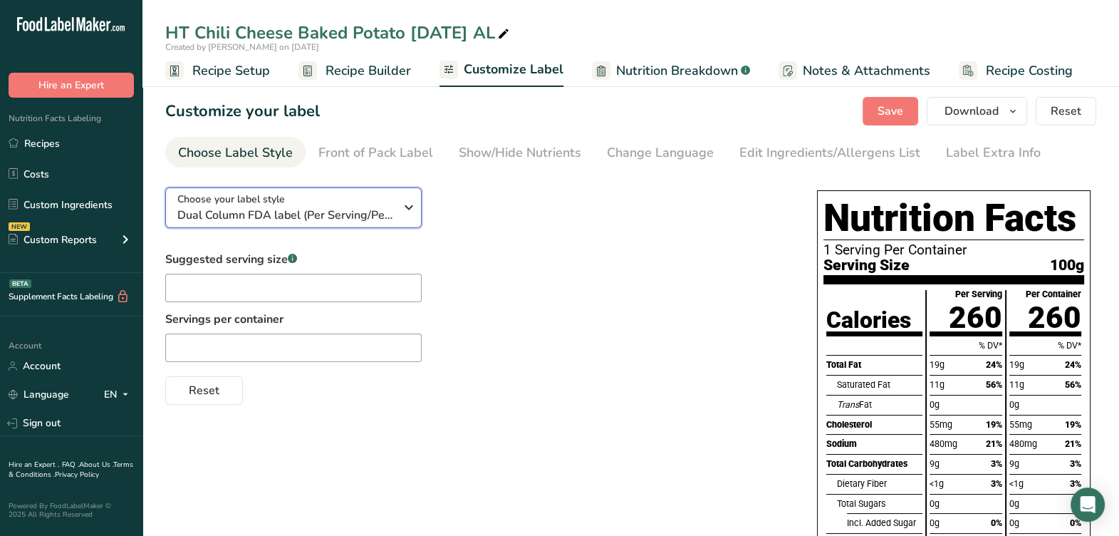
click at [335, 204] on div "Choose your label style Dual Column FDA label (Per Serving/Per Container)" at bounding box center [285, 208] width 217 height 32
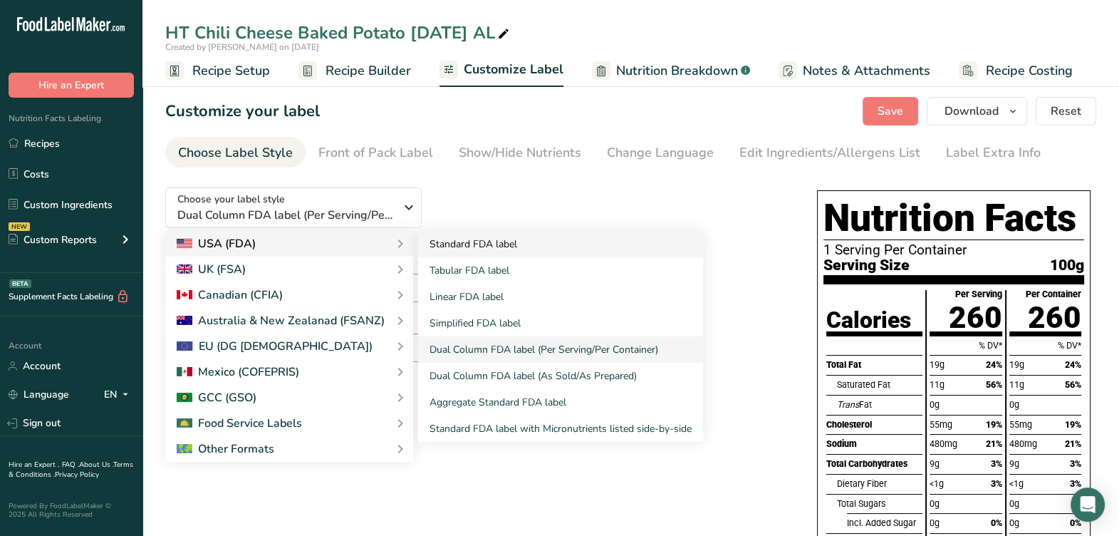
click at [494, 245] on link "Standard FDA label" at bounding box center [560, 244] width 285 height 26
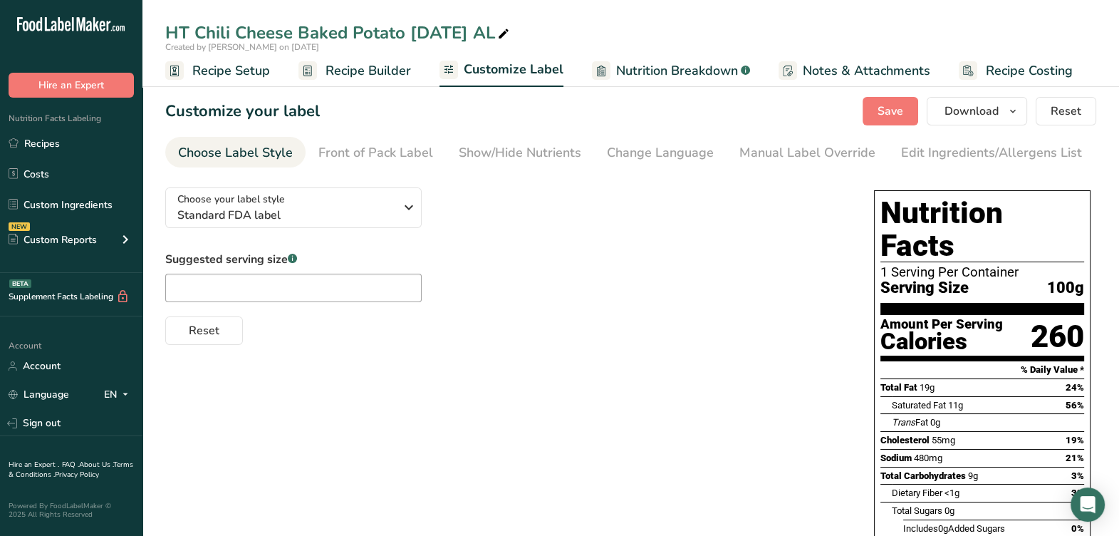
drag, startPoint x: 491, startPoint y: 248, endPoint x: 491, endPoint y: 306, distance: 58.4
click at [491, 306] on div "Suggested serving size .a-a{fill:#347362;}.b-a{fill:#fff;} Reset" at bounding box center [505, 298] width 680 height 94
click at [867, 102] on button "Save" at bounding box center [890, 111] width 56 height 28
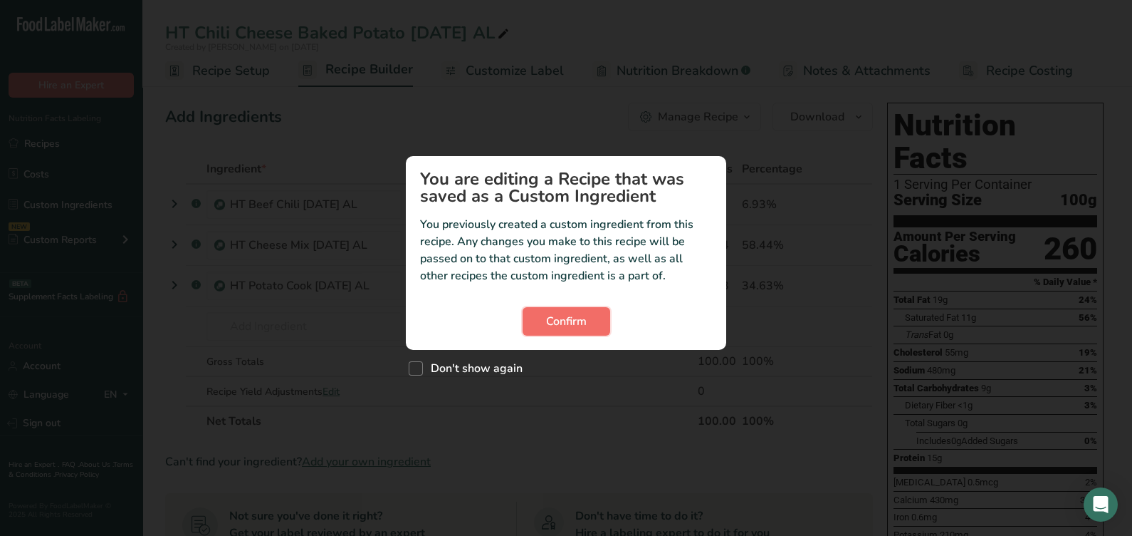
click at [568, 323] on span "Confirm" at bounding box center [566, 321] width 41 height 17
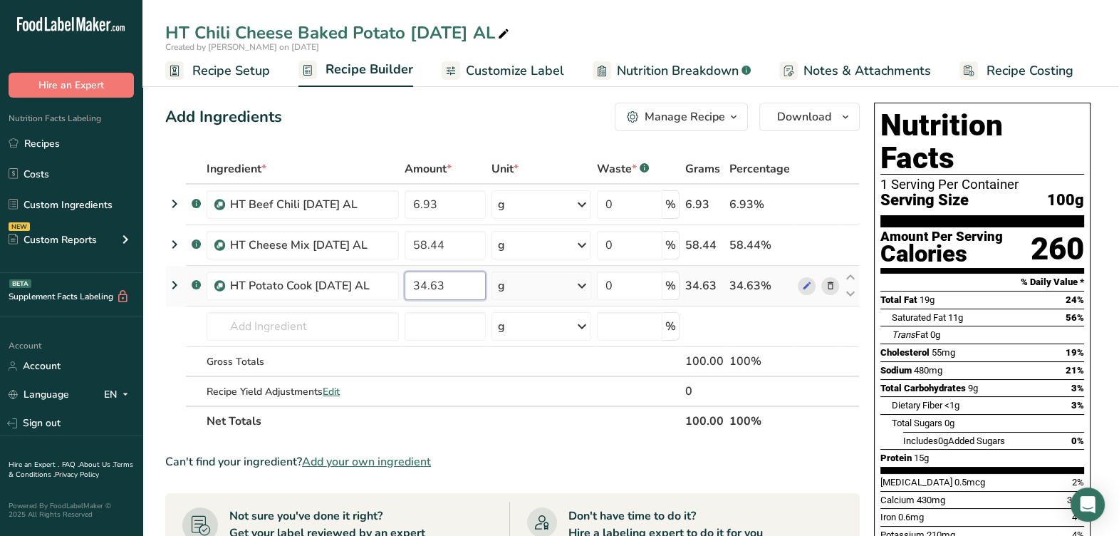
click at [471, 287] on input "34.63" at bounding box center [444, 285] width 81 height 28
drag, startPoint x: 470, startPoint y: 287, endPoint x: 403, endPoint y: 276, distance: 67.8
click at [399, 276] on tr ".a-a{fill:#347362;}.b-a{fill:#fff;} HT Potato Cook [DATE] AL 34.63 g Weight Uni…" at bounding box center [512, 286] width 693 height 41
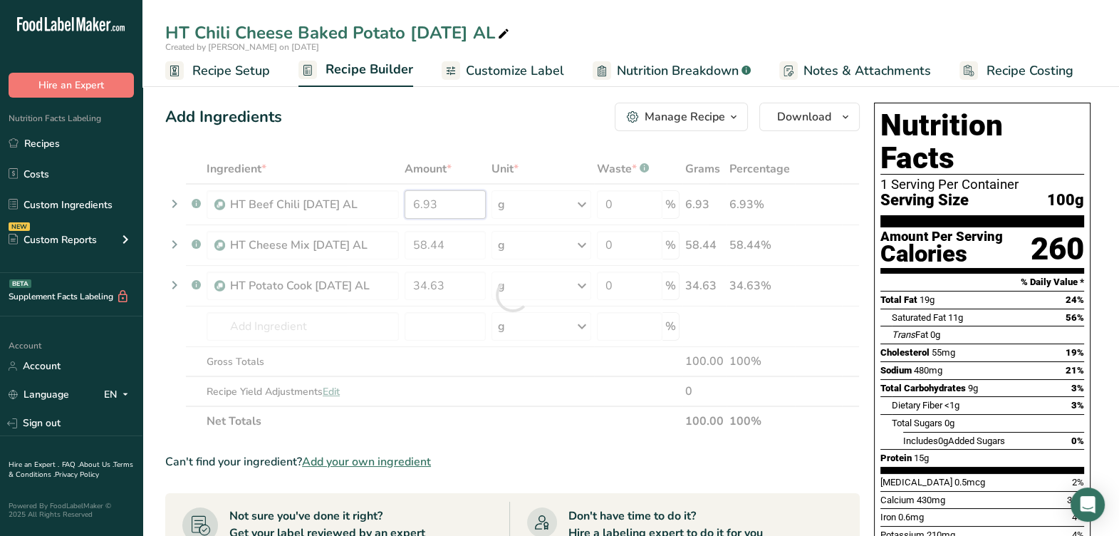
drag, startPoint x: 474, startPoint y: 192, endPoint x: 464, endPoint y: 203, distance: 14.6
click at [474, 193] on div "Ingredient * Amount * Unit * Waste * .a-a{fill:#347362;}.b-a{fill:#fff;} Grams …" at bounding box center [512, 295] width 694 height 282
drag, startPoint x: 461, startPoint y: 203, endPoint x: 429, endPoint y: 202, distance: 32.1
click at [418, 203] on div at bounding box center [512, 295] width 694 height 282
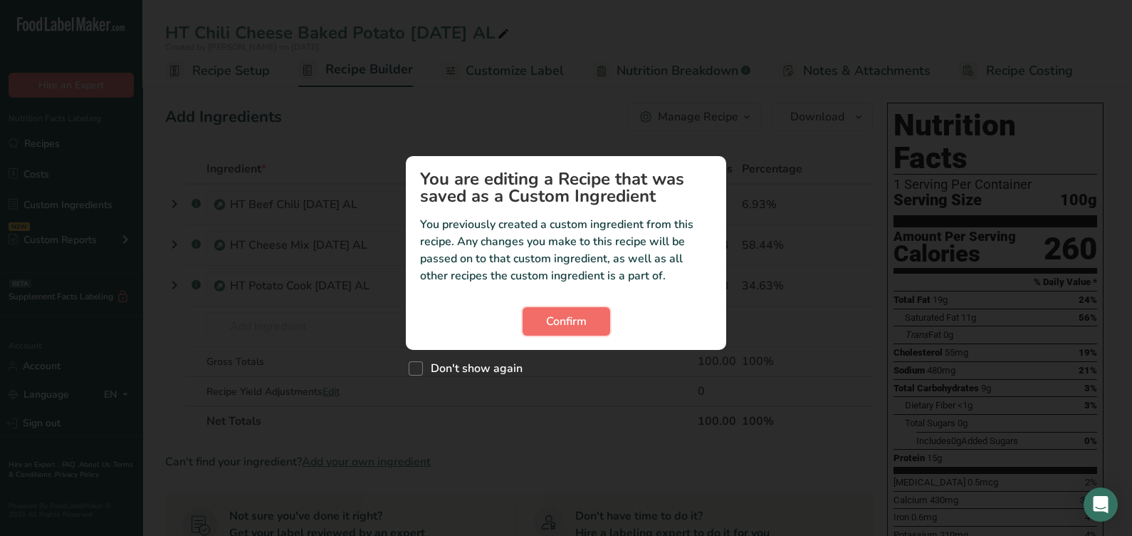
click at [585, 320] on span "Confirm" at bounding box center [566, 321] width 41 height 17
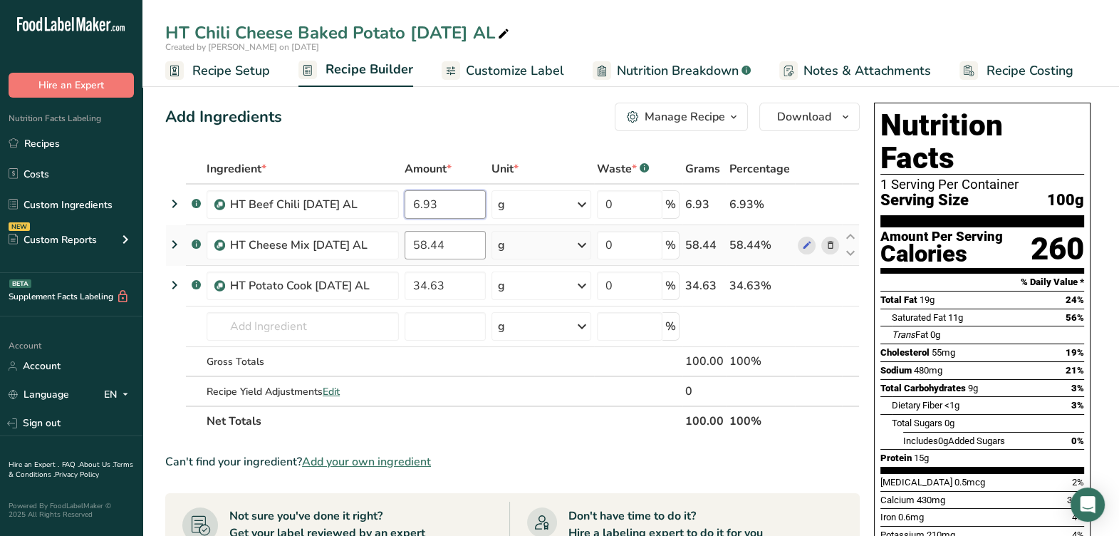
drag, startPoint x: 461, startPoint y: 207, endPoint x: 474, endPoint y: 257, distance: 52.2
click at [406, 216] on input "6.93" at bounding box center [444, 204] width 81 height 28
paste input "34.6"
type input "34.63"
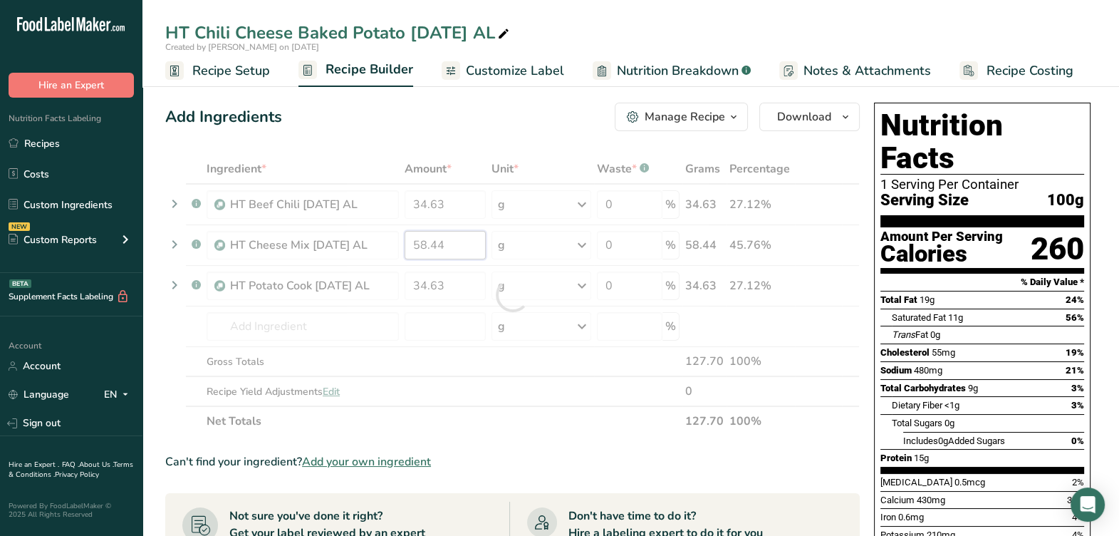
click at [459, 246] on div "Ingredient * Amount * Unit * Waste * .a-a{fill:#347362;}.b-a{fill:#fff;} Grams …" at bounding box center [512, 295] width 694 height 282
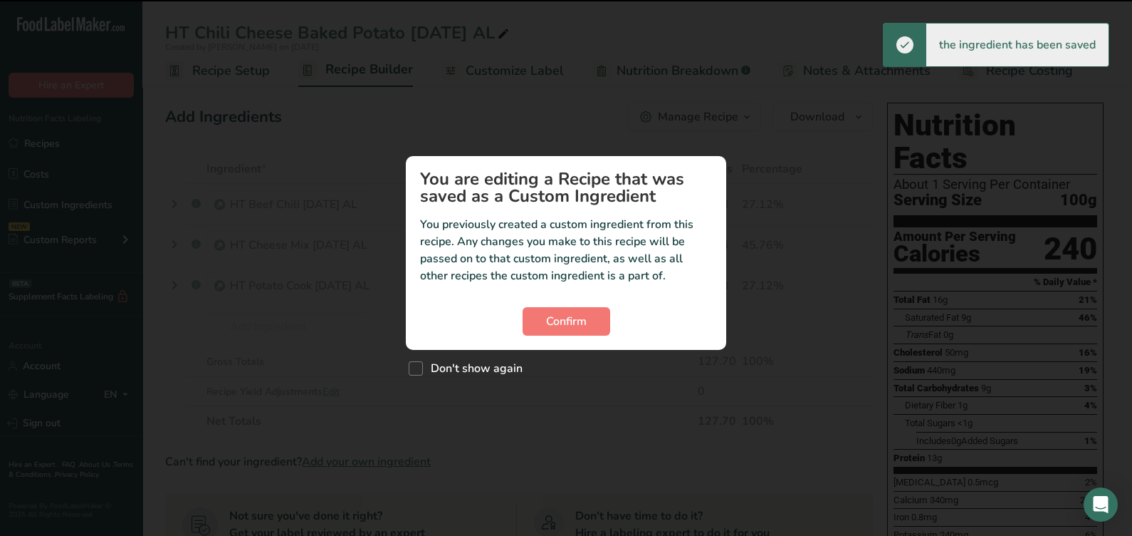
click at [476, 362] on span "Don't show again" at bounding box center [473, 368] width 100 height 14
click at [418, 363] on input "Don't show again" at bounding box center [413, 367] width 9 height 9
checkbox input "true"
click at [545, 331] on button "Confirm" at bounding box center [567, 321] width 88 height 28
click at [615, 336] on section "You are editing a Recipe that was saved as a Custom Ingredient You previously c…" at bounding box center [566, 253] width 320 height 194
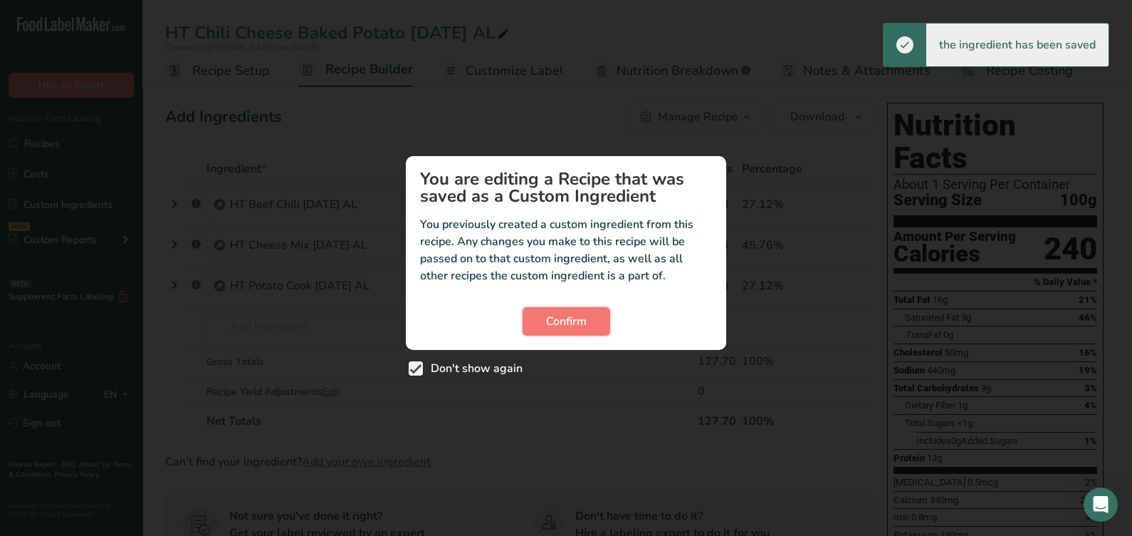
click at [607, 330] on button "Confirm" at bounding box center [567, 321] width 88 height 28
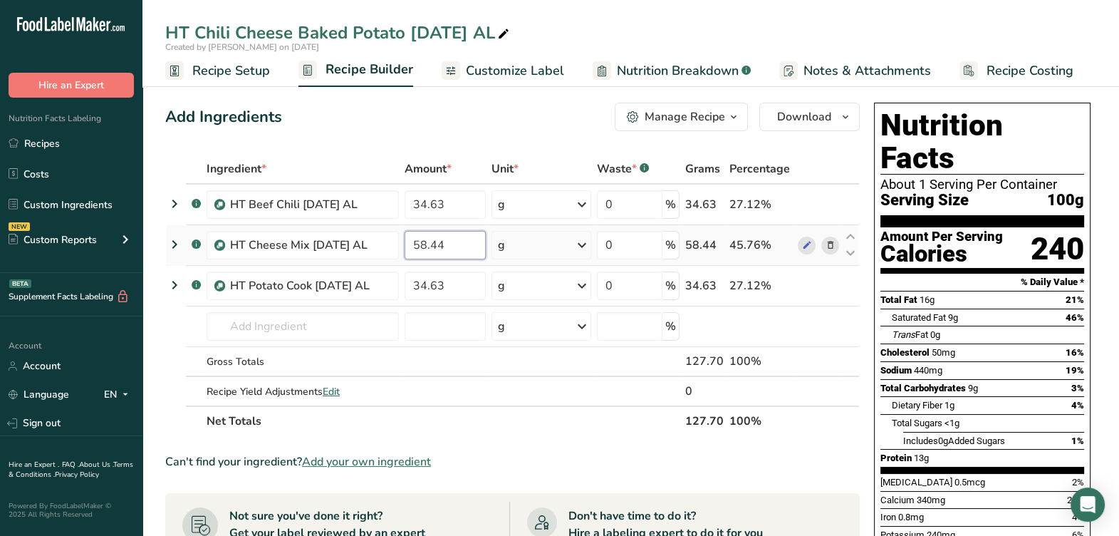
drag, startPoint x: 466, startPoint y: 253, endPoint x: 438, endPoint y: 256, distance: 28.7
click at [423, 261] on td "58.44" at bounding box center [445, 245] width 87 height 41
click at [442, 249] on input "58.44" at bounding box center [444, 245] width 81 height 28
click at [427, 300] on div "Ingredient * Amount * Unit * Waste * .a-a{fill:#347362;}.b-a{fill:#fff;} Grams …" at bounding box center [512, 295] width 694 height 282
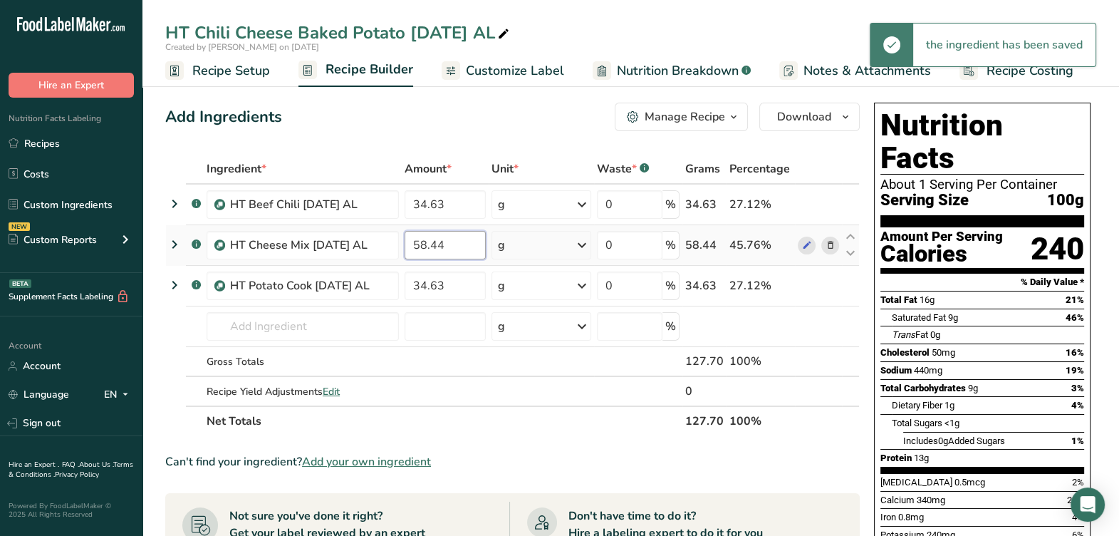
click at [446, 247] on input "58.44" at bounding box center [444, 245] width 81 height 28
type input "5"
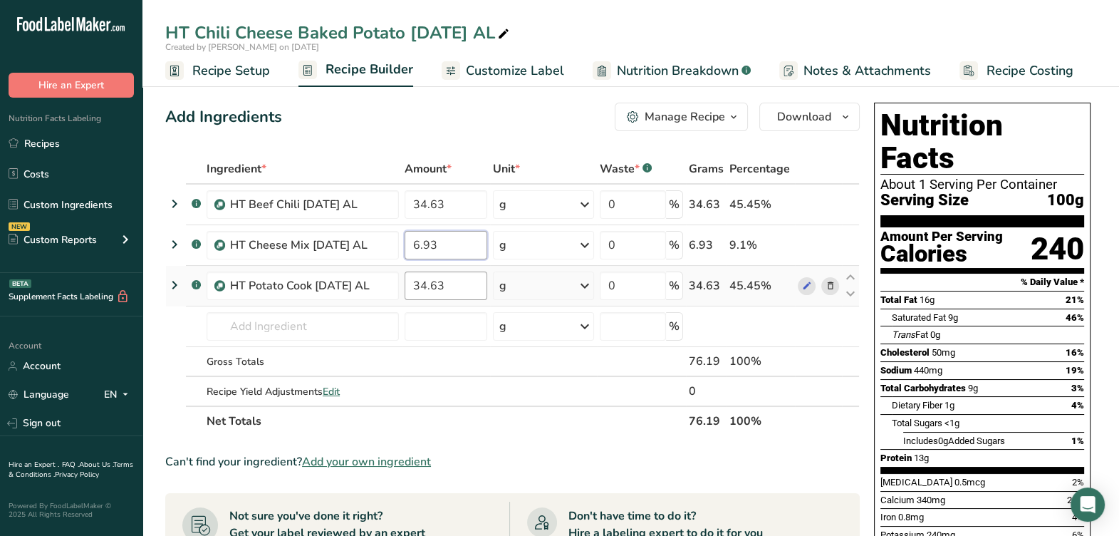
type input "6.93"
click at [469, 287] on div "Ingredient * Amount * Unit * Waste * .a-a{fill:#347362;}.b-a{fill:#fff;} Grams …" at bounding box center [512, 295] width 694 height 282
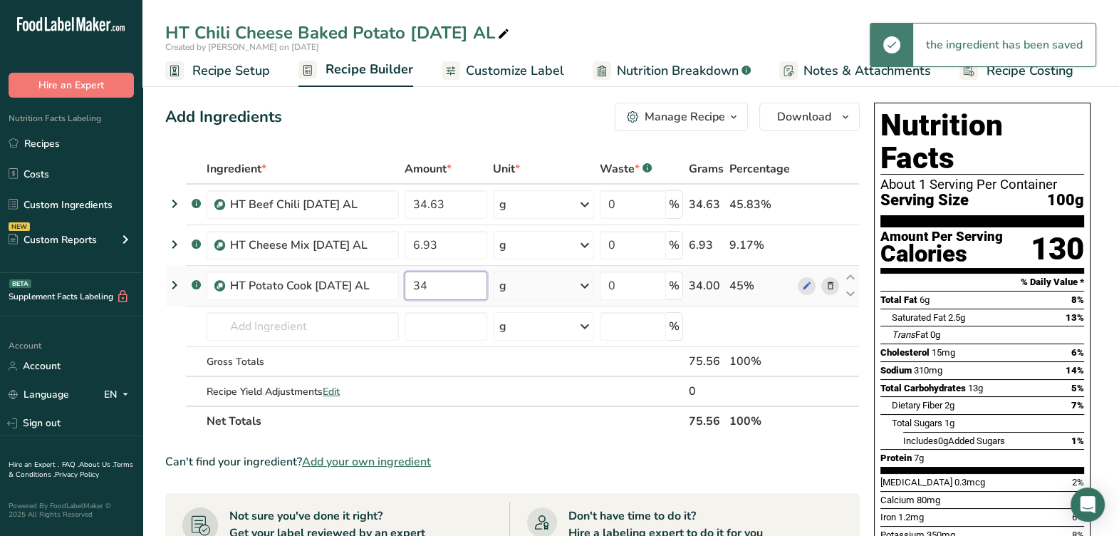
type input "3"
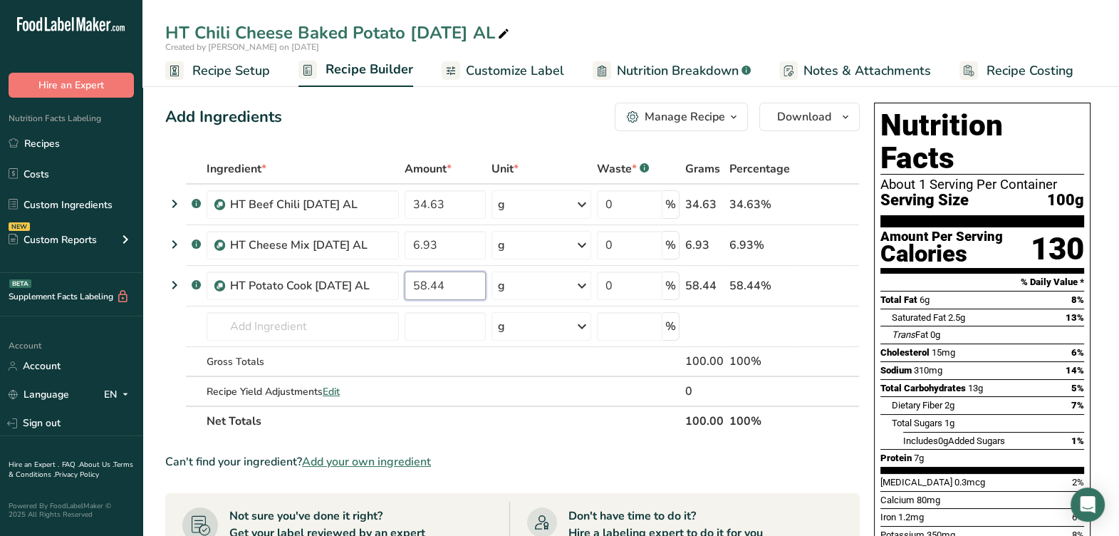
type input "58.44"
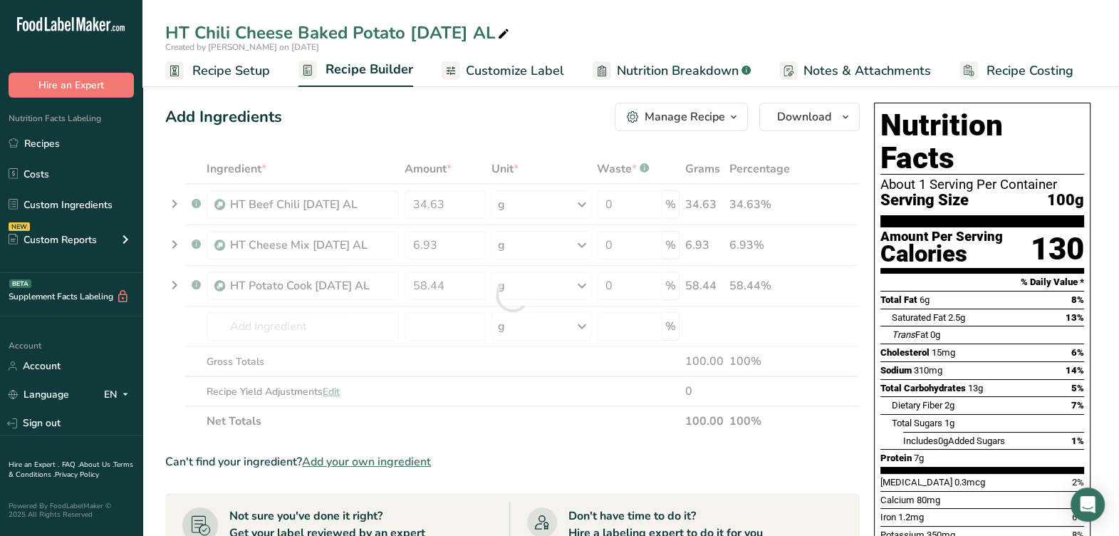
click at [942, 312] on span "Saturated Fat" at bounding box center [919, 317] width 54 height 11
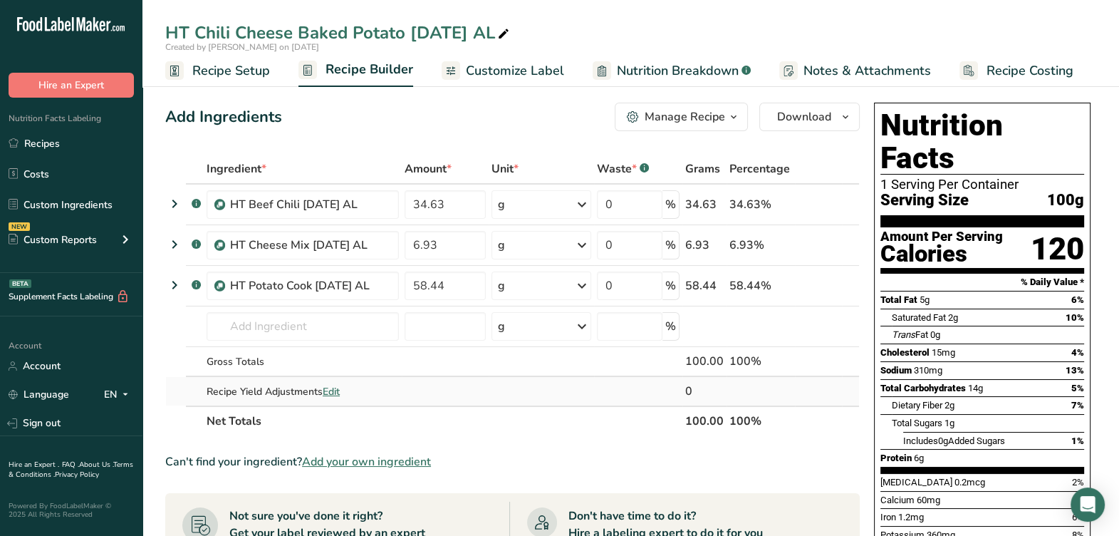
click at [505, 392] on td at bounding box center [541, 391] width 105 height 28
click at [801, 207] on icon at bounding box center [806, 204] width 10 height 15
click at [812, 290] on span at bounding box center [806, 285] width 17 height 17
click at [803, 200] on icon at bounding box center [806, 204] width 10 height 15
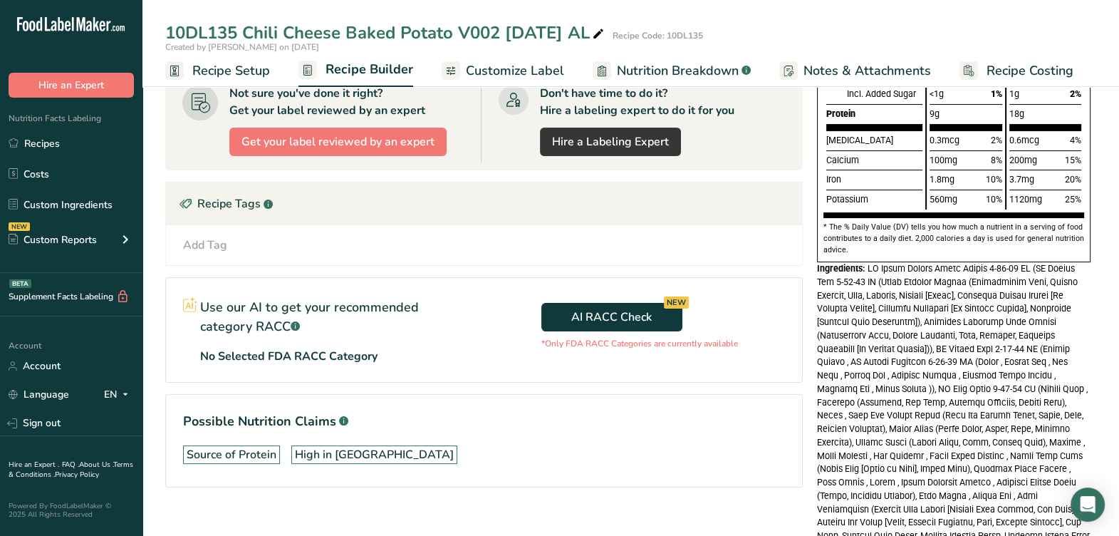
scroll to position [435, 0]
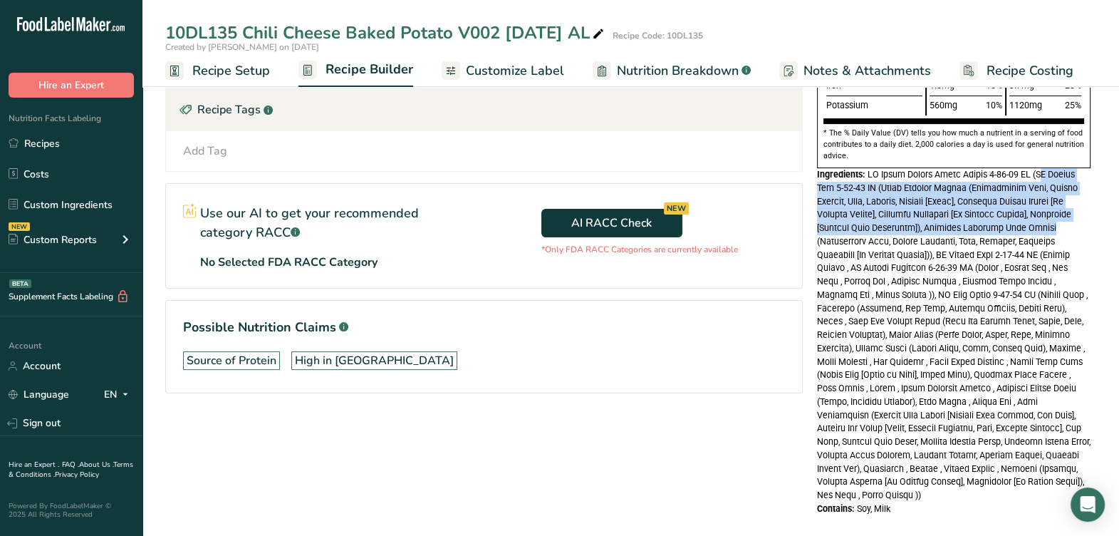
drag, startPoint x: 1039, startPoint y: 169, endPoint x: 1075, endPoint y: 218, distance: 61.1
click at [1075, 218] on div "Ingredients:" at bounding box center [953, 335] width 273 height 334
drag, startPoint x: 1075, startPoint y: 218, endPoint x: 837, endPoint y: 226, distance: 238.0
click at [840, 224] on span at bounding box center [953, 334] width 273 height 331
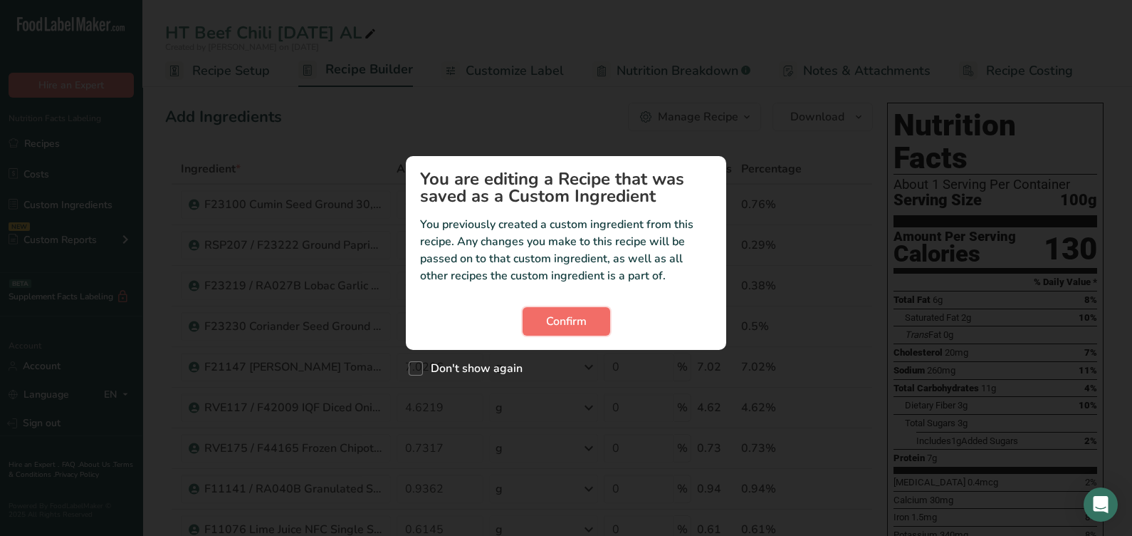
click at [585, 308] on button "Confirm" at bounding box center [567, 321] width 88 height 28
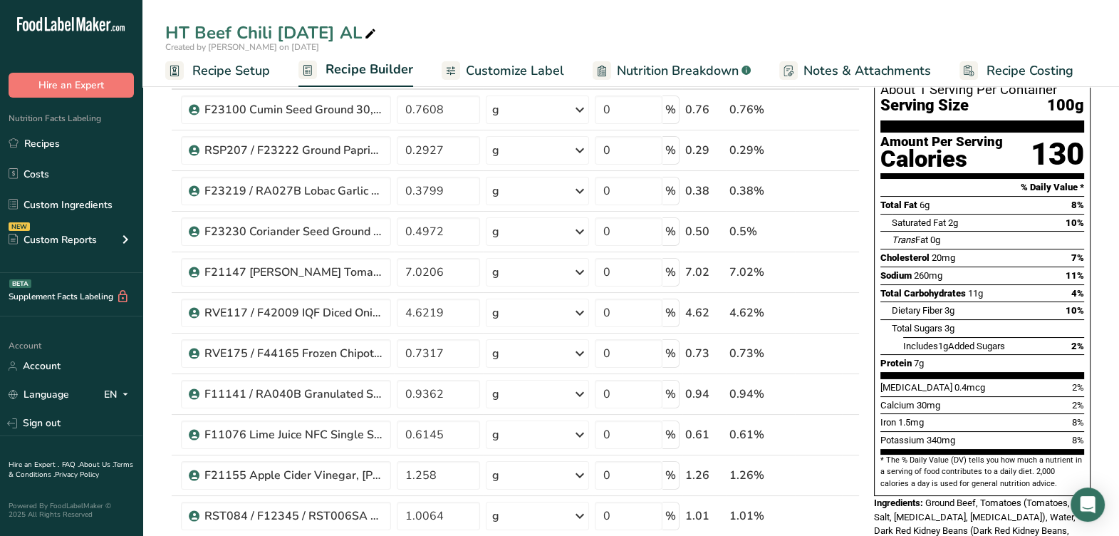
scroll to position [177, 0]
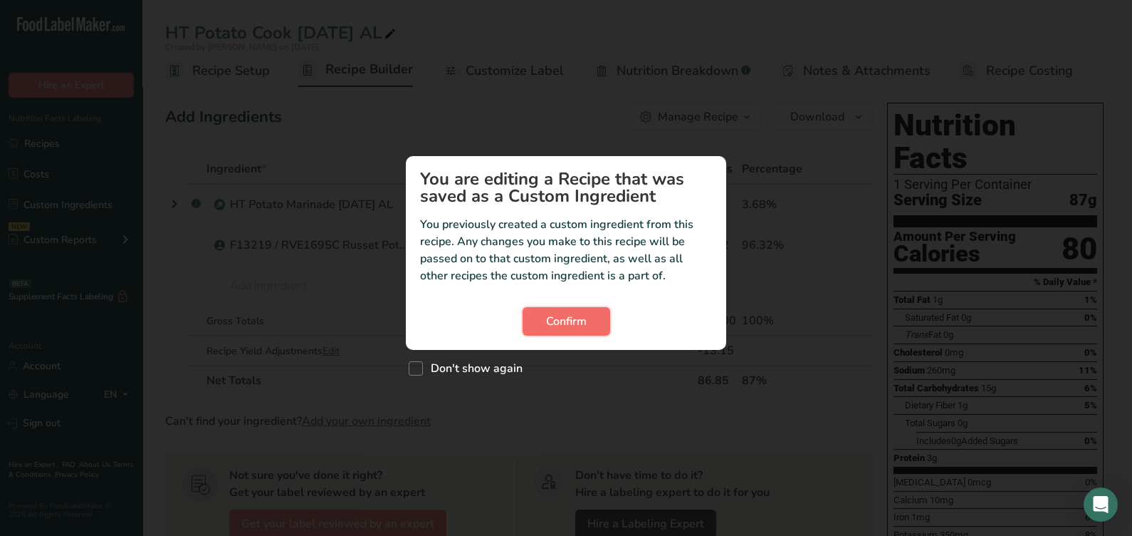
click at [580, 315] on span "Confirm" at bounding box center [566, 321] width 41 height 17
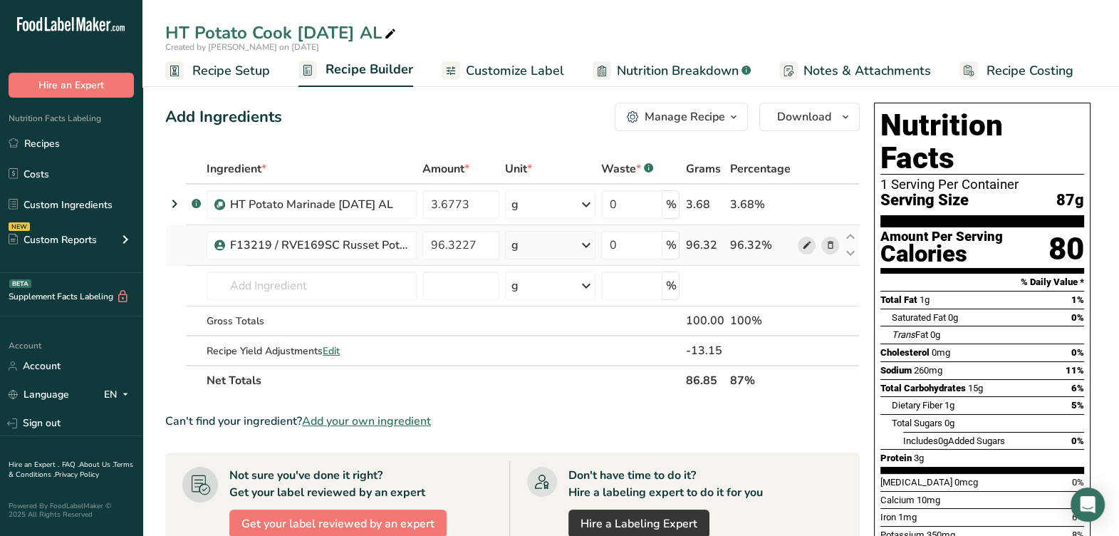
click at [806, 246] on icon at bounding box center [806, 245] width 10 height 15
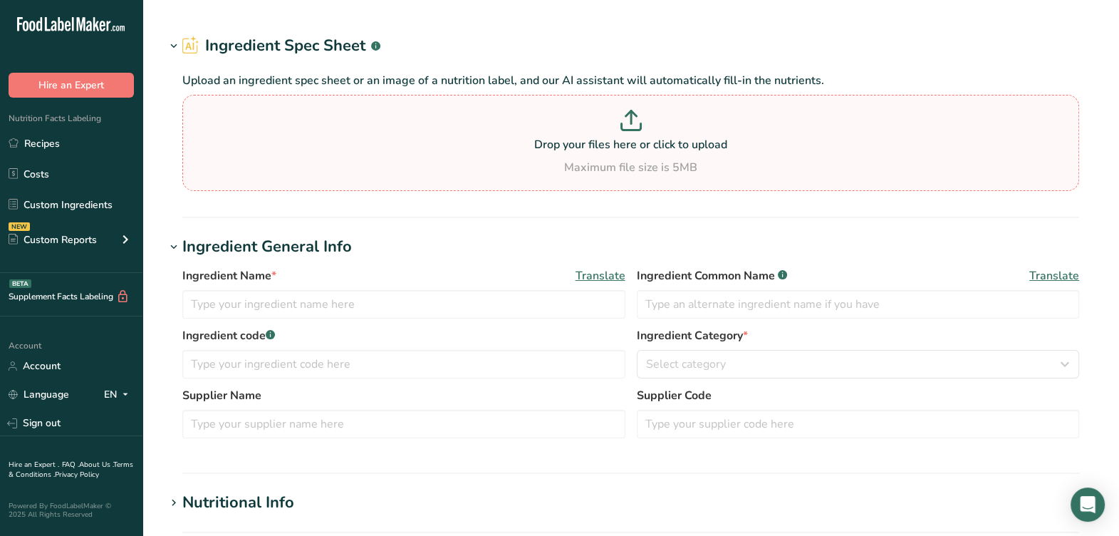
type input "F13219 / RVE169SC Russet Potato, Earthfresh Farms Inc, [DATE] AL"
type input "Russet Potato"
type input "F13219 / RVE169SC"
type input "Earthfresh LLC"
type input "001"
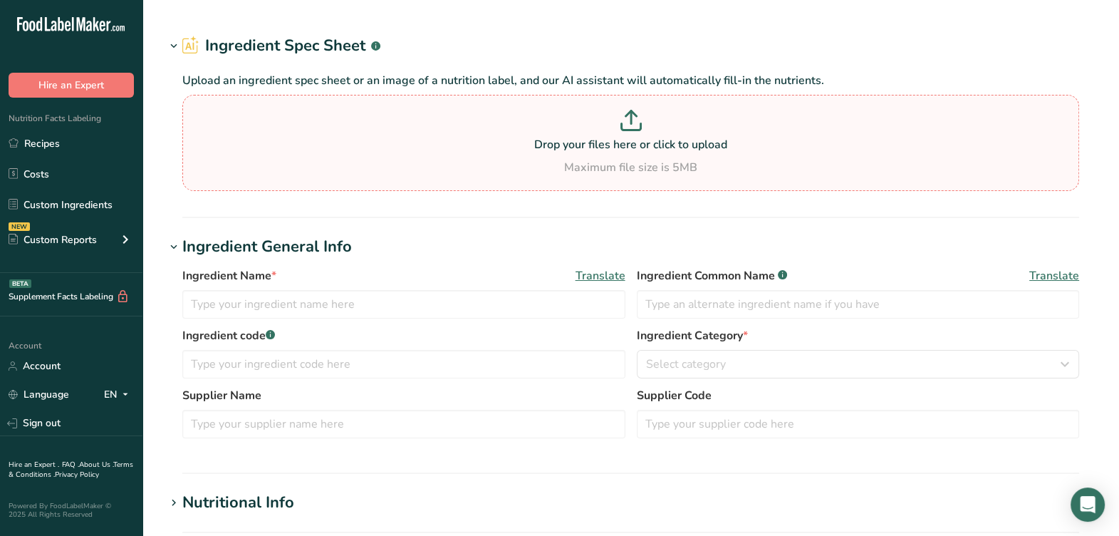
type input "150"
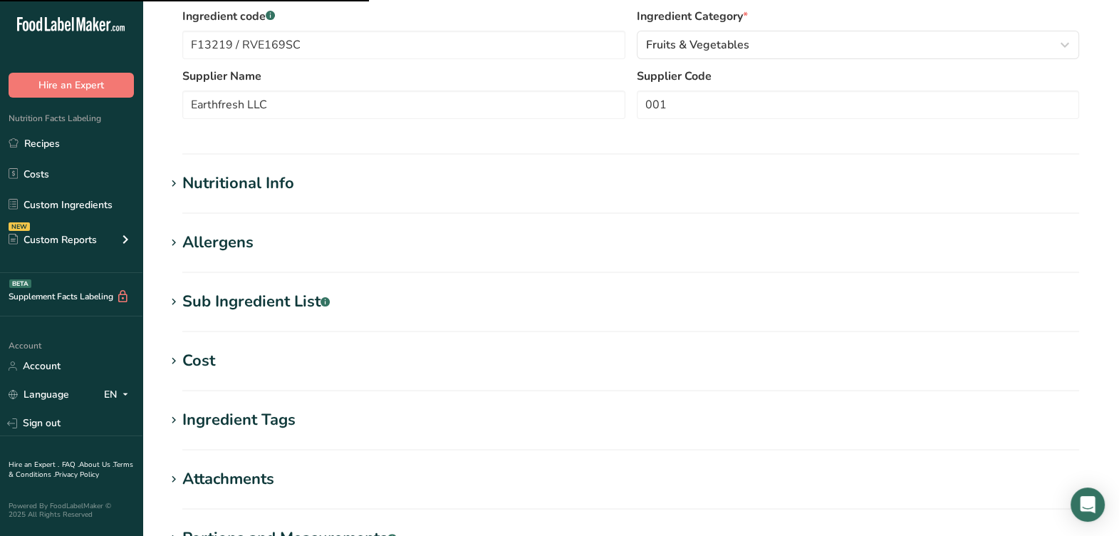
scroll to position [355, 0]
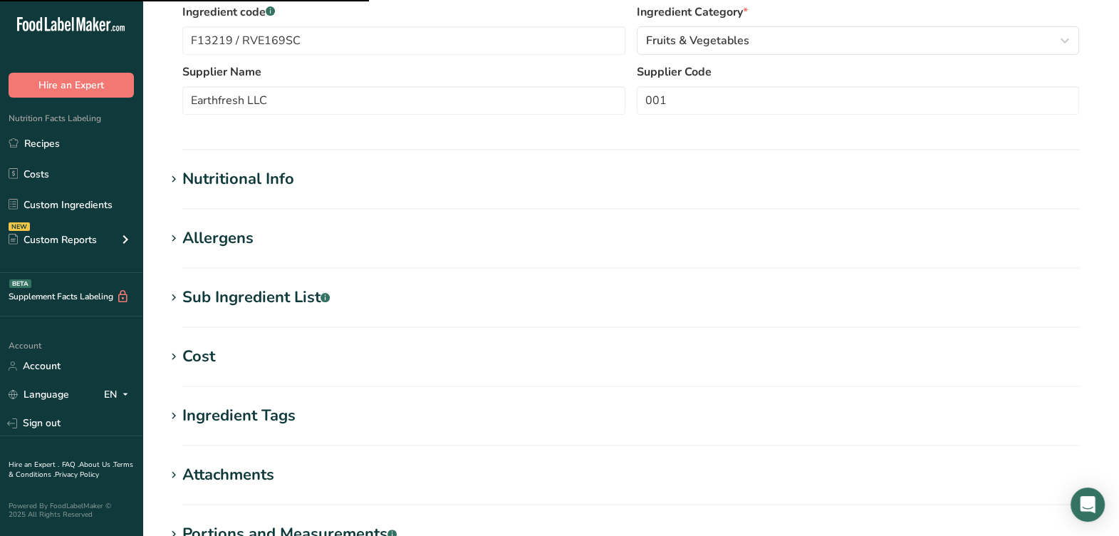
click at [280, 281] on section "Edit F13219 / RVE169SC Russet Potato, Earthfresh Farms Inc, [DATE] AL Ingredien…" at bounding box center [630, 168] width 976 height 1046
click at [258, 188] on div "Nutritional Info" at bounding box center [238, 178] width 112 height 23
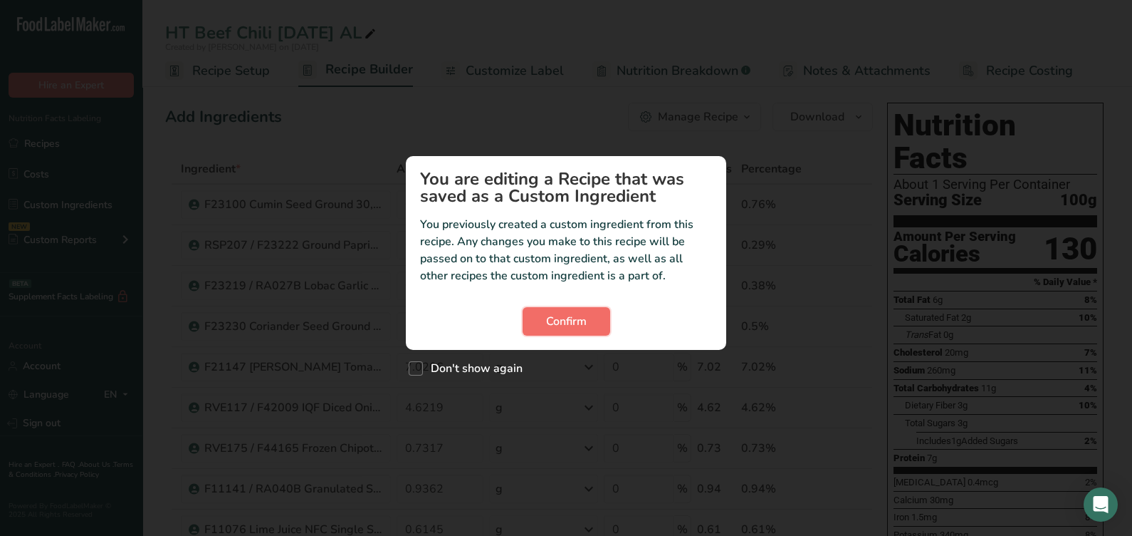
click at [580, 318] on span "Confirm" at bounding box center [566, 321] width 41 height 17
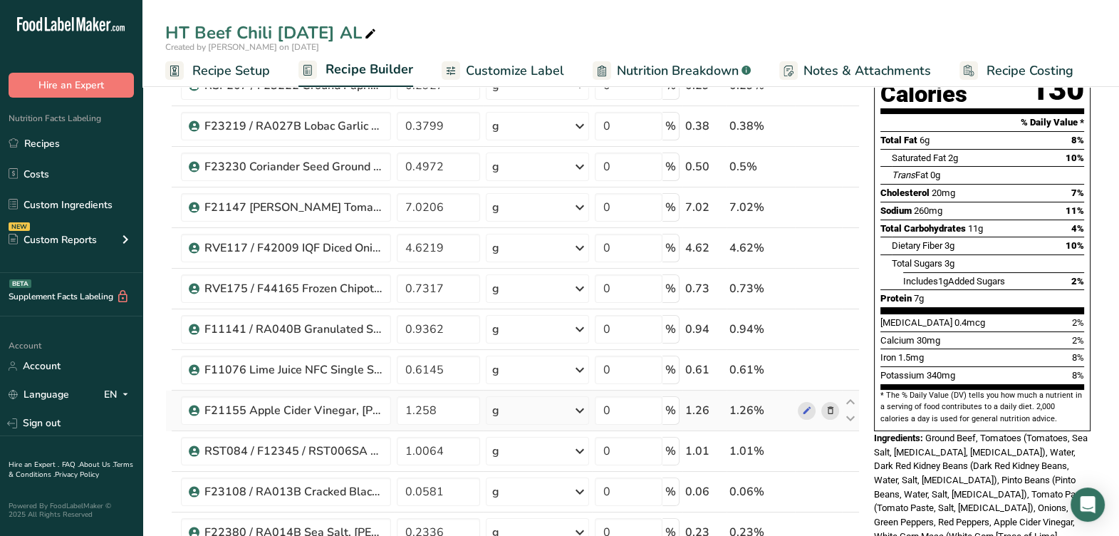
scroll to position [445, 0]
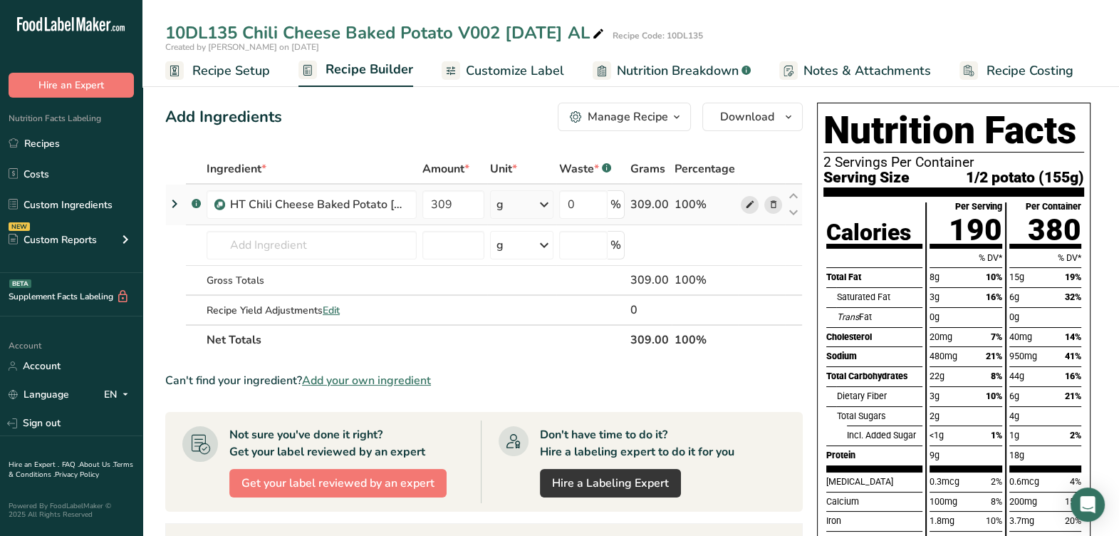
click at [751, 203] on icon at bounding box center [749, 204] width 10 height 15
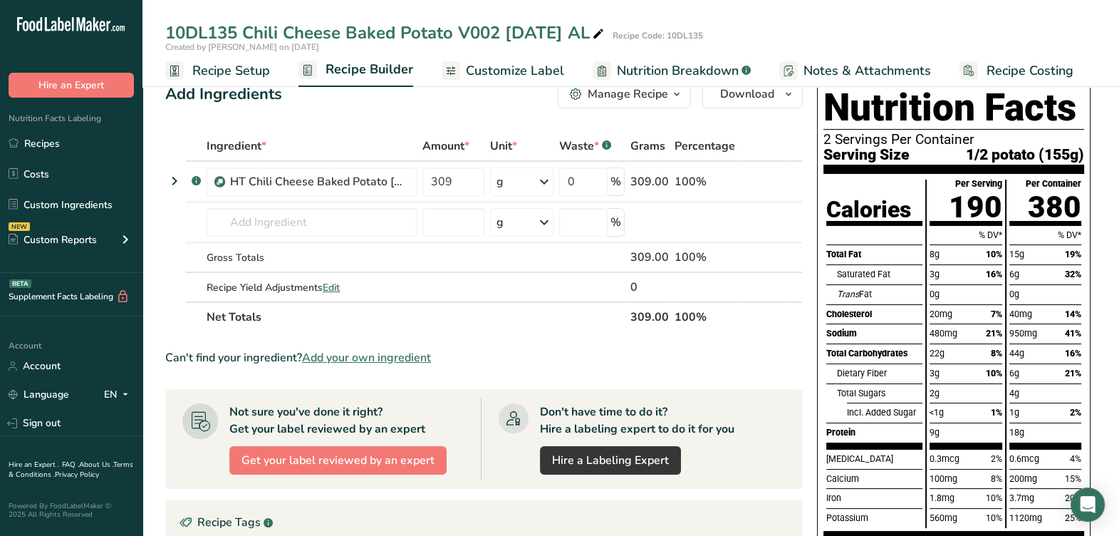
scroll to position [88, 0]
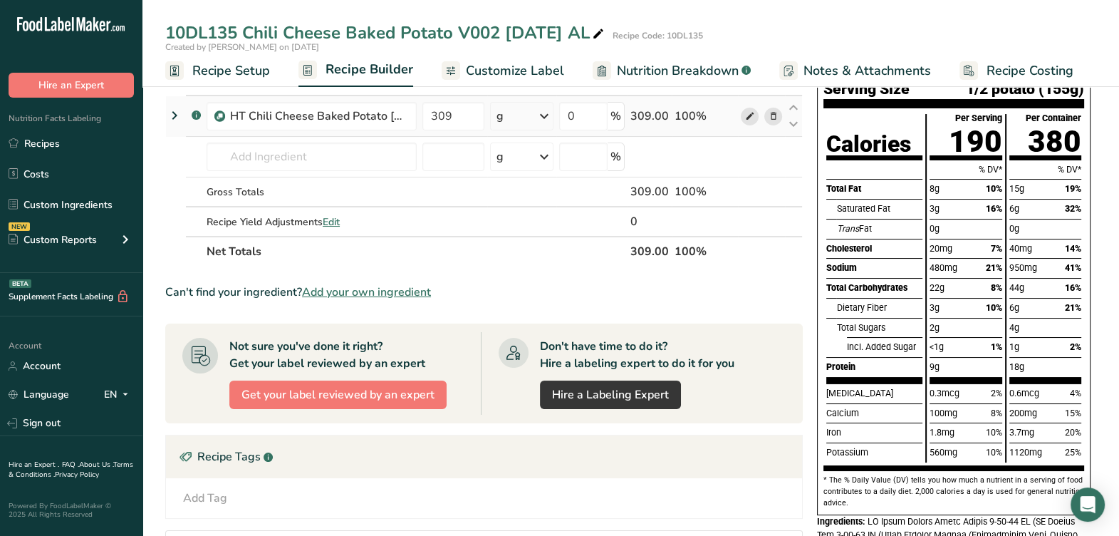
click at [751, 114] on icon at bounding box center [749, 116] width 10 height 15
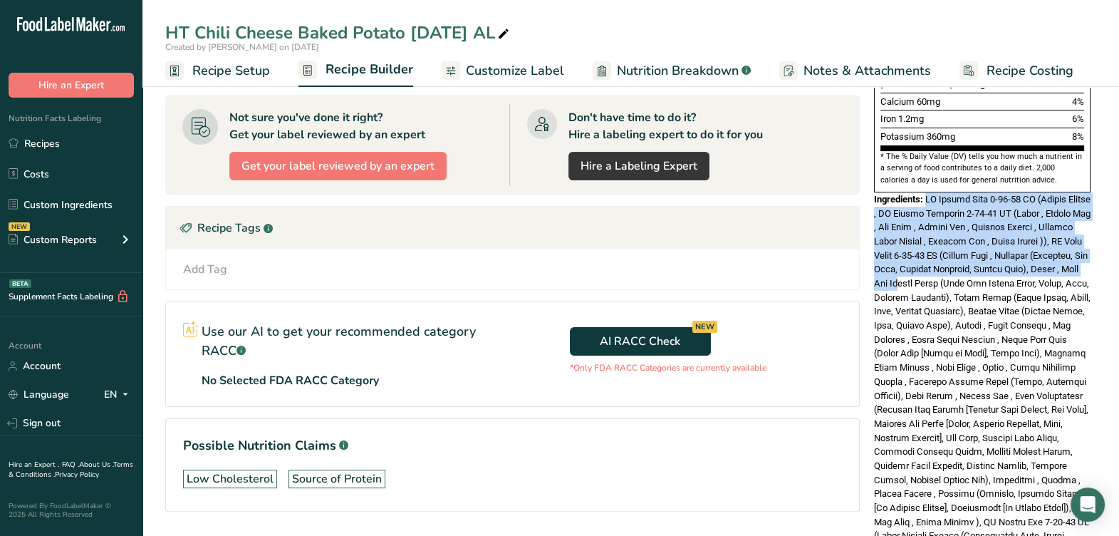
scroll to position [518, 0]
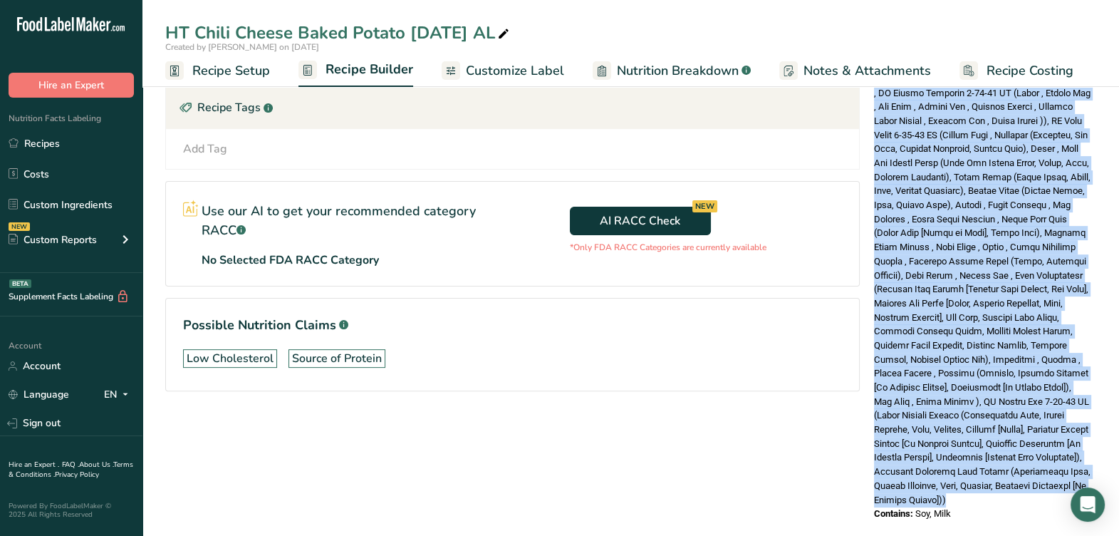
drag, startPoint x: 926, startPoint y: 204, endPoint x: 1097, endPoint y: 474, distance: 318.5
click at [1097, 474] on section "Add Ingredients Manage Recipe Delete Recipe Duplicate Recipe Scale Recipe Save …" at bounding box center [630, 57] width 976 height 1002
drag, startPoint x: 1097, startPoint y: 474, endPoint x: 1016, endPoint y: 219, distance: 266.7
copy span "HT Potato Cook 8-12-25 AL (Russet Potato , HT Potato Marinade 8-12-25 AL (Water…"
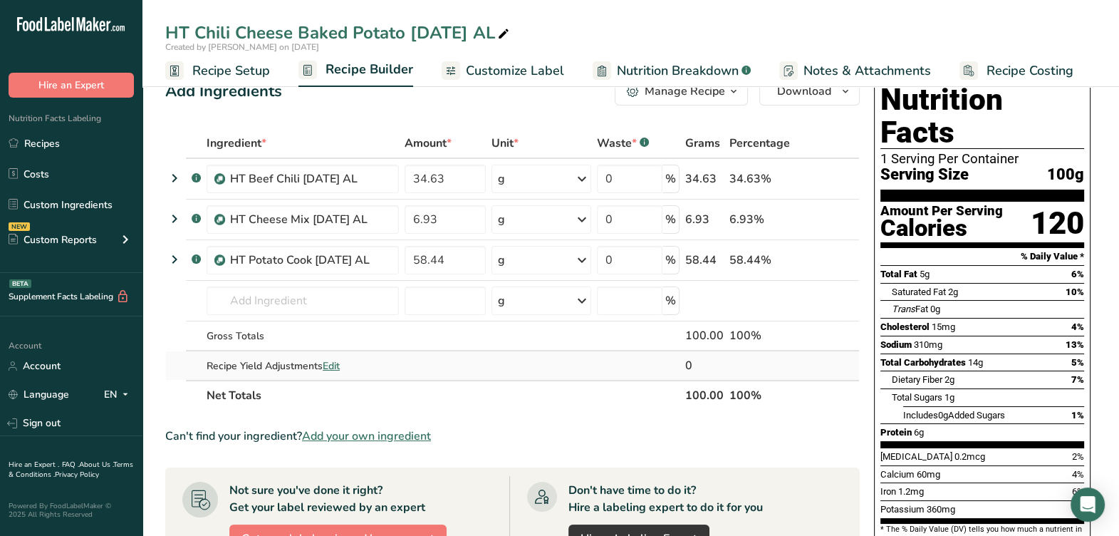
scroll to position [0, 0]
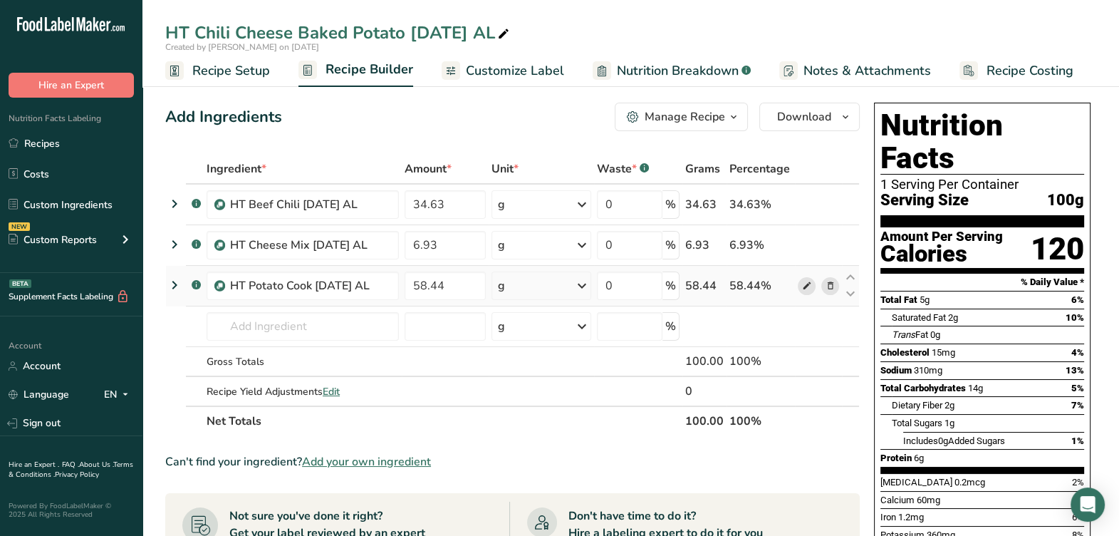
click at [805, 285] on icon at bounding box center [806, 285] width 10 height 15
click at [810, 243] on icon at bounding box center [806, 245] width 10 height 15
click at [808, 248] on icon at bounding box center [806, 245] width 10 height 15
click at [809, 207] on icon at bounding box center [806, 204] width 10 height 15
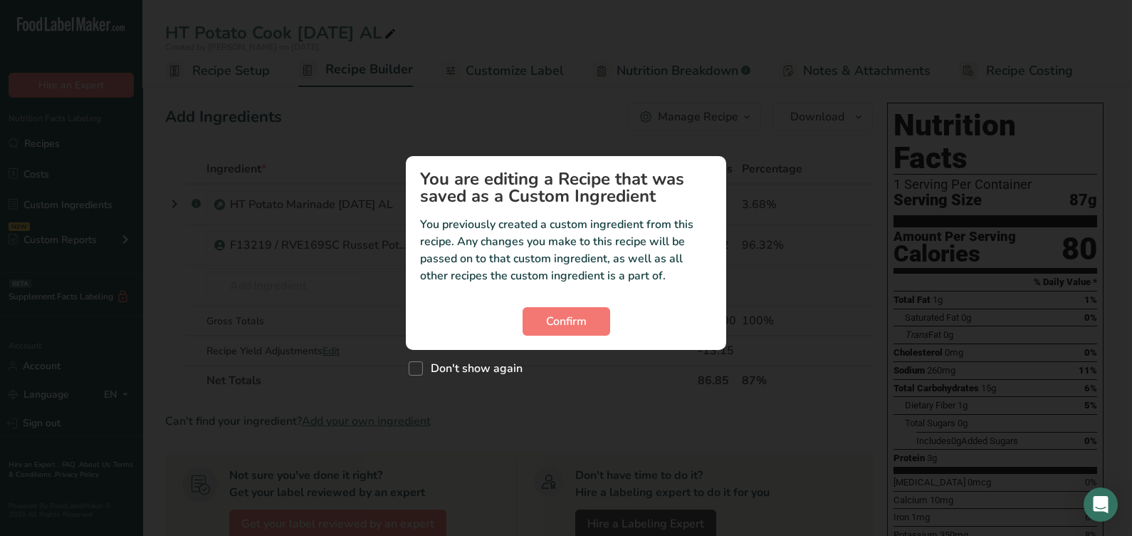
drag, startPoint x: 471, startPoint y: 370, endPoint x: 491, endPoint y: 355, distance: 24.5
click at [474, 367] on span "Don't show again" at bounding box center [473, 368] width 100 height 14
click at [418, 367] on input "Don't show again" at bounding box center [413, 367] width 9 height 9
checkbox input "true"
click at [537, 330] on button "Confirm" at bounding box center [567, 321] width 88 height 28
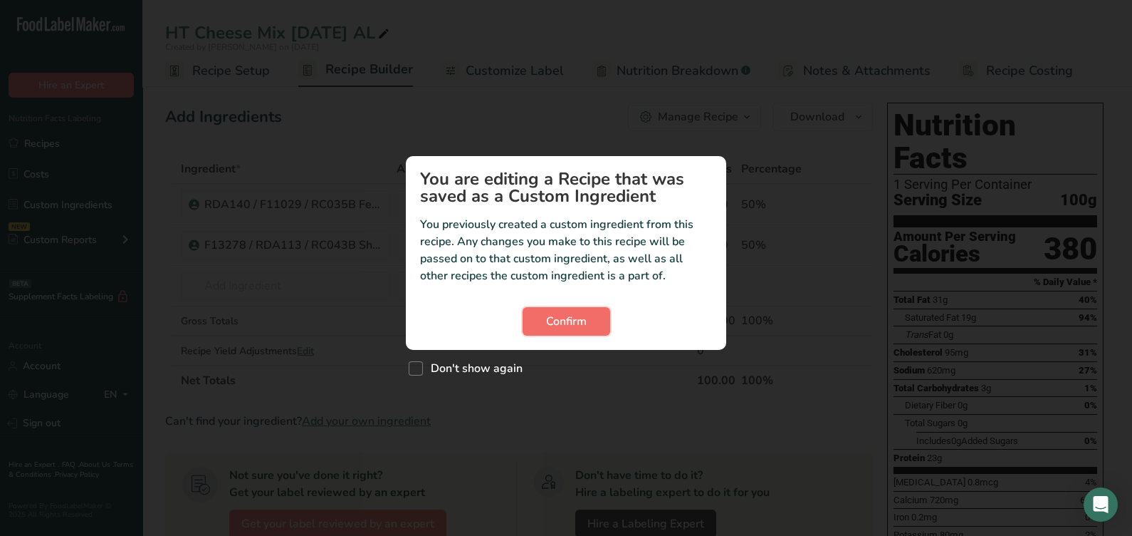
click at [580, 329] on span "Confirm" at bounding box center [566, 321] width 41 height 17
drag, startPoint x: 548, startPoint y: 348, endPoint x: 539, endPoint y: 315, distance: 34.0
click at [548, 345] on section "You are editing a Recipe that was saved as a Custom Ingredient You previously c…" at bounding box center [566, 253] width 320 height 194
click at [538, 315] on button "Confirm" at bounding box center [567, 321] width 88 height 28
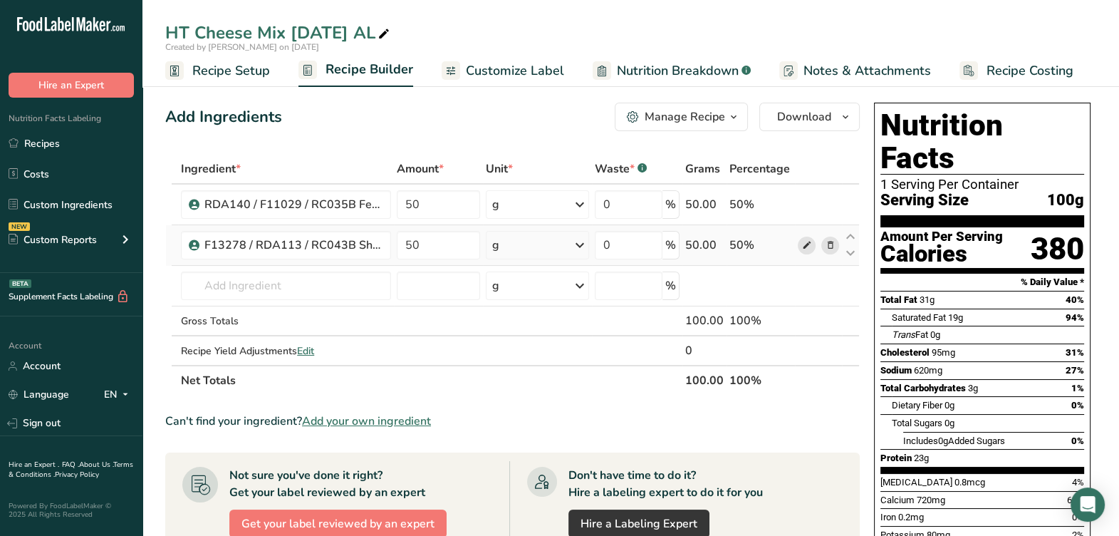
click at [798, 246] on span at bounding box center [806, 244] width 17 height 17
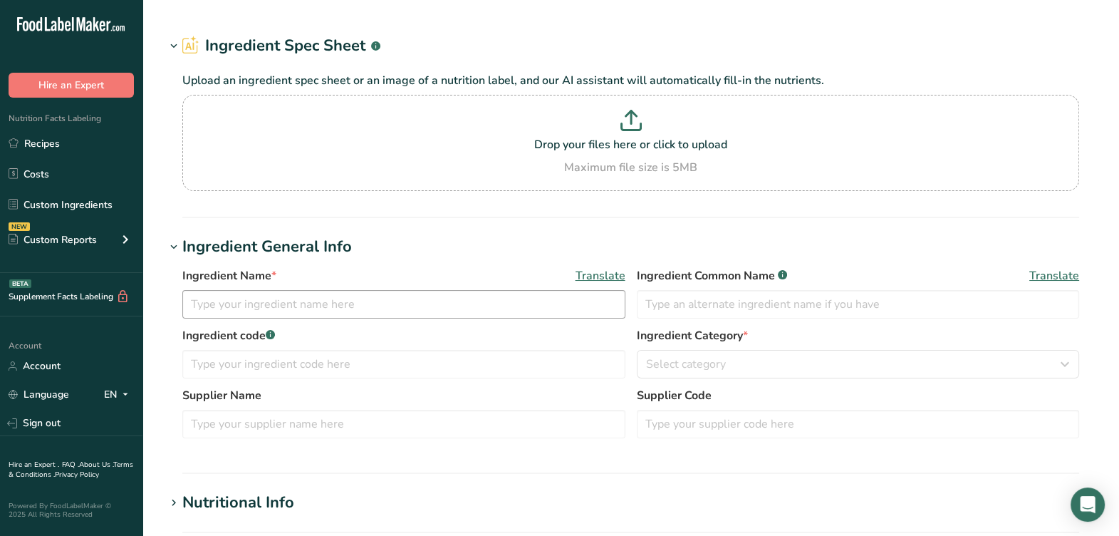
type input "F13278 / RDA113 / RC043B Shredded Monterey Jack Cheese, Tuscany [DATE] AL"
type input "Shredded Monterey [PERSON_NAME]"
type input "F13278 / RDA113 / RC043B"
type input "Tuscany Cheese"
type input "533797"
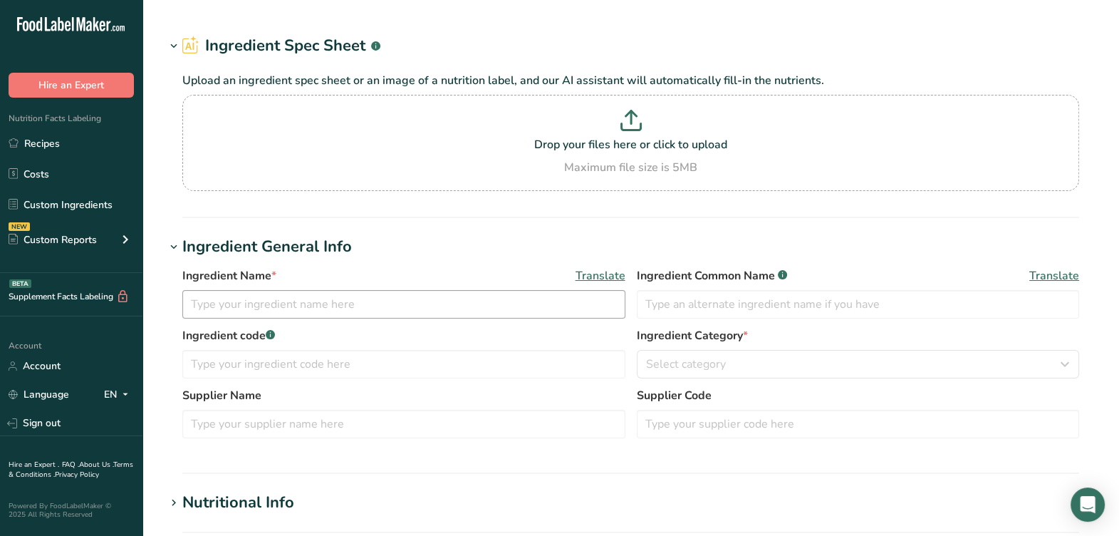
type textarea "Pasteurized Milk, Cheese Cultures, Salt, Enzymes, Powdered Cellulose [To Preven…"
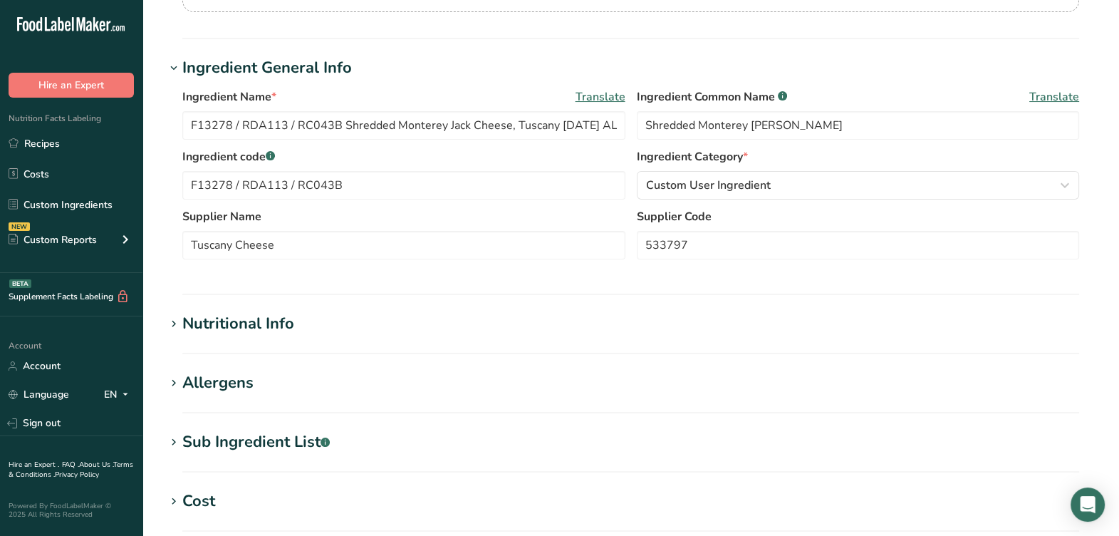
scroll to position [298, 0]
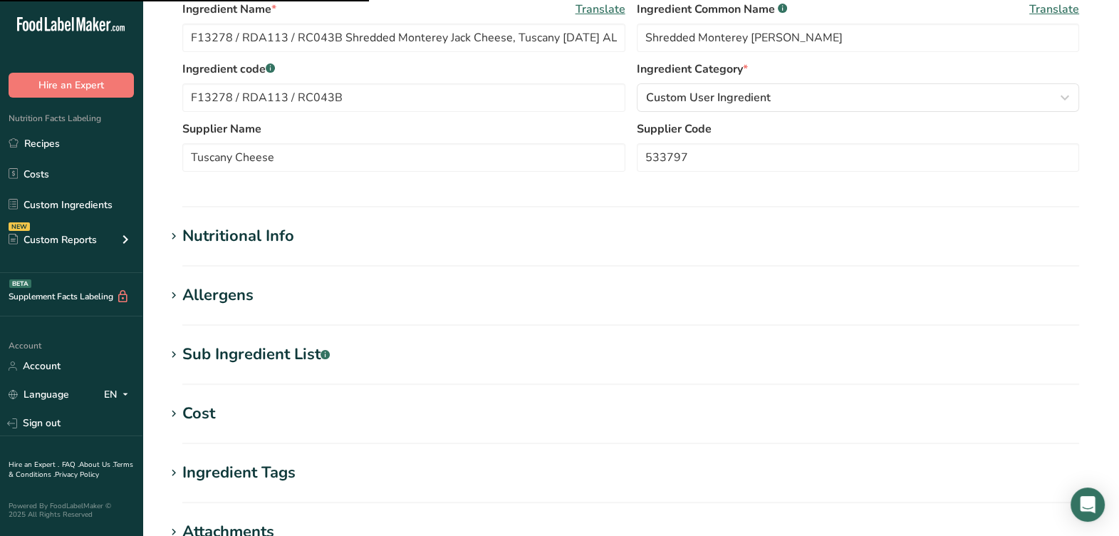
click at [271, 357] on div "Sub Ingredient List .a-a{fill:#347362;}.b-a{fill:#fff;}" at bounding box center [255, 354] width 147 height 23
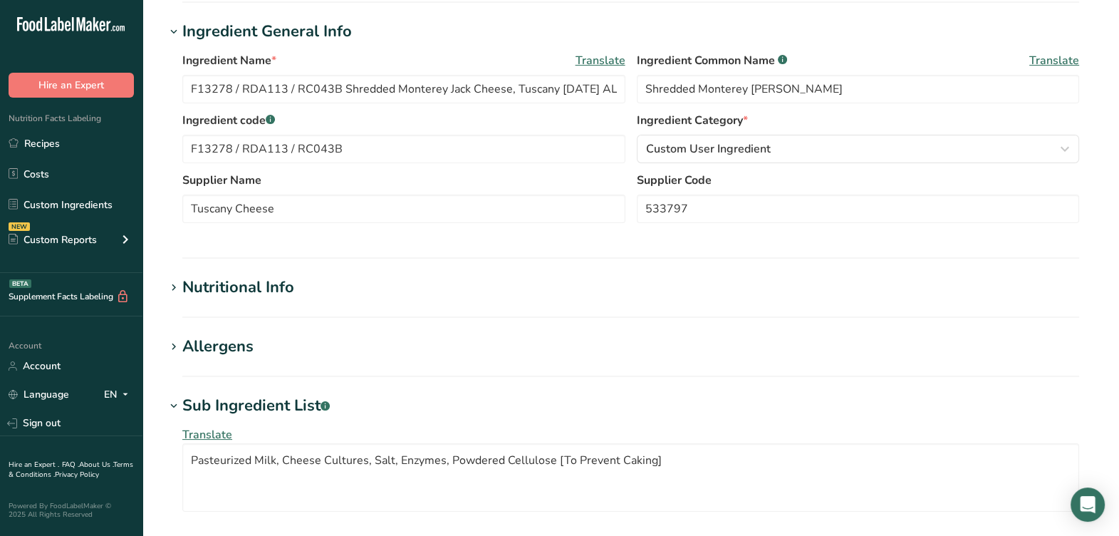
scroll to position [210, 0]
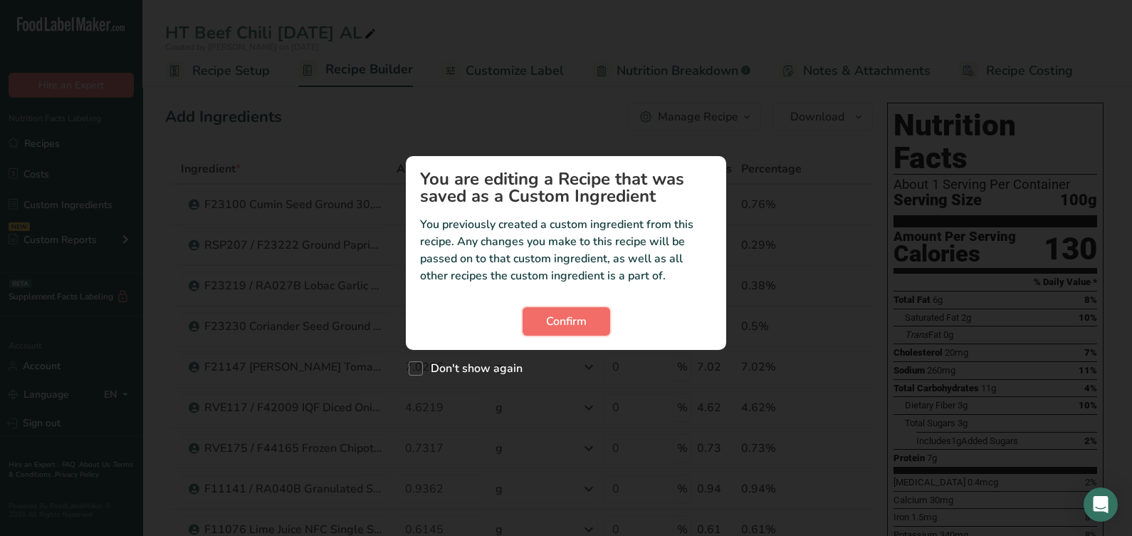
click at [538, 318] on button "Confirm" at bounding box center [567, 321] width 88 height 28
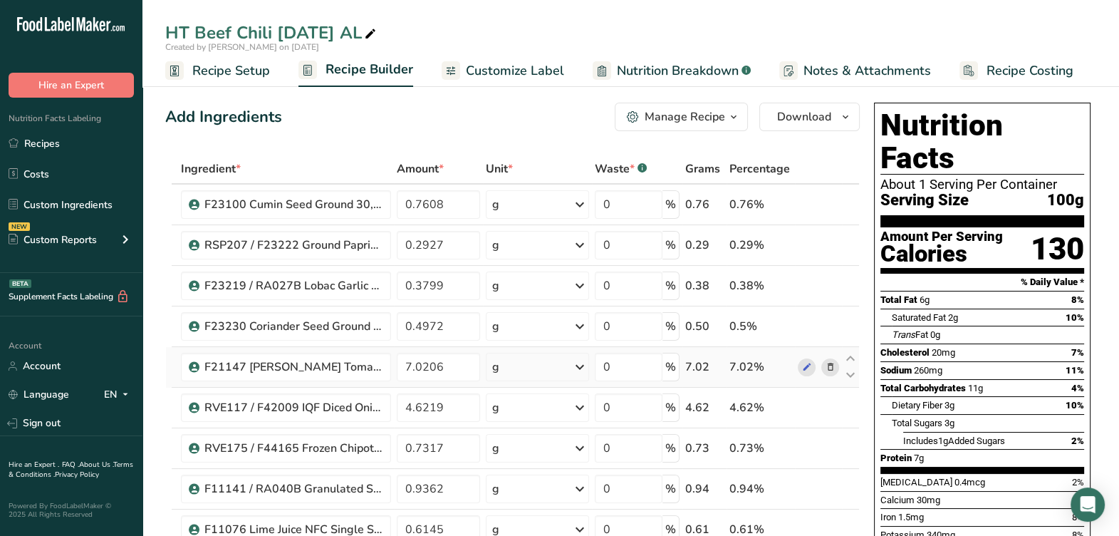
scroll to position [88, 0]
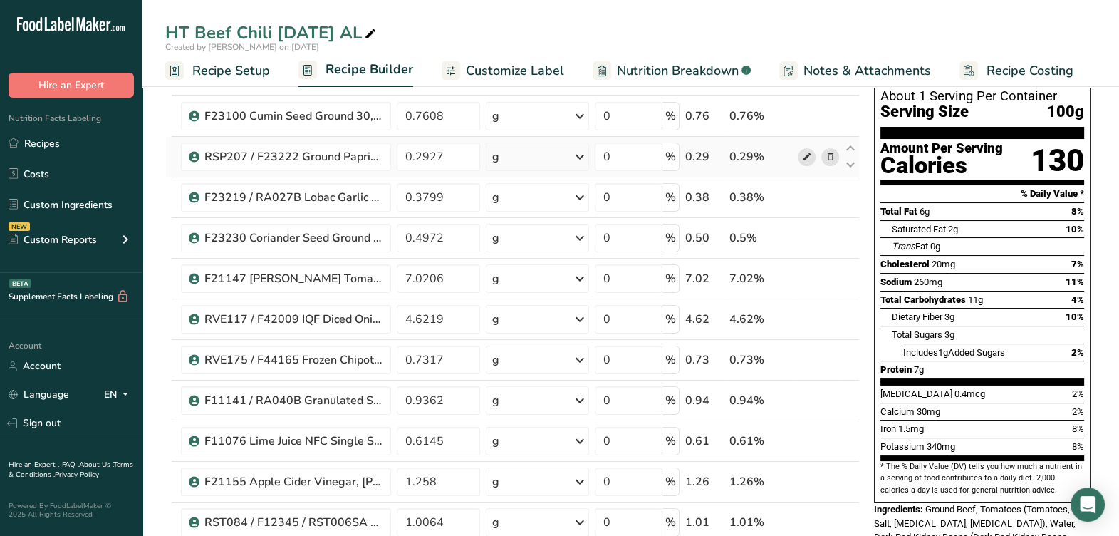
click at [809, 152] on icon at bounding box center [806, 157] width 10 height 15
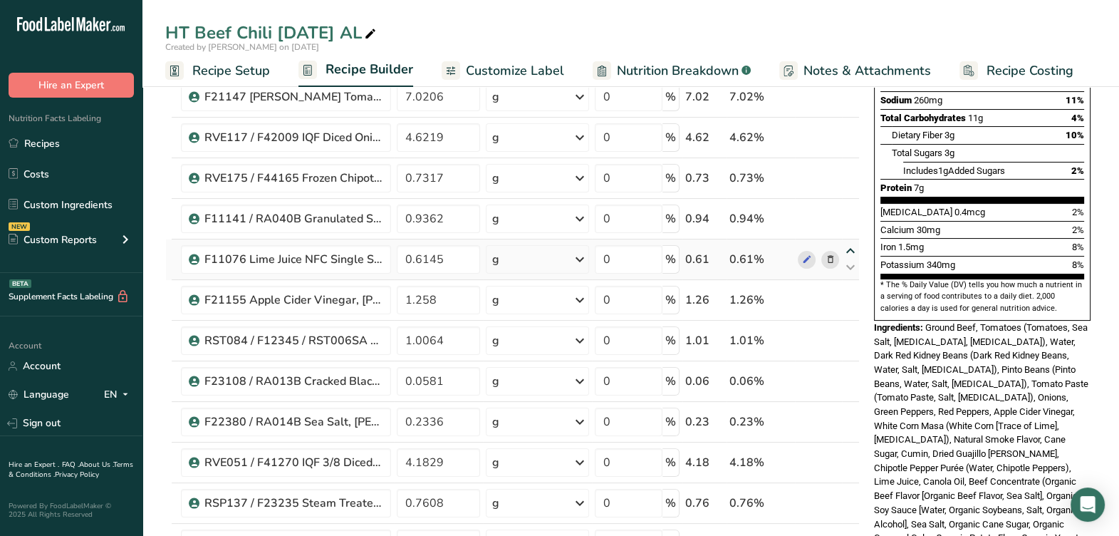
scroll to position [0, 0]
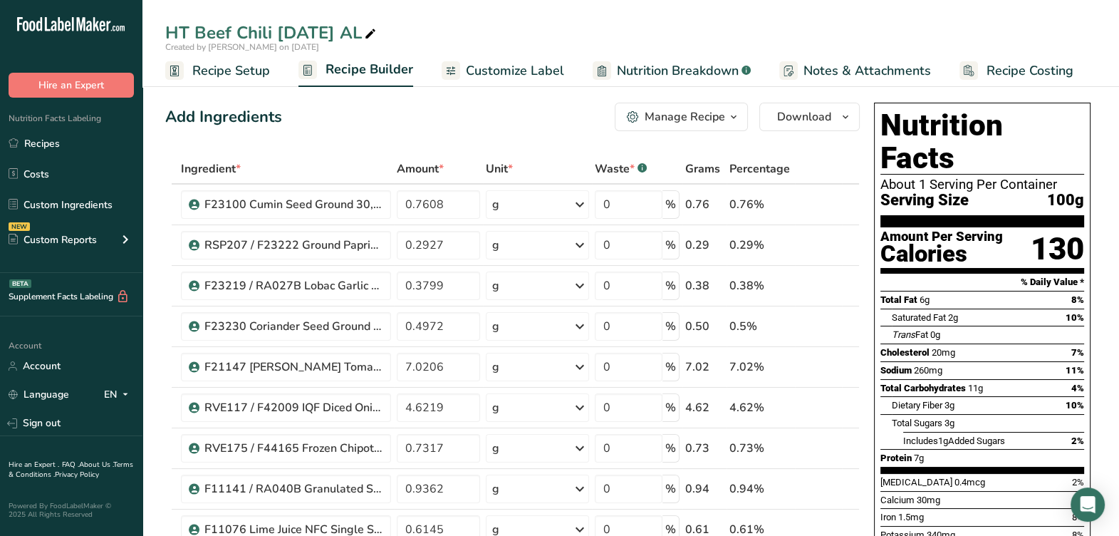
click at [210, 68] on span "Recipe Setup" at bounding box center [231, 70] width 78 height 19
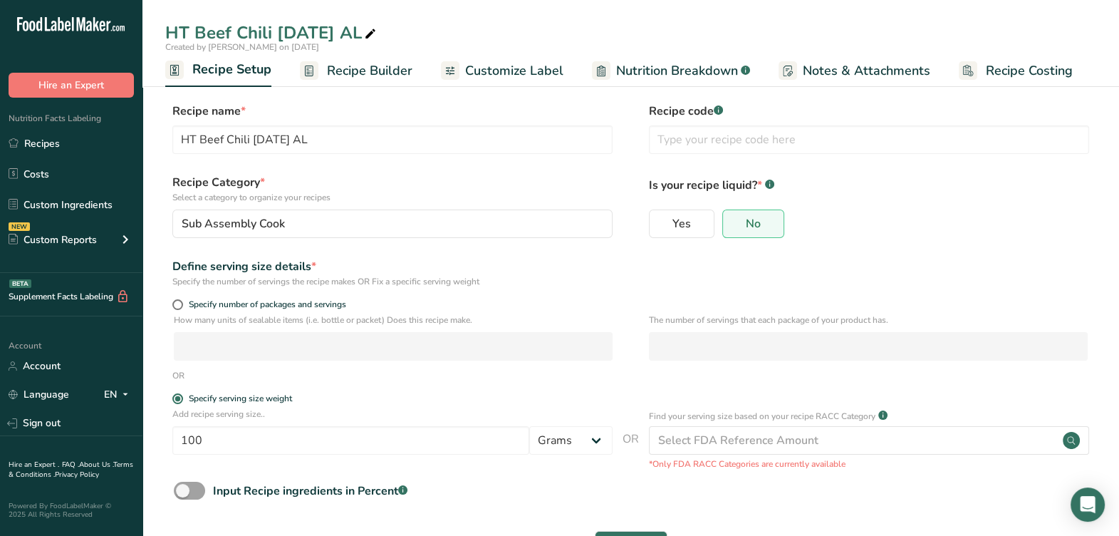
click at [369, 83] on link "Recipe Builder" at bounding box center [356, 71] width 113 height 32
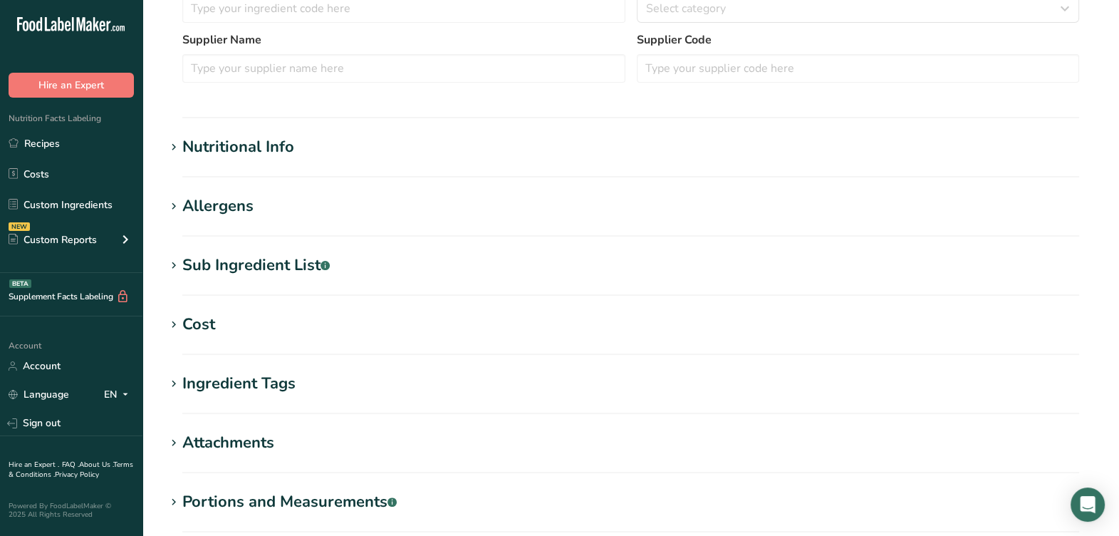
type input "RSP207 / F23222 Ground Paprika 120 ASTA, Elite Spice [DATE] AF"
type input "Paprika"
type input "RSP207 / F23222"
type input "Elite Spice"
type input "PK9443"
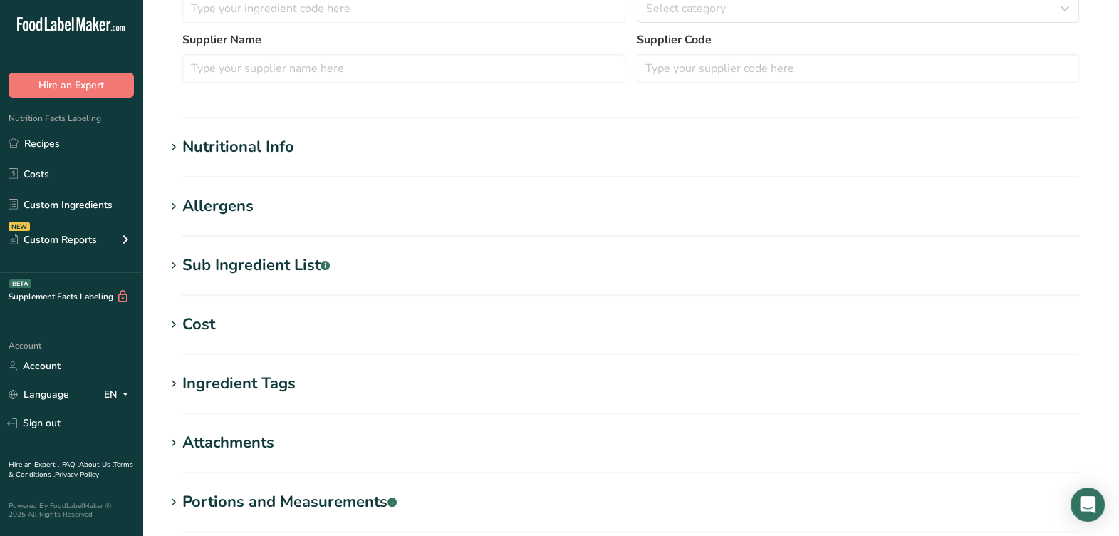
type textarea "Paprika, Silicon Dioxide [To Prevent Caking], Ethoxyquin [To Retain Color]"
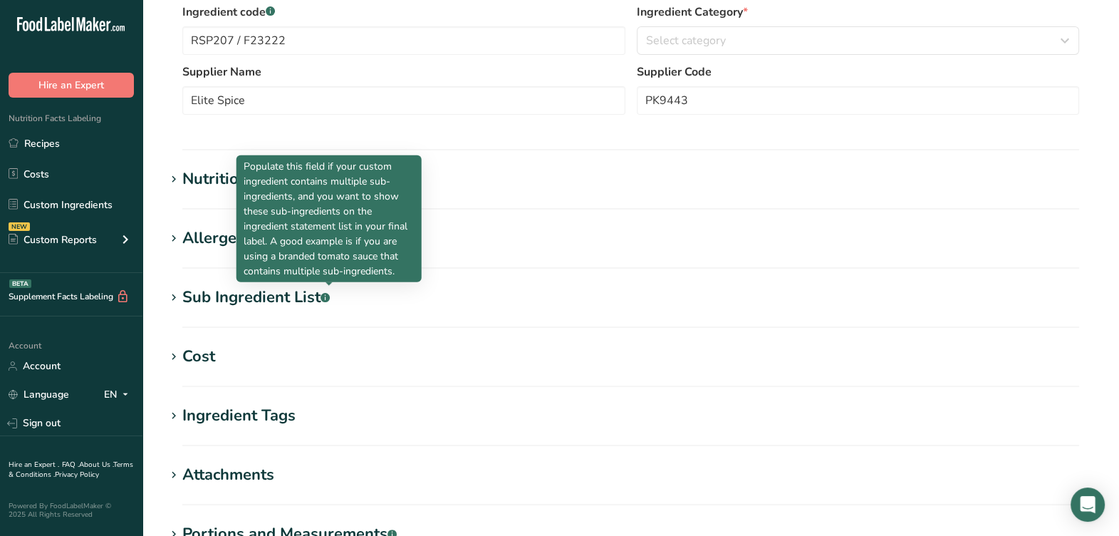
scroll to position [388, 0]
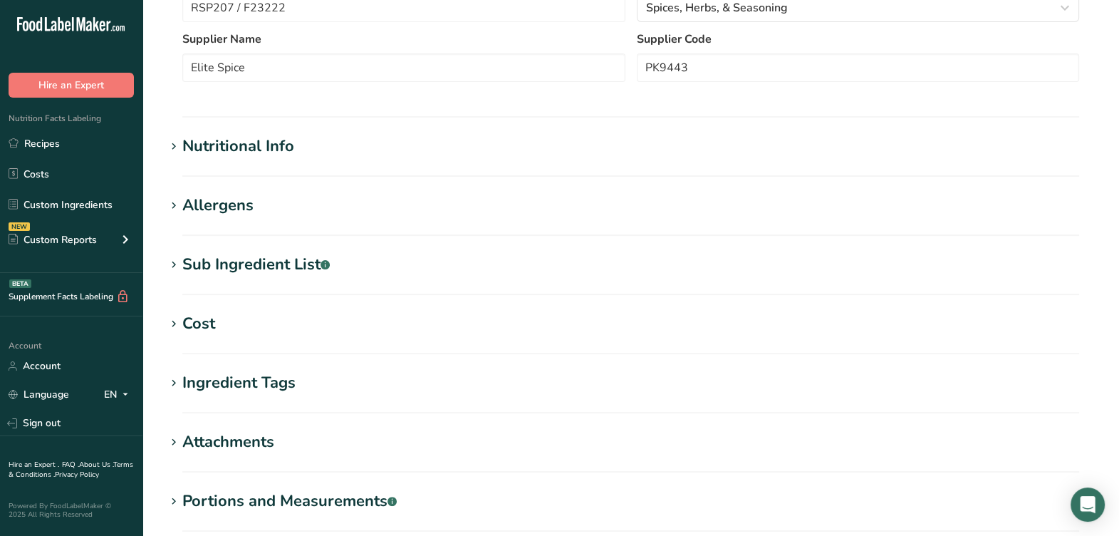
click at [320, 263] on div "Sub Ingredient List .a-a{fill:#347362;}.b-a{fill:#fff;}" at bounding box center [255, 264] width 147 height 23
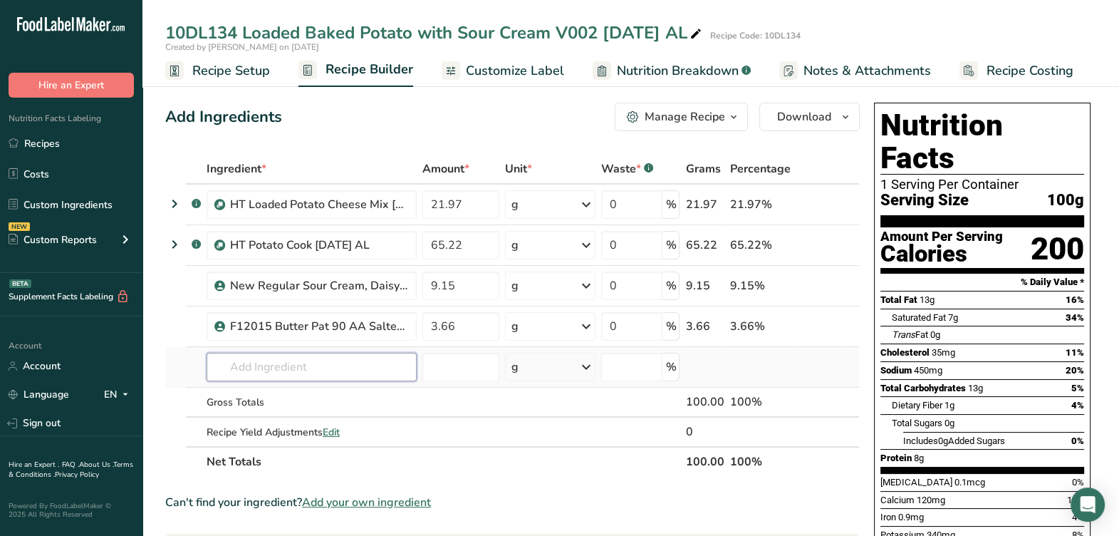
click at [366, 363] on input "text" at bounding box center [312, 366] width 210 height 28
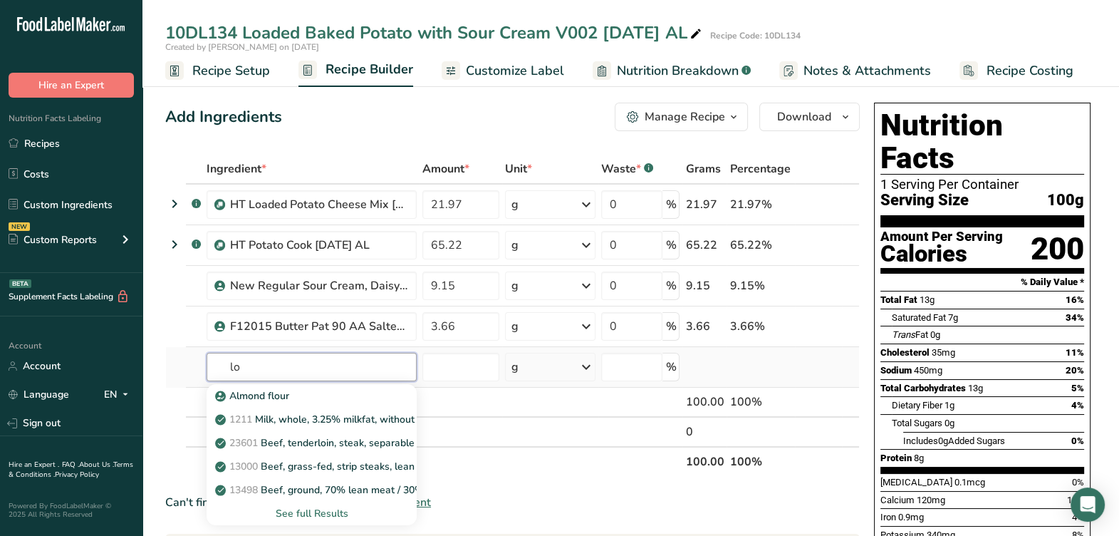
type input "l"
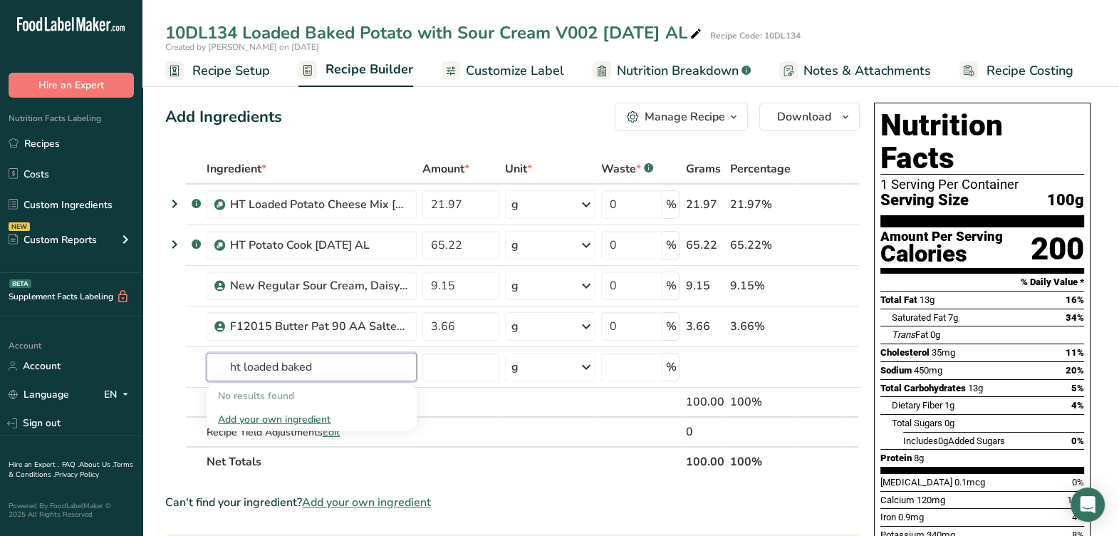
type input "ht loaded baked"
click at [325, 367] on input "text" at bounding box center [312, 366] width 210 height 28
type input "HT Loaded Baked Potato with Sour Cream [DATE] AL"
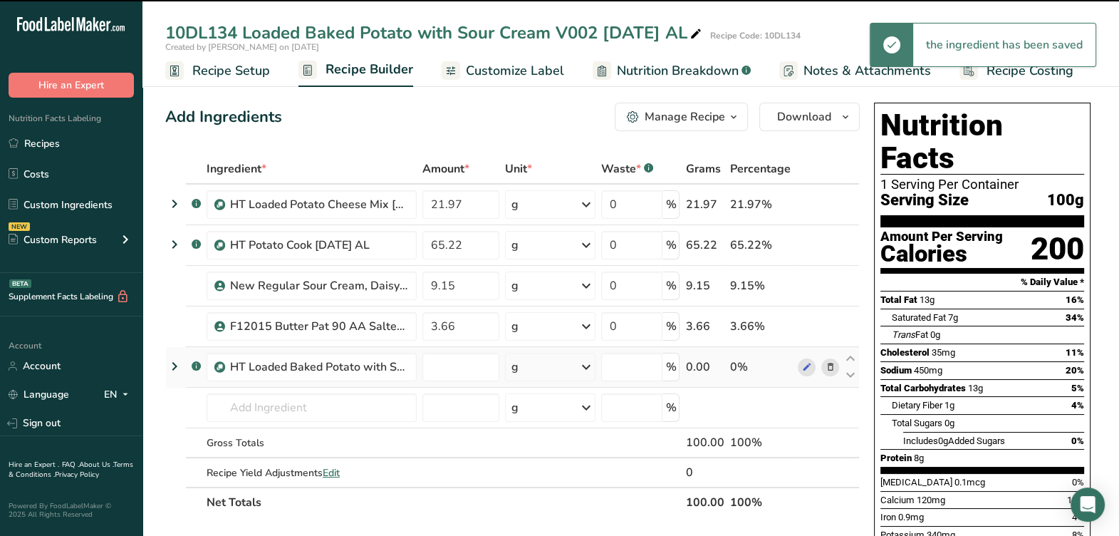
type input "0"
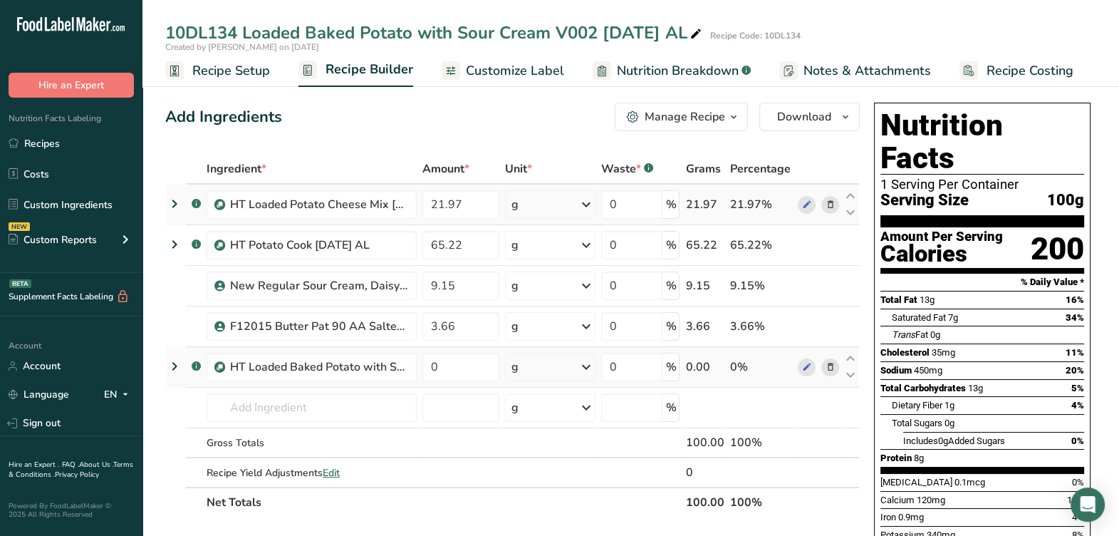
click at [828, 199] on icon at bounding box center [830, 204] width 10 height 15
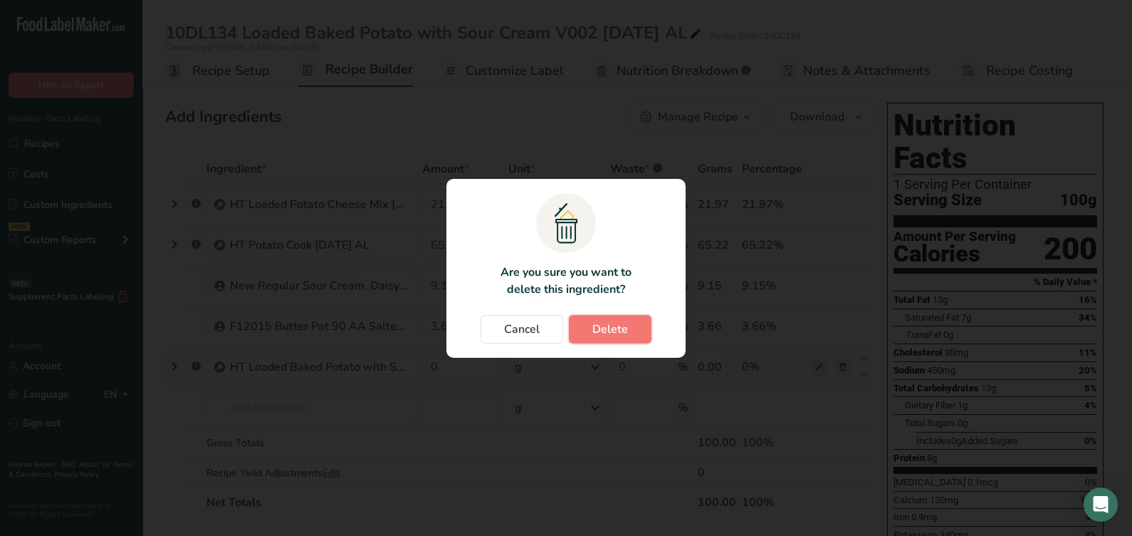
click at [610, 327] on span "Delete" at bounding box center [610, 328] width 36 height 17
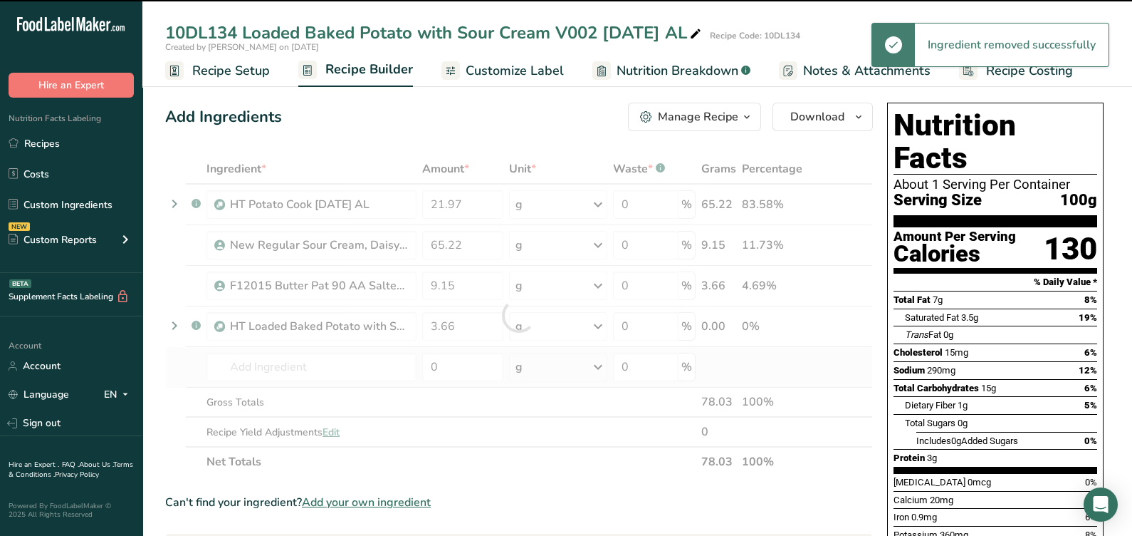
type input "65.22"
type input "9.15"
type input "3.66"
type input "0"
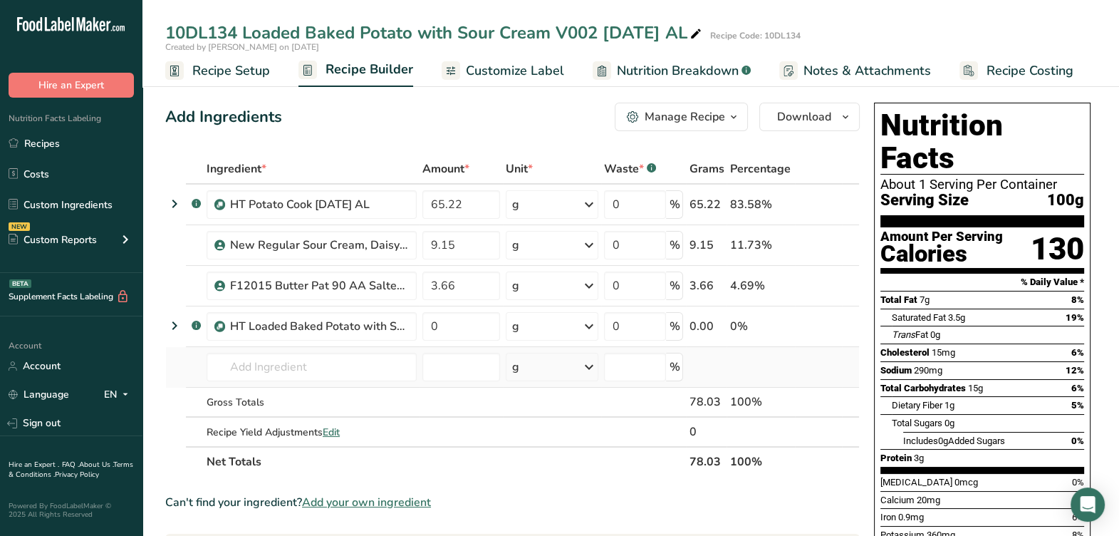
click at [832, 202] on icon at bounding box center [830, 204] width 10 height 15
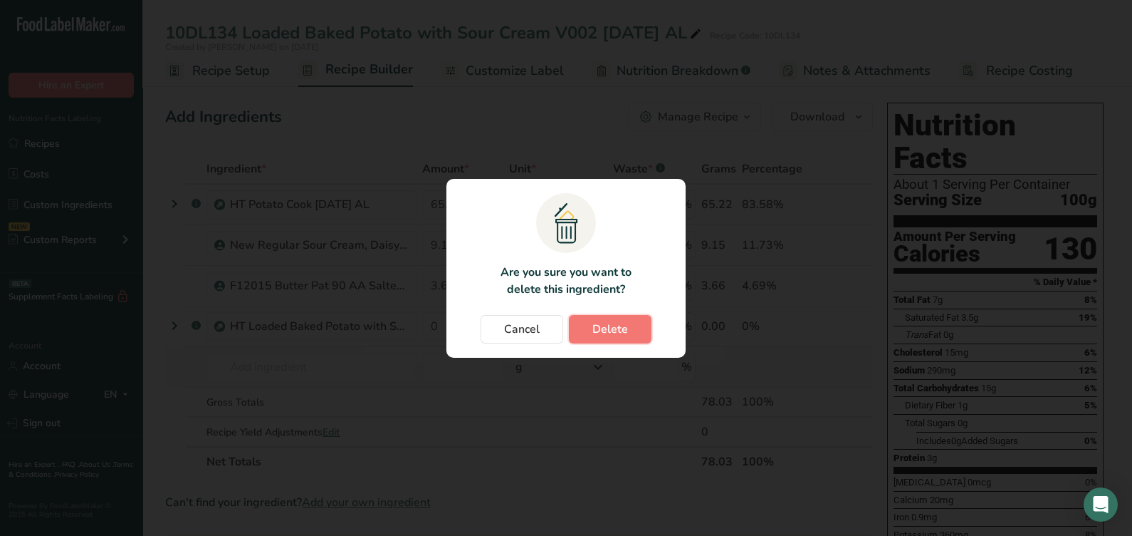
click at [618, 319] on button "Delete" at bounding box center [610, 329] width 83 height 28
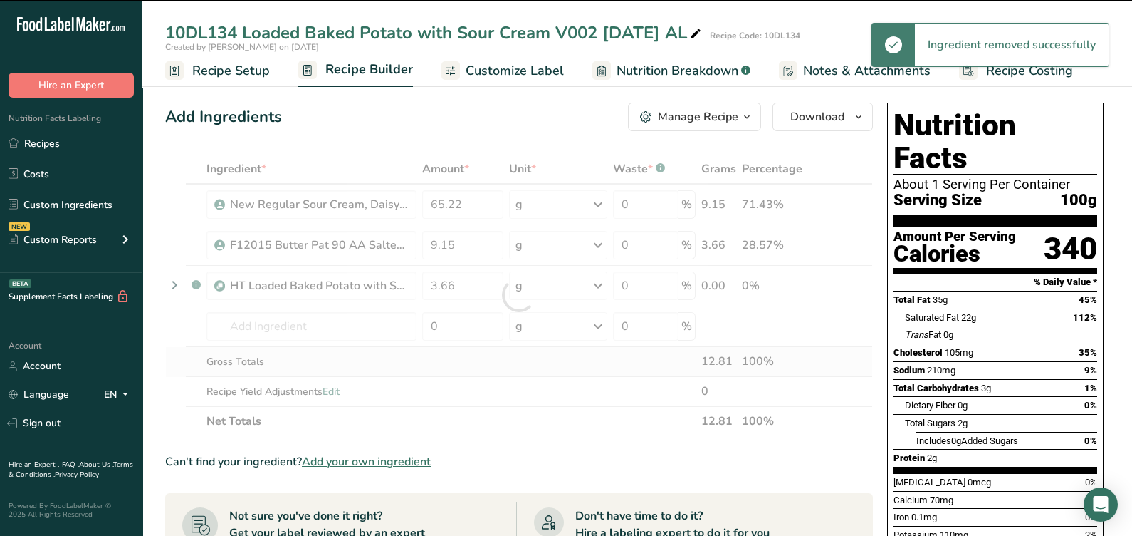
type input "9.15"
type input "3.66"
type input "0"
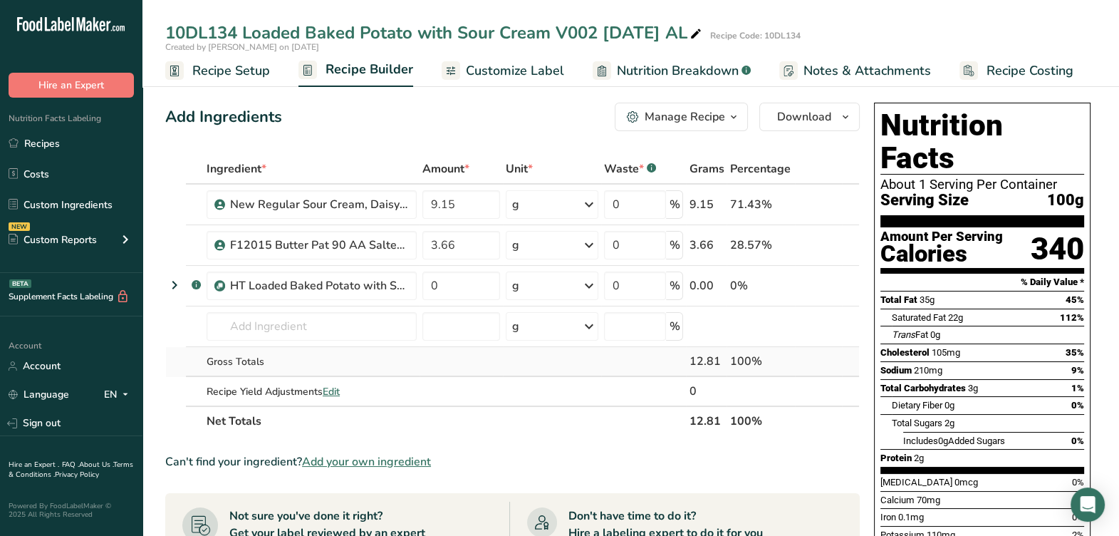
click at [830, 203] on icon at bounding box center [830, 204] width 10 height 15
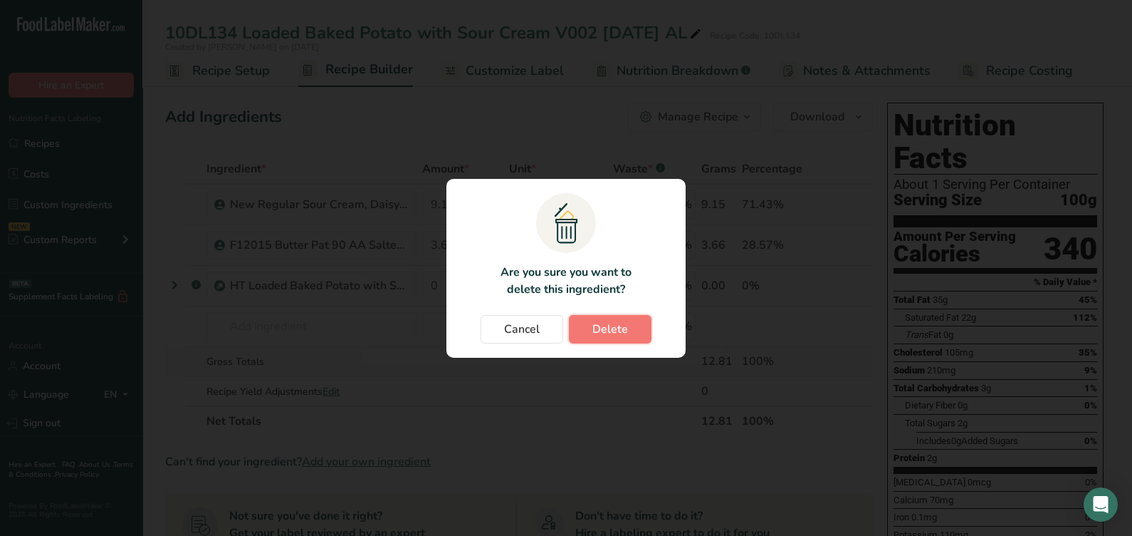
click at [605, 315] on button "Delete" at bounding box center [610, 329] width 83 height 28
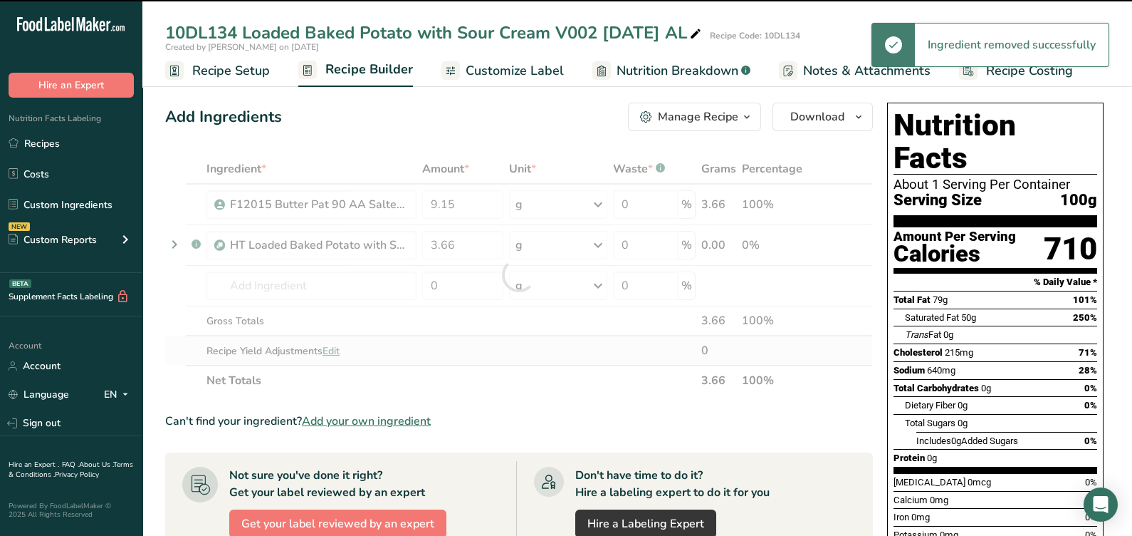
type input "3.66"
type input "0"
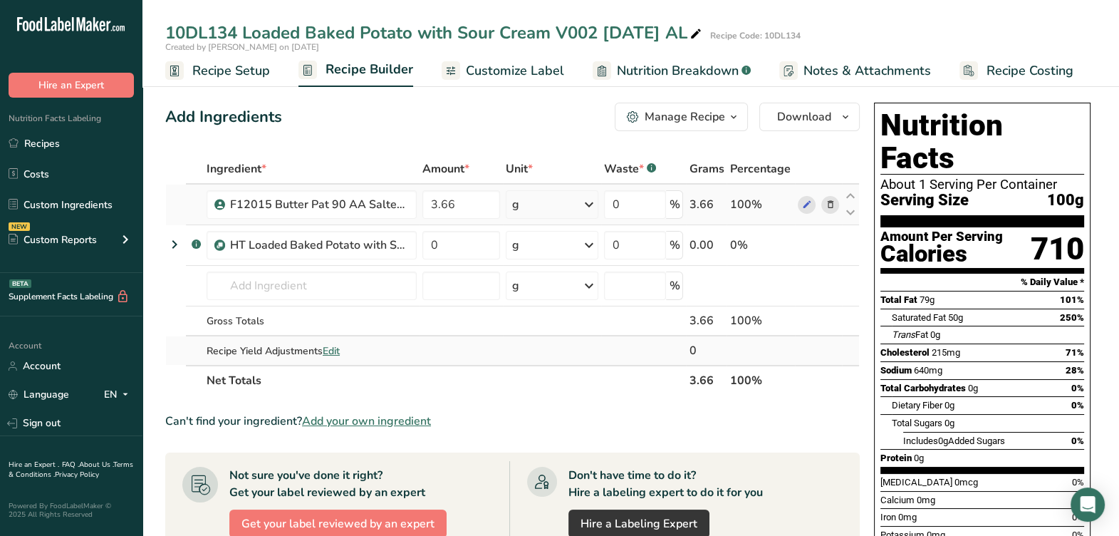
click at [834, 203] on span at bounding box center [829, 204] width 17 height 17
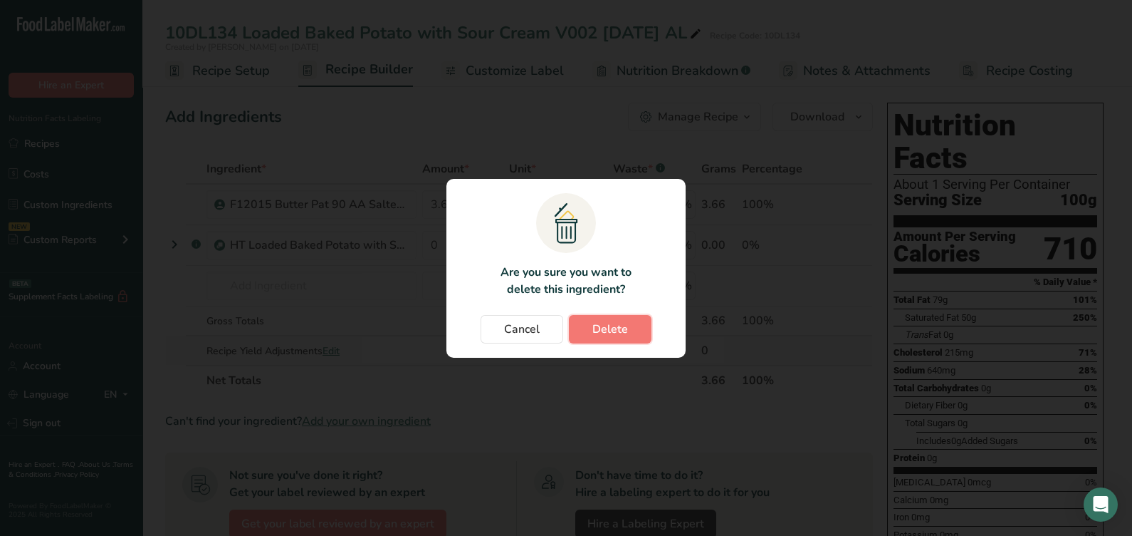
click at [642, 327] on button "Delete" at bounding box center [610, 329] width 83 height 28
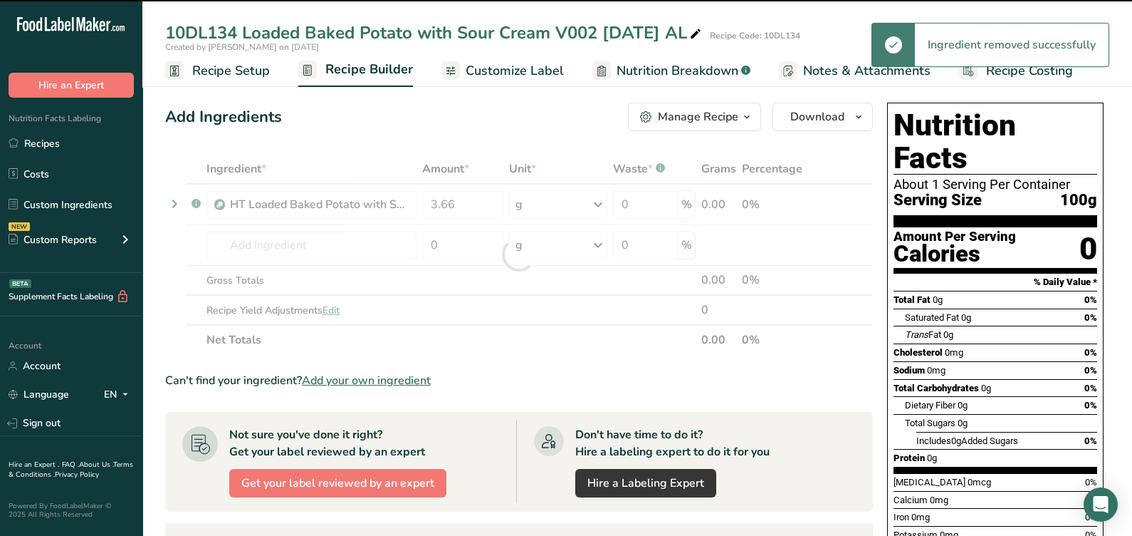
type input "0"
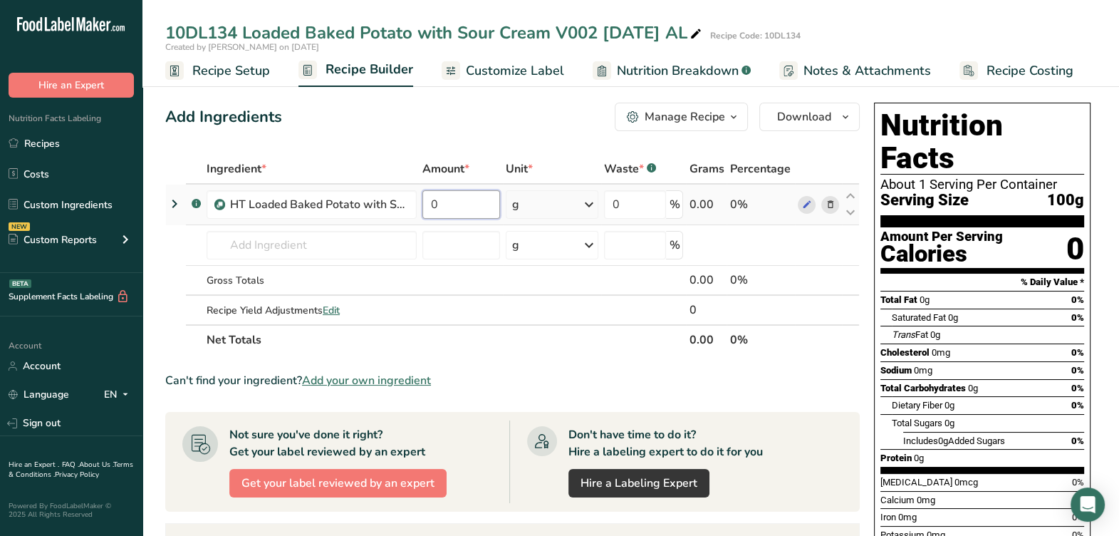
click at [464, 208] on input "0" at bounding box center [461, 204] width 78 height 28
type input "338"
click at [600, 350] on div "Ingredient * Amount * Unit * Waste * .a-a{fill:#347362;}.b-a{fill:#fff;} Grams …" at bounding box center [512, 254] width 694 height 201
click at [808, 204] on icon at bounding box center [806, 204] width 10 height 15
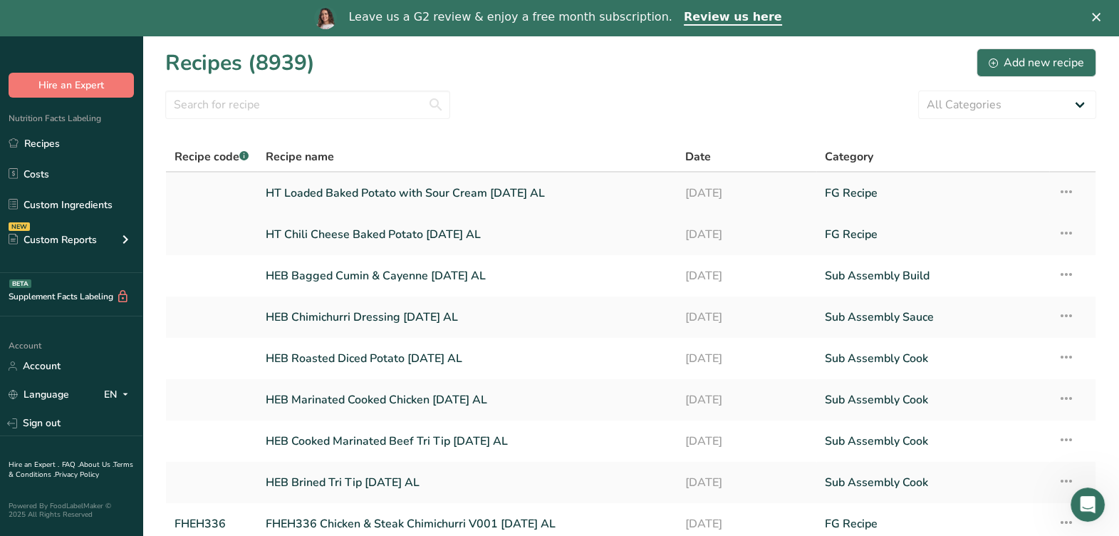
click at [355, 192] on link "HT Loaded Baked Potato with Sour Cream [DATE] AL" at bounding box center [467, 193] width 402 height 30
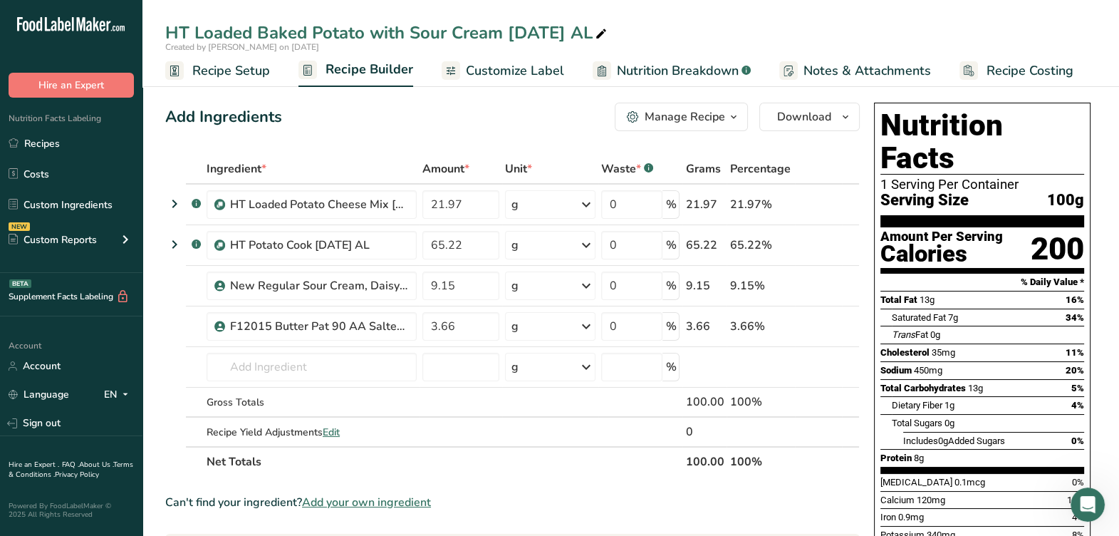
click at [712, 119] on div "Manage Recipe" at bounding box center [684, 116] width 80 height 17
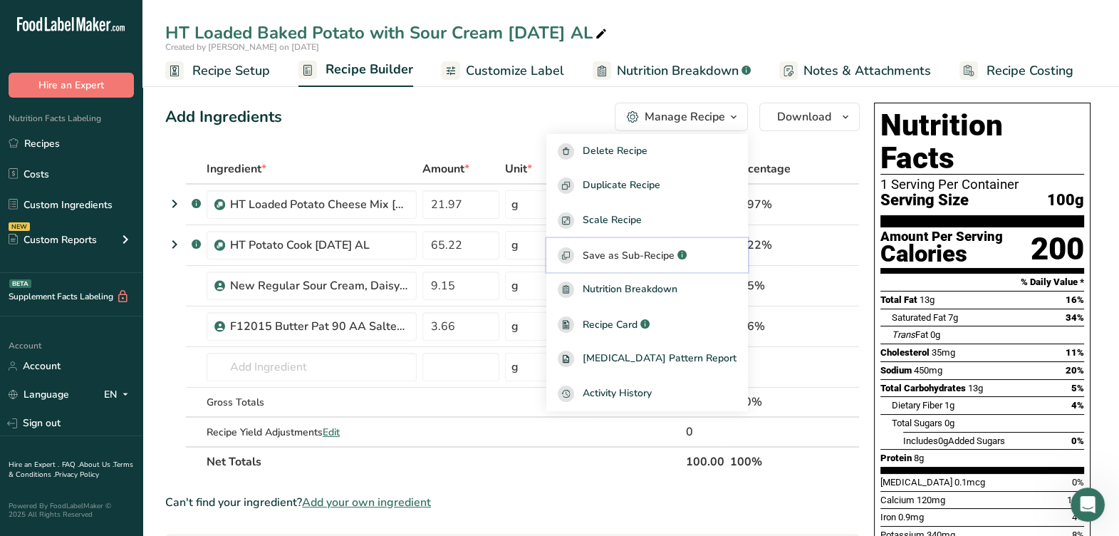
click at [627, 260] on span "Save as Sub-Recipe" at bounding box center [629, 255] width 92 height 15
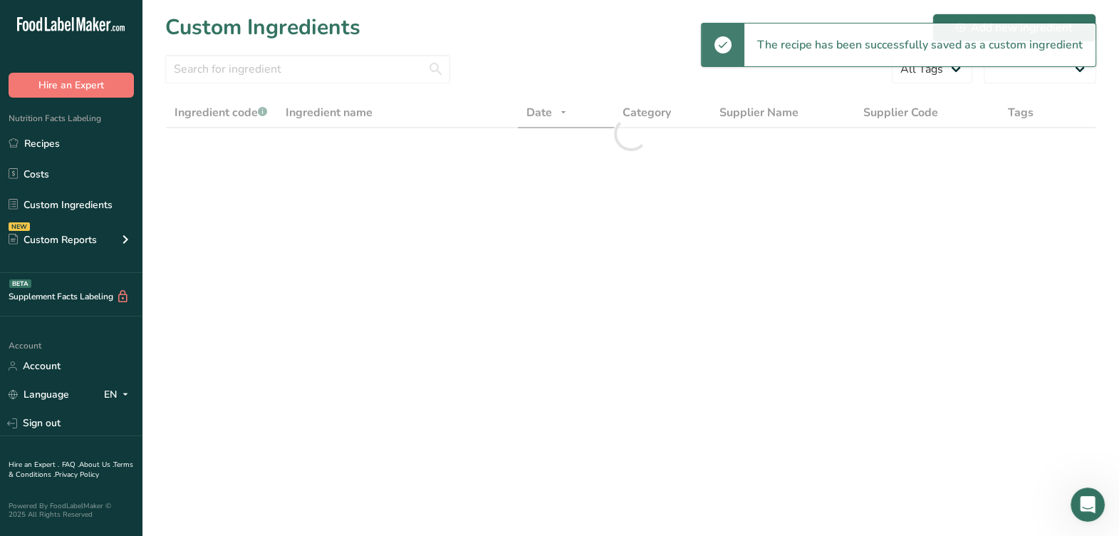
select select "30"
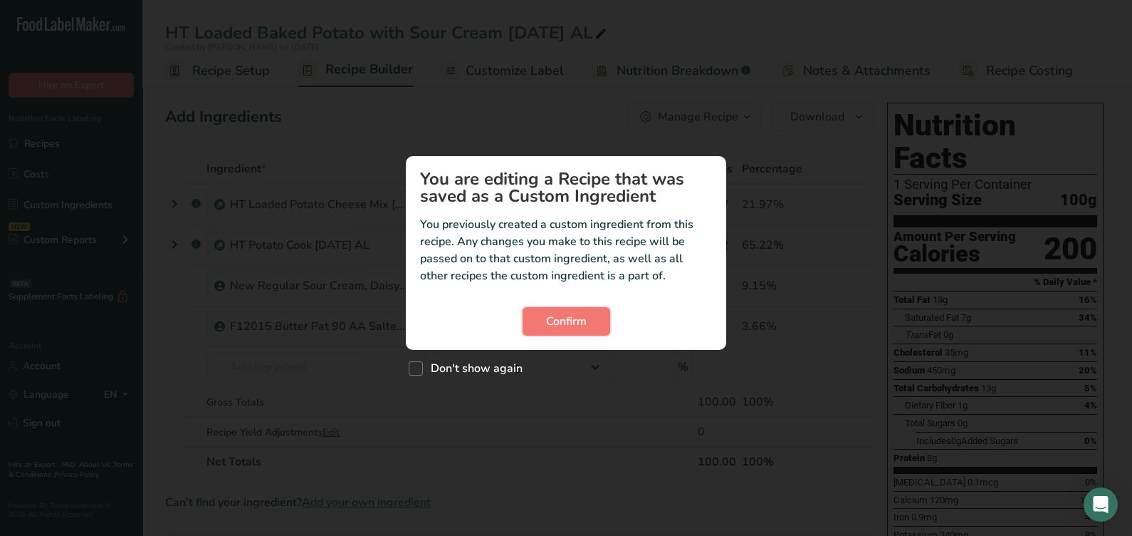
drag, startPoint x: 600, startPoint y: 314, endPoint x: 679, endPoint y: 283, distance: 84.8
click at [600, 312] on button "Confirm" at bounding box center [567, 321] width 88 height 28
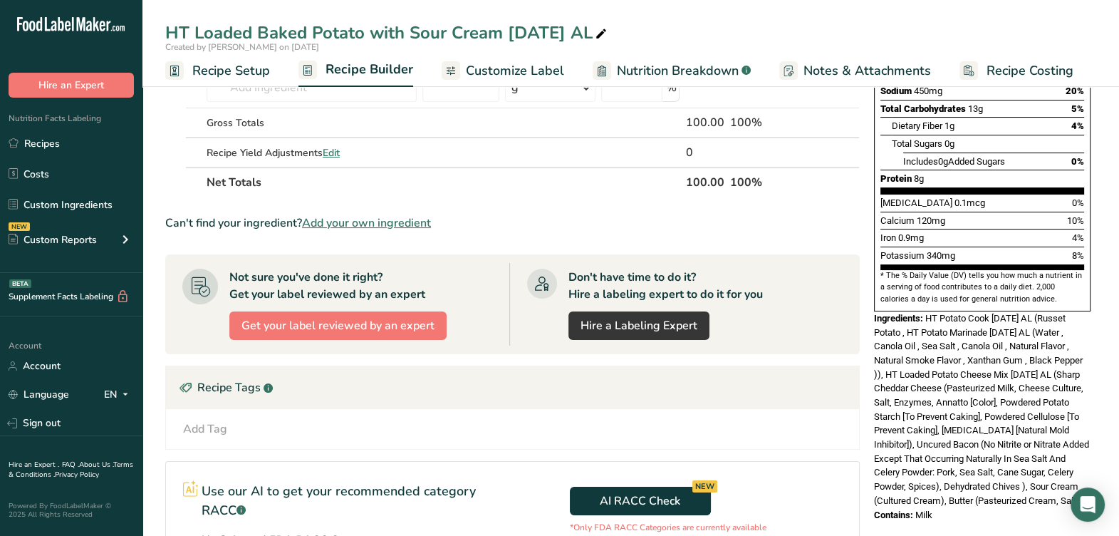
scroll to position [267, 0]
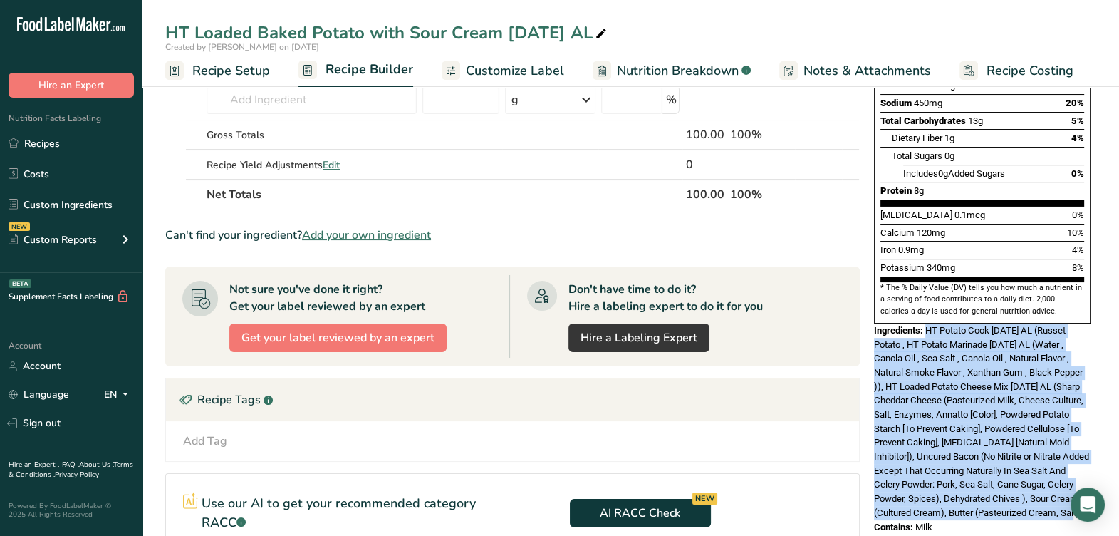
drag, startPoint x: 1049, startPoint y: 479, endPoint x: 928, endPoint y: 295, distance: 220.0
click at [928, 323] on div "Ingredients: HT Potato Cook [DATE] AL (Russet Potato , HT Potato Marinade [DATE…" at bounding box center [982, 421] width 216 height 197
copy span "HT Potato Cook [DATE] AL (Russet Potato , HT Potato Marinade [DATE] AL (Water ,…"
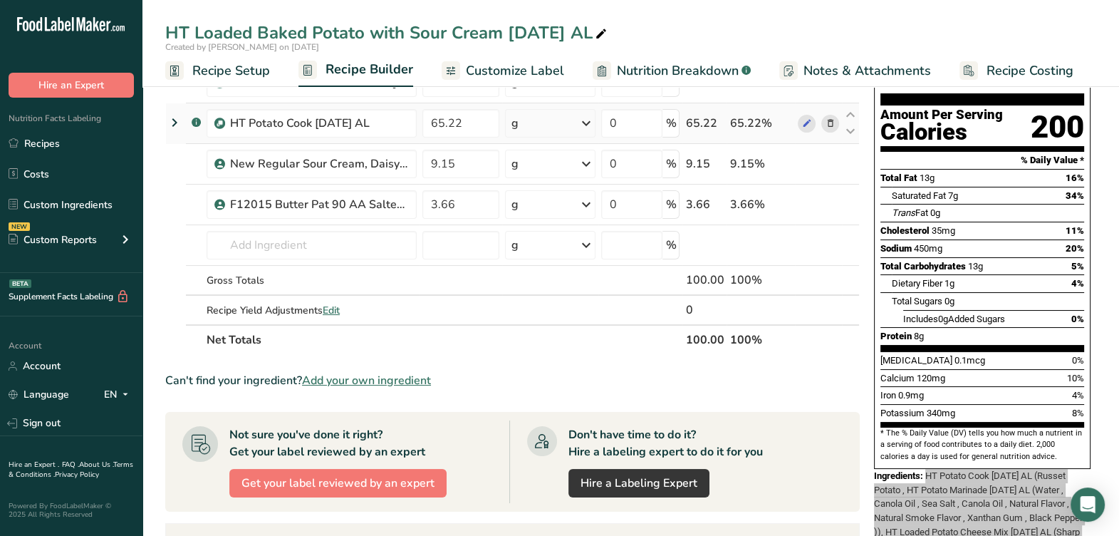
scroll to position [0, 0]
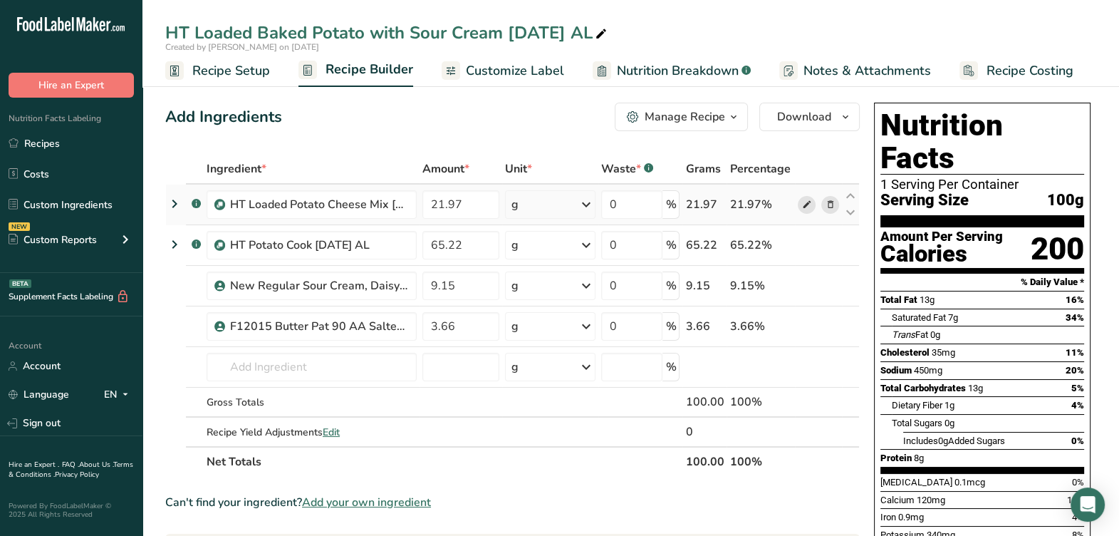
click at [803, 204] on icon at bounding box center [806, 204] width 10 height 15
click at [812, 202] on span at bounding box center [806, 204] width 17 height 17
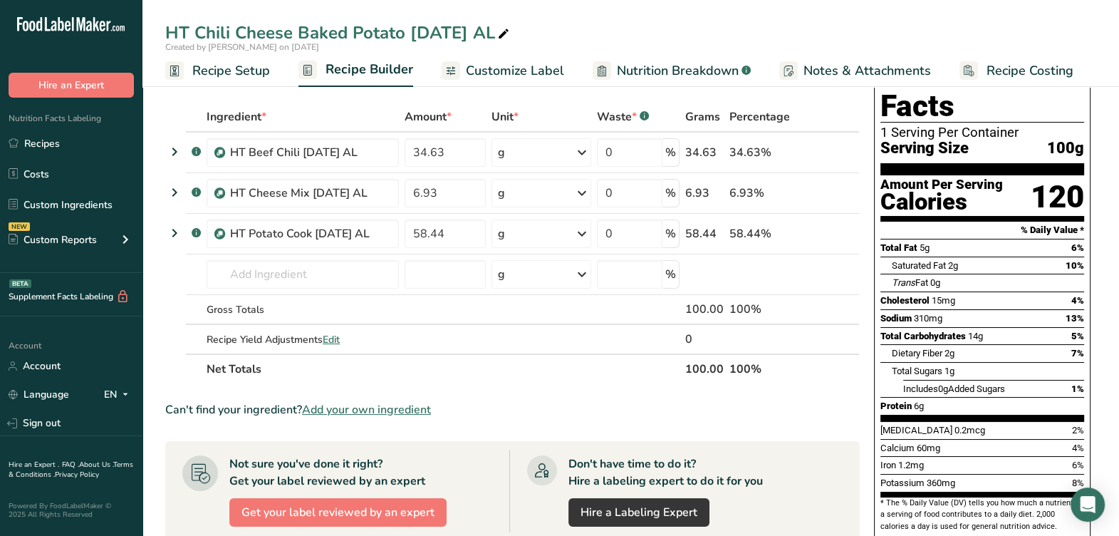
scroll to position [88, 0]
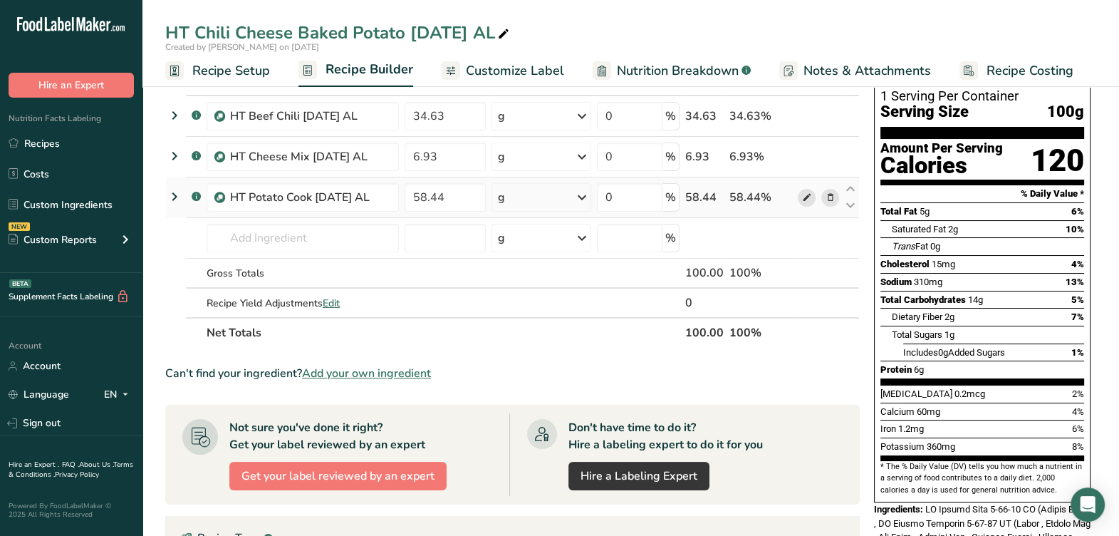
click at [810, 195] on icon at bounding box center [806, 197] width 10 height 15
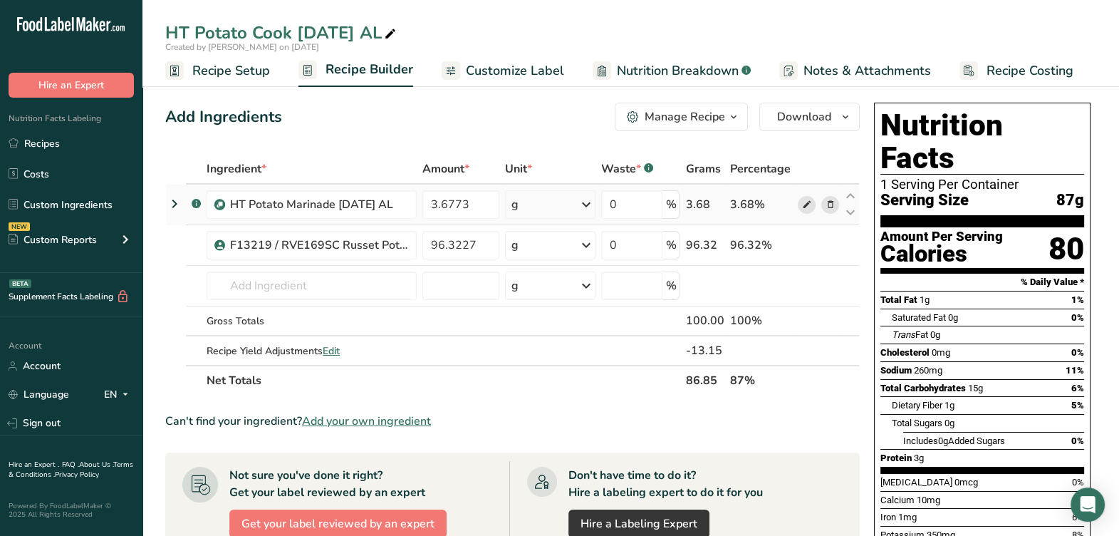
click at [808, 210] on icon at bounding box center [806, 204] width 10 height 15
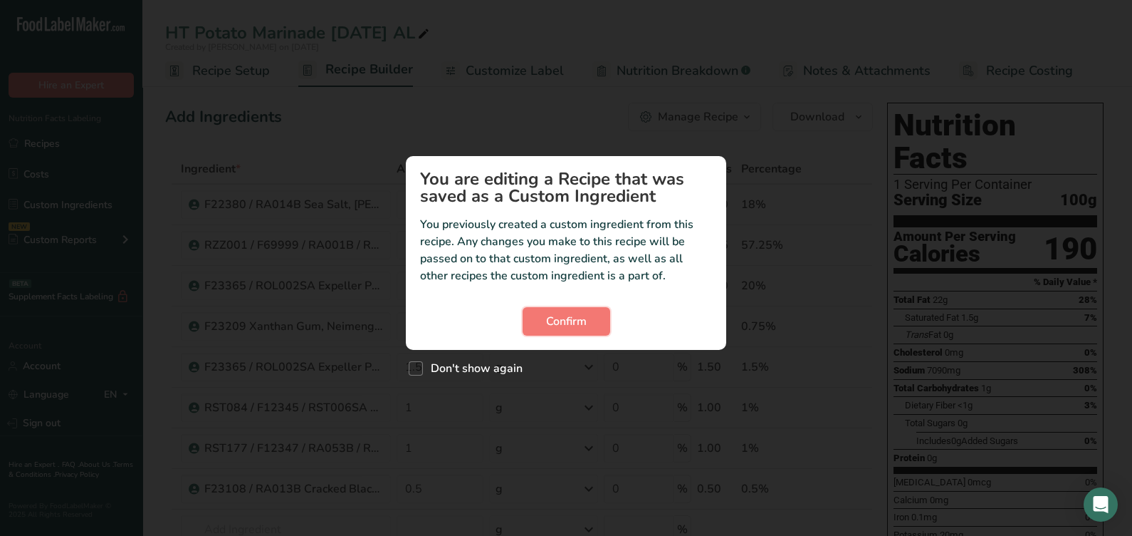
drag, startPoint x: 545, startPoint y: 316, endPoint x: 542, endPoint y: 305, distance: 11.9
click at [545, 311] on button "Confirm" at bounding box center [567, 321] width 88 height 28
click at [566, 320] on span "Confirm" at bounding box center [566, 321] width 41 height 17
click at [610, 320] on div "Confirm" at bounding box center [566, 321] width 292 height 28
click at [558, 330] on button "Confirm" at bounding box center [567, 321] width 88 height 28
